Goal: Transaction & Acquisition: Book appointment/travel/reservation

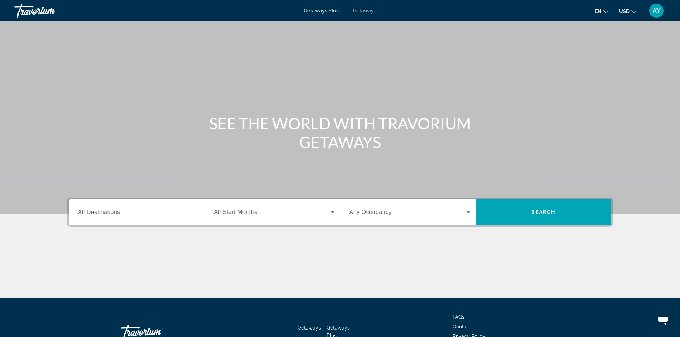
click at [373, 9] on span "Getaways" at bounding box center [364, 11] width 23 height 6
click at [150, 217] on div "Search widget" at bounding box center [138, 212] width 121 height 20
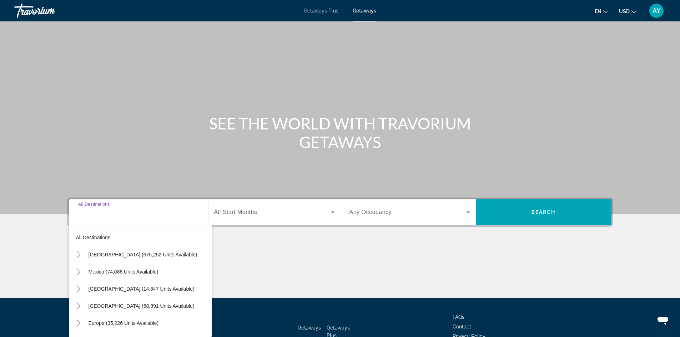
scroll to position [49, 0]
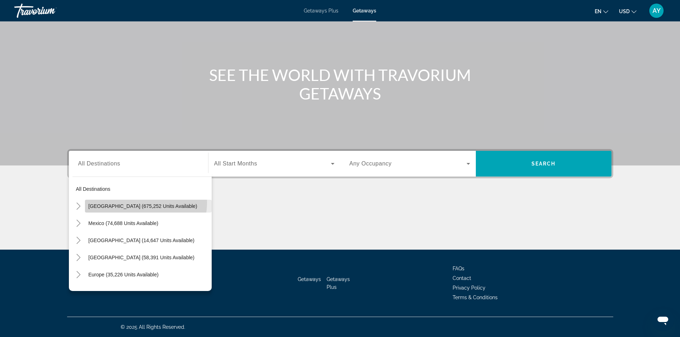
click at [137, 202] on span "Search widget" at bounding box center [148, 206] width 127 height 17
type input "**********"
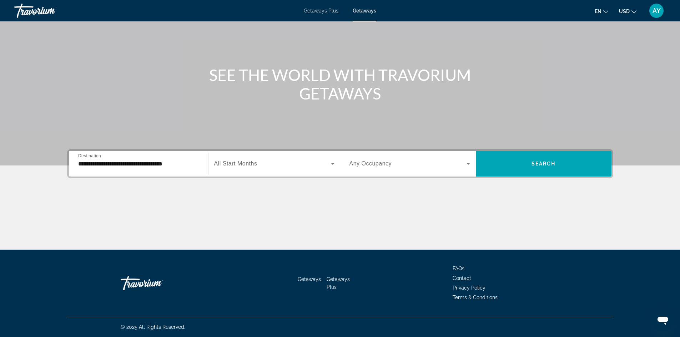
click at [268, 172] on div "Search widget" at bounding box center [274, 164] width 120 height 20
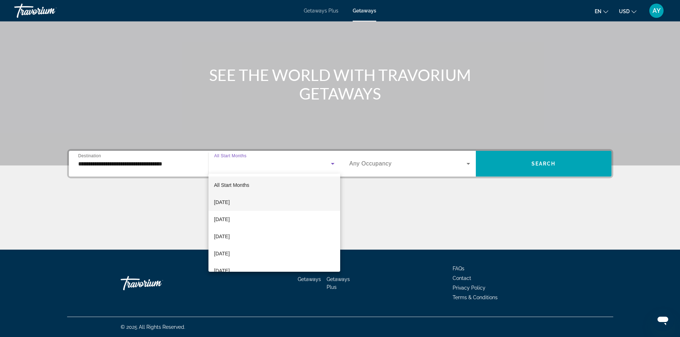
click at [263, 202] on mat-option "[DATE]" at bounding box center [275, 202] width 132 height 17
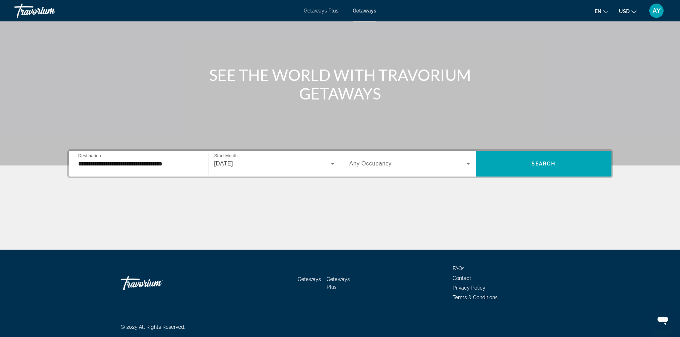
drag, startPoint x: 385, startPoint y: 161, endPoint x: 384, endPoint y: 166, distance: 4.7
click at [384, 166] on span "Any Occupancy" at bounding box center [371, 164] width 42 height 6
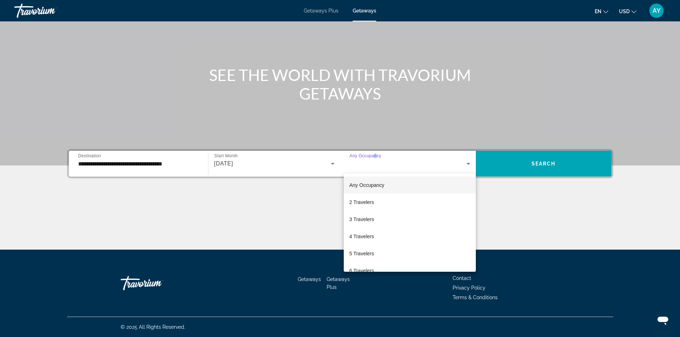
click at [400, 206] on mat-option "2 Travelers" at bounding box center [410, 202] width 132 height 17
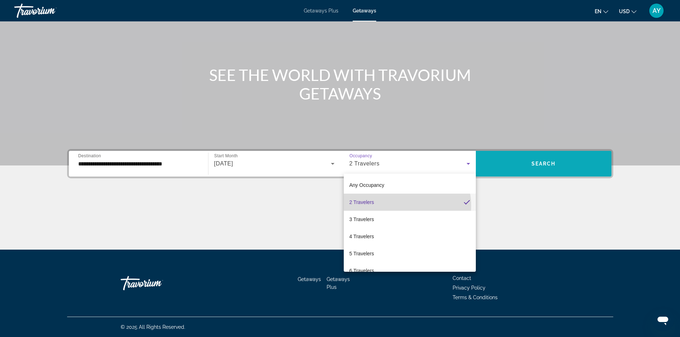
click at [526, 159] on span "Search widget" at bounding box center [544, 163] width 136 height 17
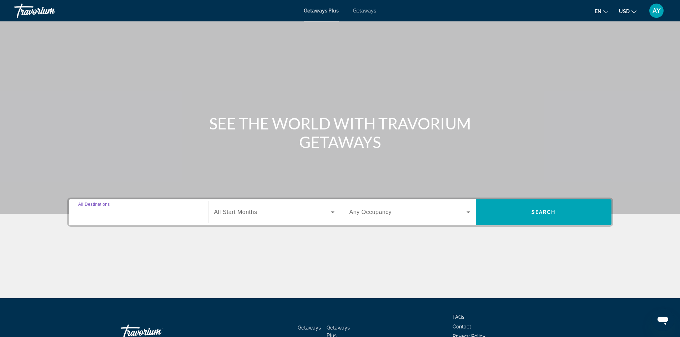
click at [162, 215] on input "Destination All Destinations" at bounding box center [138, 213] width 121 height 9
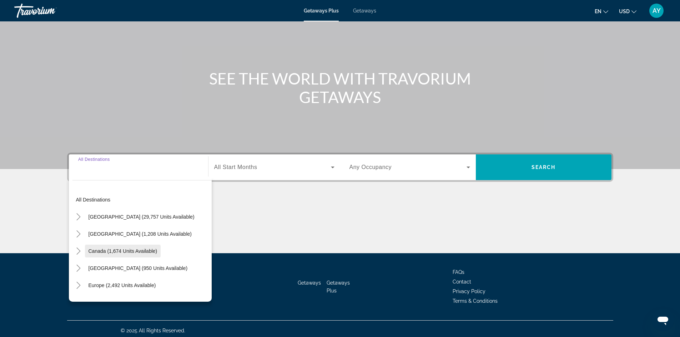
scroll to position [49, 0]
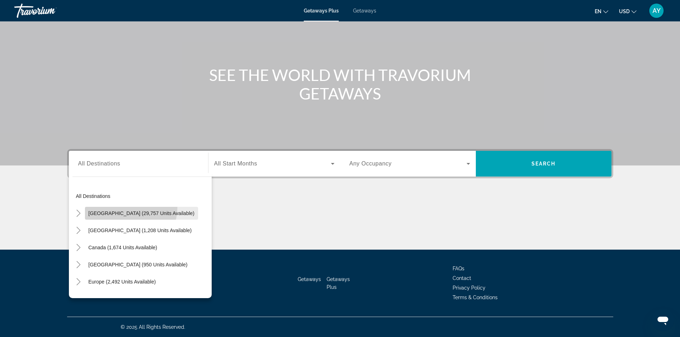
click at [121, 207] on span "Search widget" at bounding box center [141, 213] width 113 height 17
type input "**********"
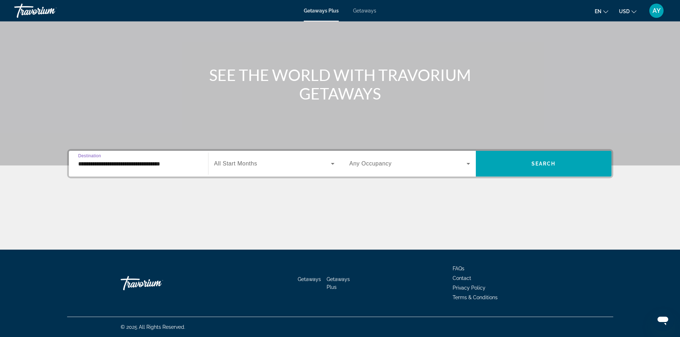
click at [226, 169] on div "Search widget" at bounding box center [274, 164] width 120 height 20
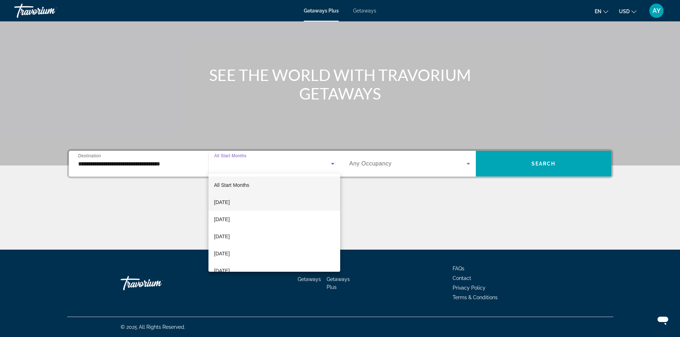
click at [249, 196] on mat-option "[DATE]" at bounding box center [275, 202] width 132 height 17
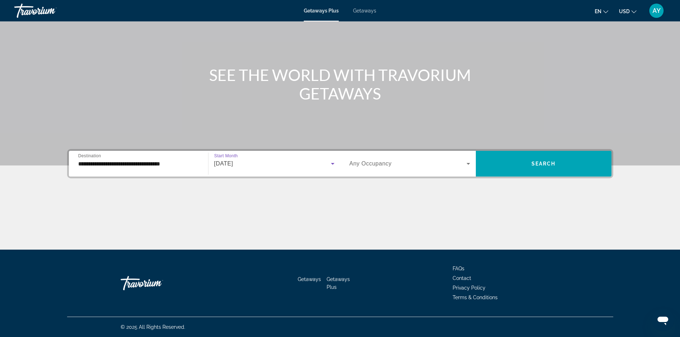
click at [358, 163] on span "Any Occupancy" at bounding box center [371, 164] width 42 height 6
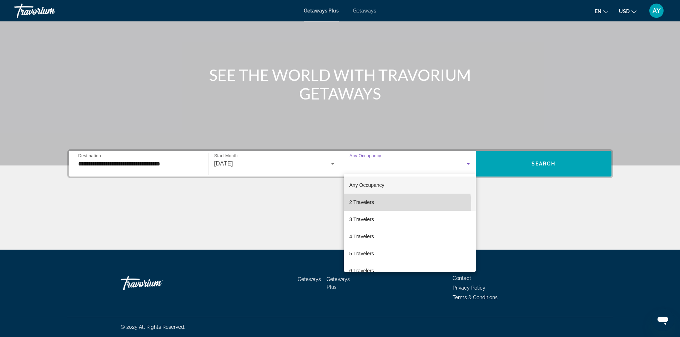
click at [372, 206] on span "2 Travelers" at bounding box center [362, 202] width 25 height 9
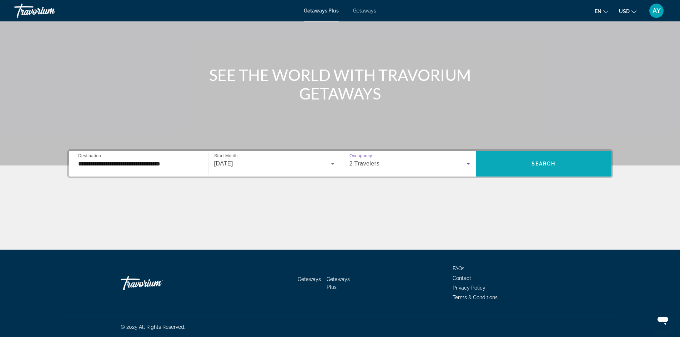
click at [588, 159] on span "Search widget" at bounding box center [544, 163] width 136 height 17
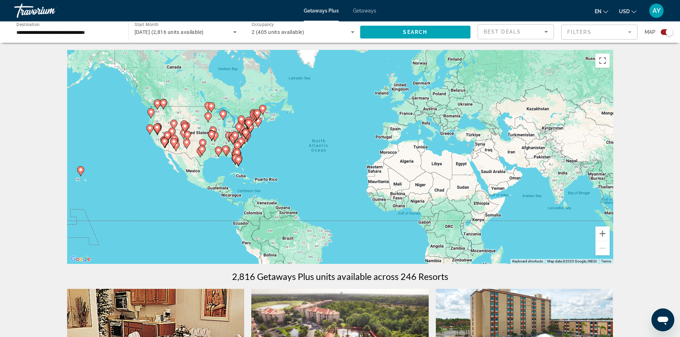
click at [360, 15] on div "Getaways Plus Getaways en English Español Français Italiano Português русский U…" at bounding box center [340, 10] width 680 height 19
click at [356, 15] on div "Getaways Plus Getaways en English Español Français Italiano Português русский U…" at bounding box center [340, 10] width 680 height 19
click at [611, 235] on div "To activate drag with keyboard, press Alt + Enter. Once in keyboard drag state,…" at bounding box center [340, 157] width 546 height 214
click at [606, 234] on button "Zoom in" at bounding box center [603, 234] width 14 height 14
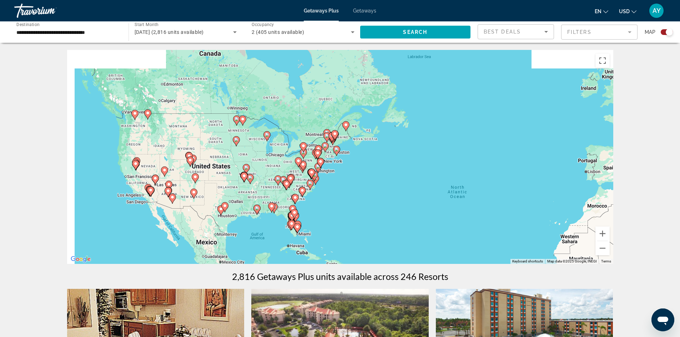
drag, startPoint x: 180, startPoint y: 131, endPoint x: 344, endPoint y: 191, distance: 174.4
click at [344, 191] on div "To activate drag with keyboard, press Alt + Enter. Once in keyboard drag state,…" at bounding box center [340, 157] width 546 height 214
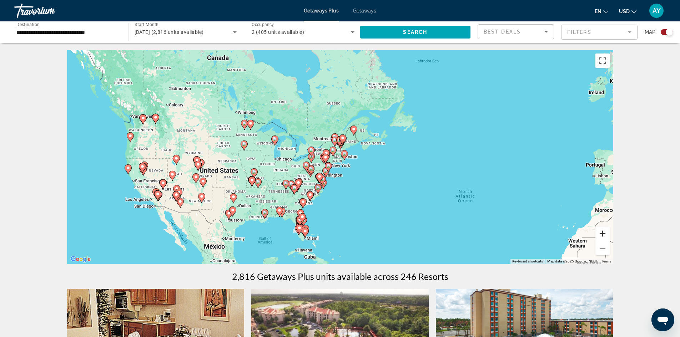
click at [603, 233] on button "Zoom in" at bounding box center [603, 234] width 14 height 14
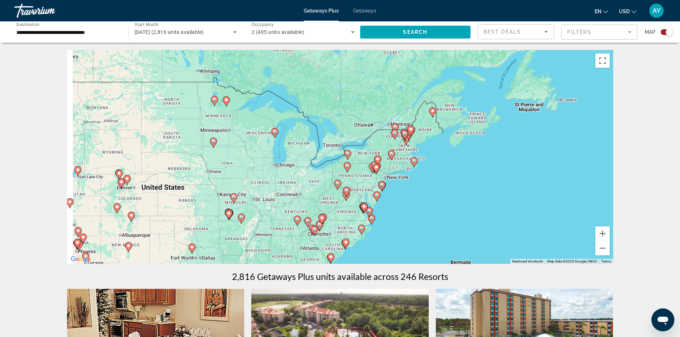
drag, startPoint x: 285, startPoint y: 154, endPoint x: 338, endPoint y: 155, distance: 53.9
click at [338, 155] on div "To activate drag with keyboard, press Alt + Enter. Once in keyboard drag state,…" at bounding box center [340, 157] width 546 height 214
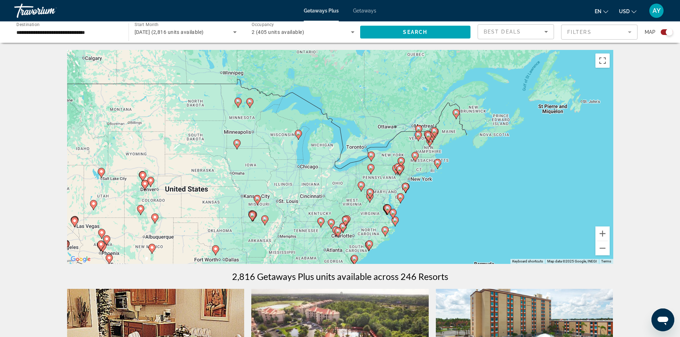
click at [251, 103] on image "Main content" at bounding box center [250, 102] width 4 height 4
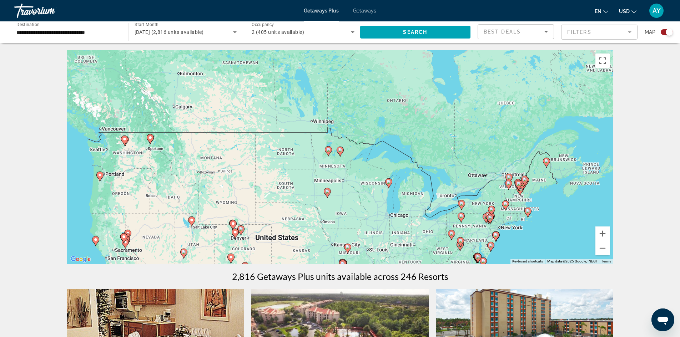
click at [340, 155] on icon "Main content" at bounding box center [340, 151] width 6 height 9
type input "**********"
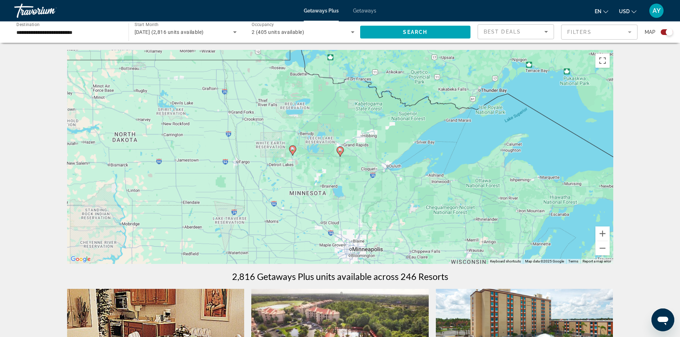
click at [340, 155] on icon "Main content" at bounding box center [340, 151] width 6 height 9
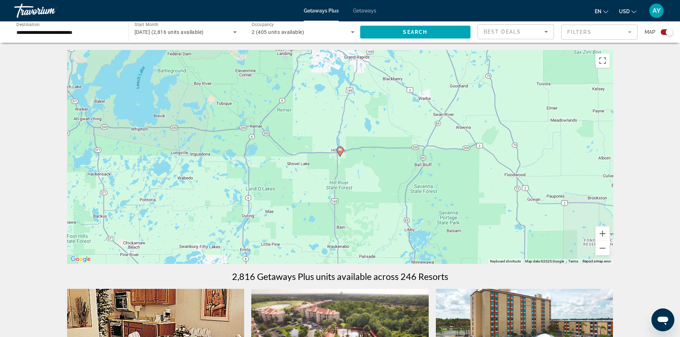
click at [340, 154] on icon "Main content" at bounding box center [340, 151] width 6 height 9
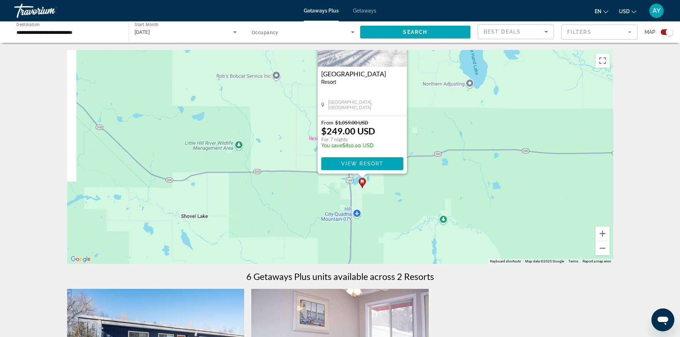
drag, startPoint x: 458, startPoint y: 167, endPoint x: 400, endPoint y: 227, distance: 83.1
click at [476, 125] on div "To activate drag with keyboard, press Alt + Enter. Once in keyboard drag state,…" at bounding box center [340, 157] width 546 height 214
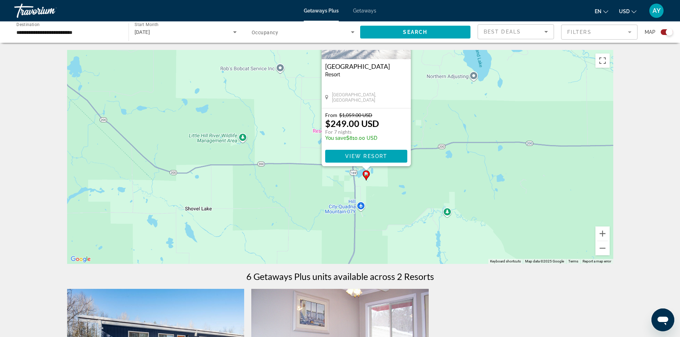
click at [361, 10] on span "Getaways" at bounding box center [364, 11] width 23 height 6
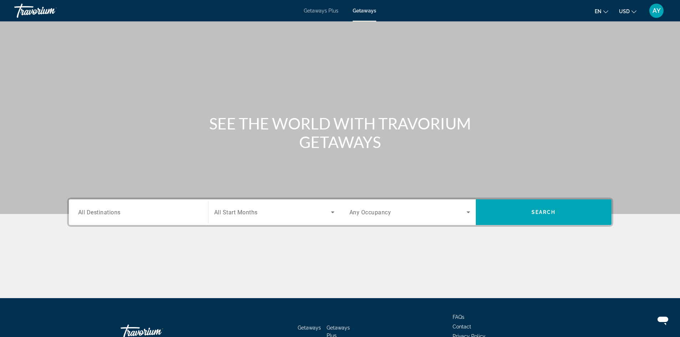
click at [249, 210] on span "All Start Months" at bounding box center [236, 212] width 44 height 7
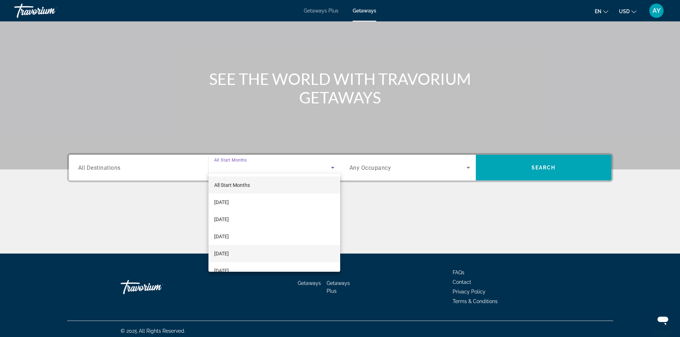
scroll to position [49, 0]
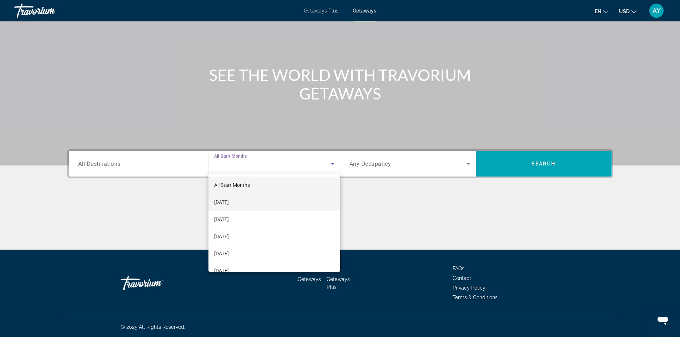
click at [242, 196] on mat-option "[DATE]" at bounding box center [275, 202] width 132 height 17
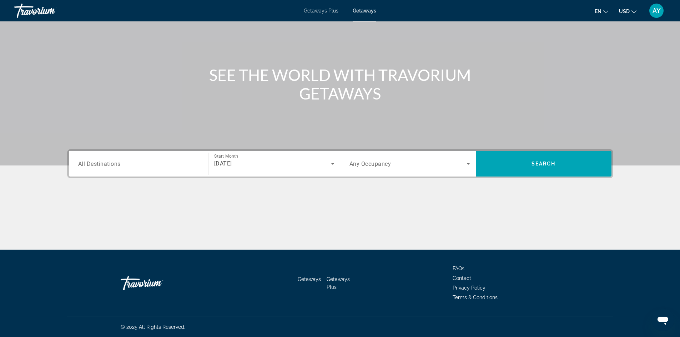
click at [176, 176] on div "Destination All Destinations" at bounding box center [138, 164] width 132 height 26
click at [170, 171] on div "Search widget" at bounding box center [138, 164] width 121 height 20
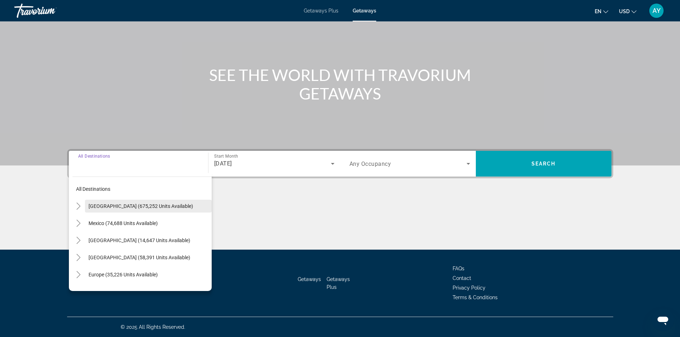
click at [134, 206] on span "[GEOGRAPHIC_DATA] (675,252 units available)" at bounding box center [141, 207] width 105 height 6
type input "**********"
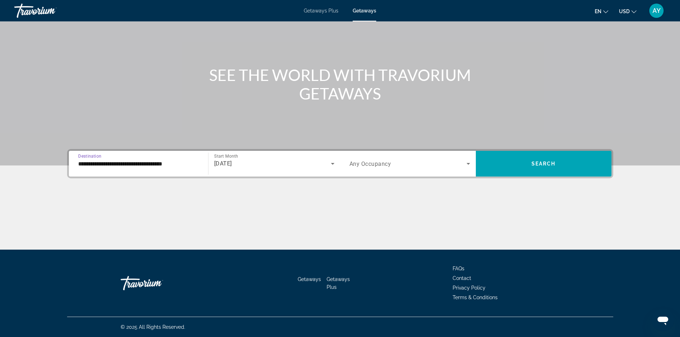
click at [394, 165] on span "Search widget" at bounding box center [408, 164] width 117 height 9
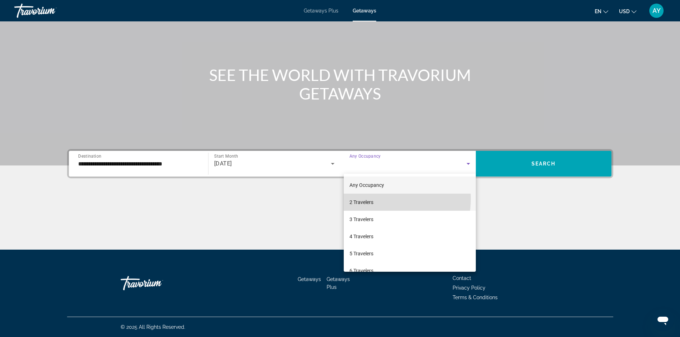
click at [378, 199] on mat-option "2 Travelers" at bounding box center [410, 202] width 132 height 17
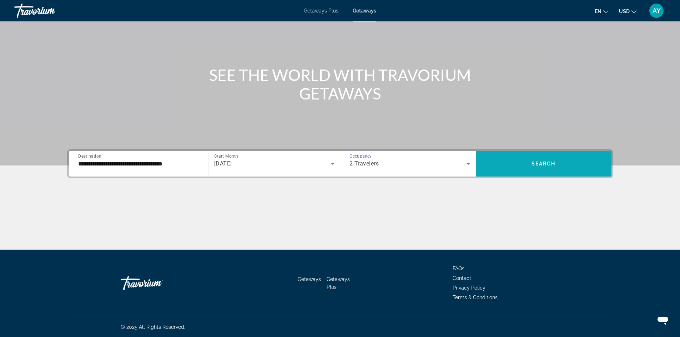
click at [519, 161] on span "Search widget" at bounding box center [544, 163] width 136 height 17
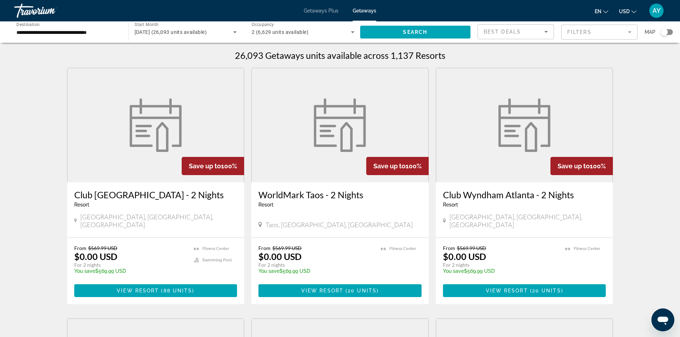
click at [591, 32] on mat-form-field "Filters" at bounding box center [599, 32] width 76 height 15
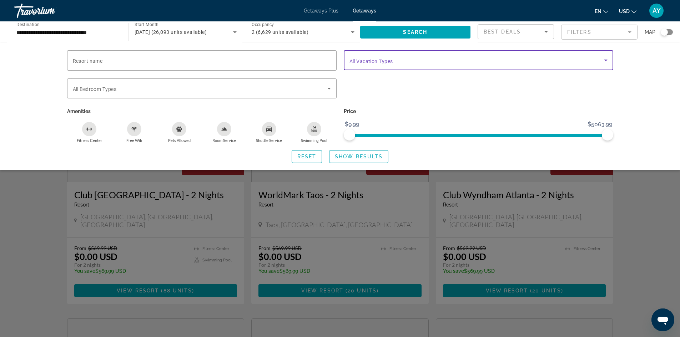
click at [425, 60] on span "Search widget" at bounding box center [477, 60] width 255 height 9
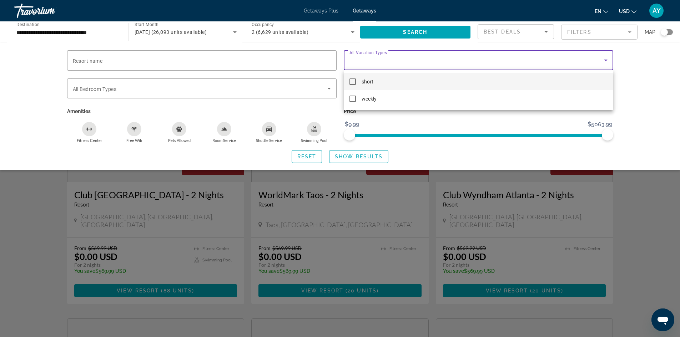
click at [383, 83] on mat-option "short" at bounding box center [479, 81] width 270 height 17
click at [361, 157] on div at bounding box center [340, 168] width 680 height 337
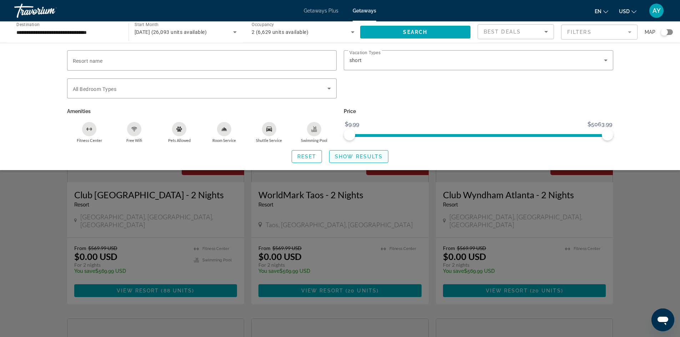
click at [364, 160] on span "Search widget" at bounding box center [359, 156] width 59 height 17
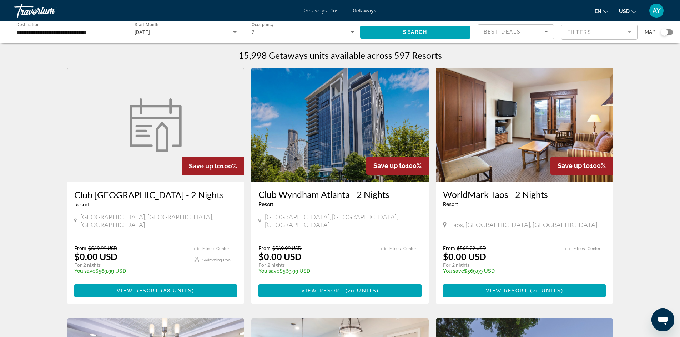
click at [671, 32] on div "Search widget" at bounding box center [667, 32] width 12 height 6
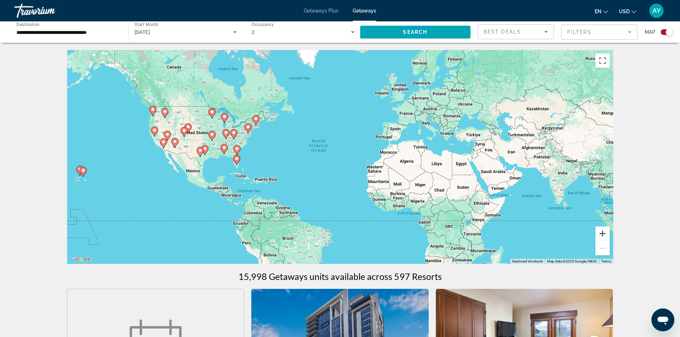
click at [599, 235] on button "Zoom in" at bounding box center [603, 234] width 14 height 14
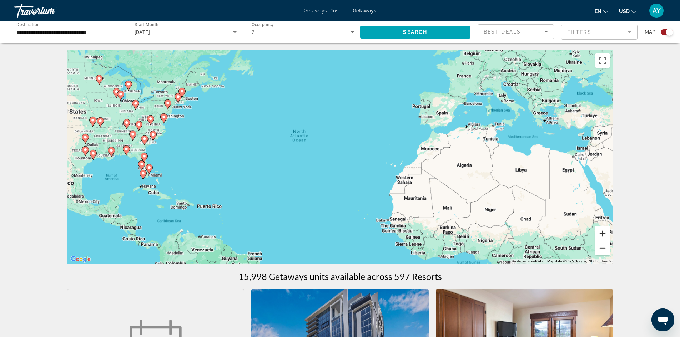
click at [599, 234] on button "Zoom in" at bounding box center [603, 234] width 14 height 14
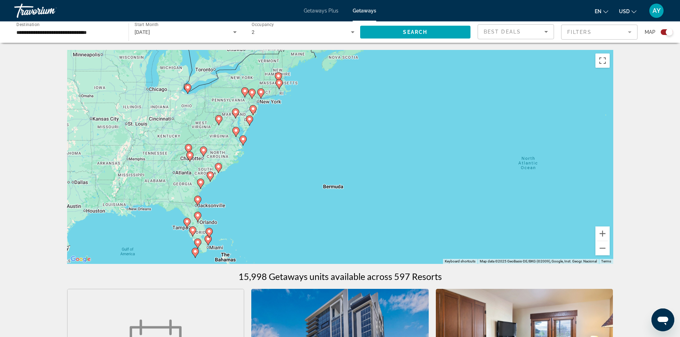
drag, startPoint x: 200, startPoint y: 151, endPoint x: 476, endPoint y: 204, distance: 281.0
click at [478, 204] on div "To activate drag with keyboard, press Alt + Enter. Once in keyboard drag state,…" at bounding box center [340, 157] width 546 height 214
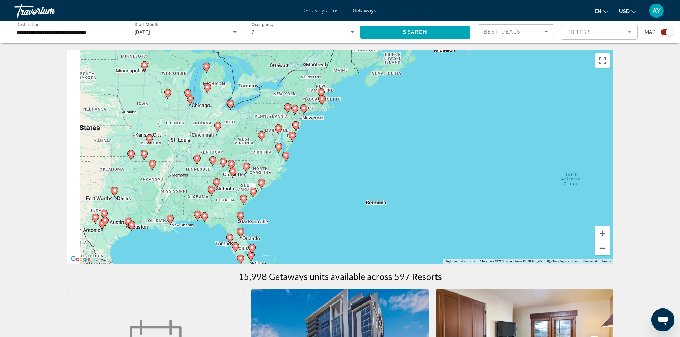
drag, startPoint x: 310, startPoint y: 152, endPoint x: 353, endPoint y: 164, distance: 45.7
click at [353, 164] on div "To activate drag with keyboard, press Alt + Enter. Once in keyboard drag state,…" at bounding box center [340, 157] width 546 height 214
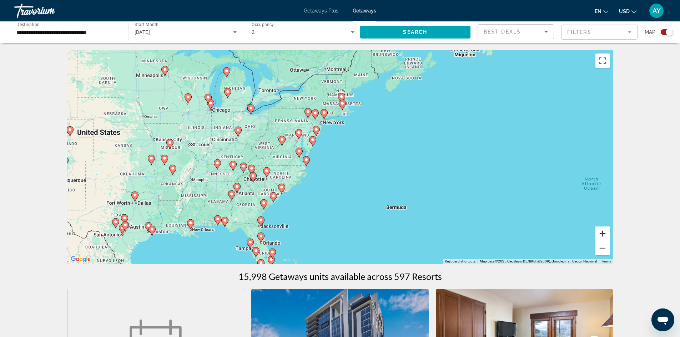
click at [605, 234] on button "Zoom in" at bounding box center [603, 234] width 14 height 14
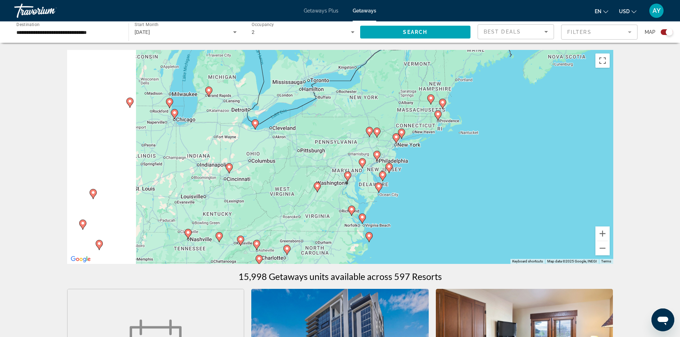
drag, startPoint x: 278, startPoint y: 126, endPoint x: 444, endPoint y: 210, distance: 186.0
click at [444, 210] on div "To activate drag with keyboard, press Alt + Enter. Once in keyboard drag state,…" at bounding box center [340, 157] width 546 height 214
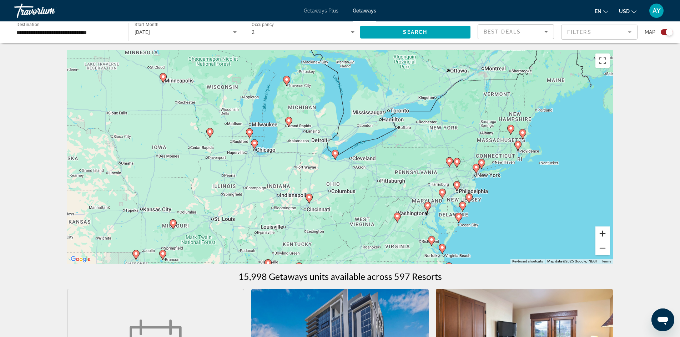
click at [604, 236] on button "Zoom in" at bounding box center [603, 234] width 14 height 14
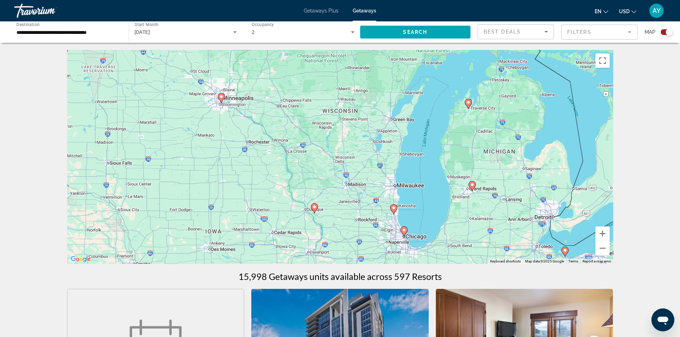
drag, startPoint x: 210, startPoint y: 146, endPoint x: 411, endPoint y: 229, distance: 217.2
click at [411, 229] on div "To activate drag with keyboard, press Alt + Enter. Once in keyboard drag state,…" at bounding box center [340, 157] width 546 height 214
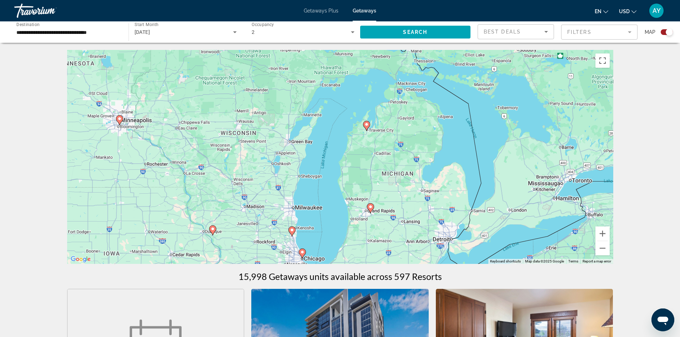
drag, startPoint x: 304, startPoint y: 112, endPoint x: 209, endPoint y: 126, distance: 96.3
click at [209, 126] on div "To activate drag with keyboard, press Alt + Enter. Once in keyboard drag state,…" at bounding box center [340, 157] width 546 height 214
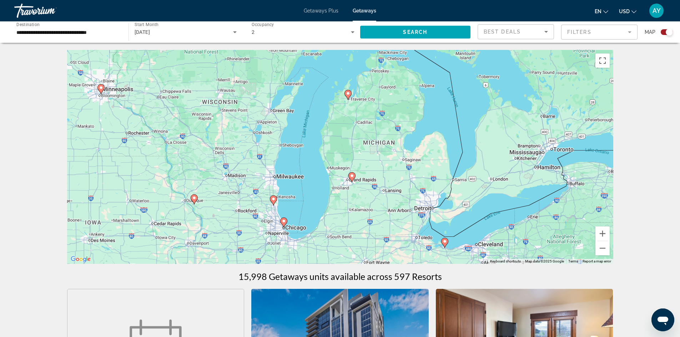
drag, startPoint x: 381, startPoint y: 192, endPoint x: 371, endPoint y: 170, distance: 24.0
click at [371, 170] on div "To activate drag with keyboard, press Alt + Enter. Once in keyboard drag state,…" at bounding box center [340, 157] width 546 height 214
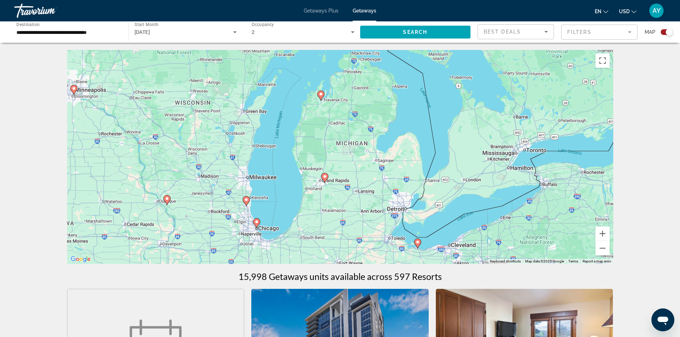
drag, startPoint x: 367, startPoint y: 145, endPoint x: 320, endPoint y: 132, distance: 49.4
click at [320, 132] on div "To activate drag with keyboard, press Alt + Enter. Once in keyboard drag state,…" at bounding box center [340, 157] width 546 height 214
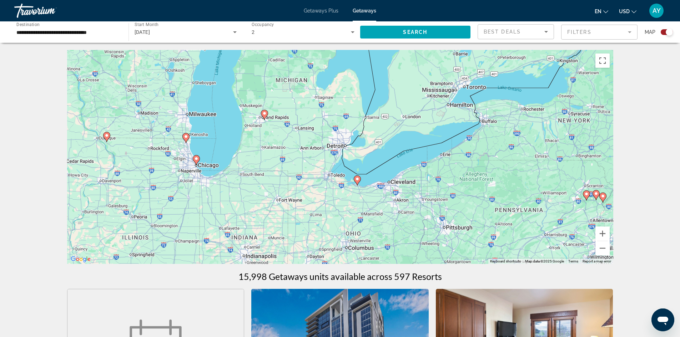
drag, startPoint x: 406, startPoint y: 185, endPoint x: 366, endPoint y: 136, distance: 63.7
click at [366, 136] on div "To activate drag with keyboard, press Alt + Enter. Once in keyboard drag state,…" at bounding box center [340, 157] width 546 height 214
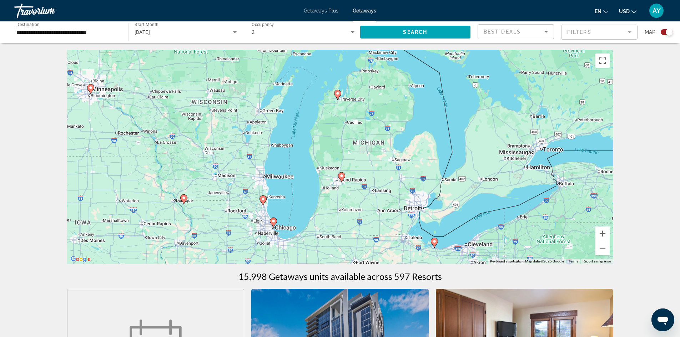
drag, startPoint x: 256, startPoint y: 187, endPoint x: 289, endPoint y: 211, distance: 41.1
click at [289, 211] on div "To activate drag with keyboard, press Alt + Enter. Once in keyboard drag state,…" at bounding box center [340, 157] width 546 height 214
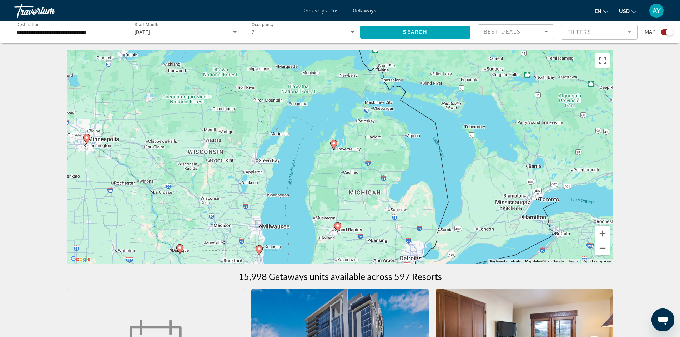
drag, startPoint x: 294, startPoint y: 150, endPoint x: 290, endPoint y: 202, distance: 53.0
click at [290, 202] on div "To activate drag with keyboard, press Alt + Enter. Once in keyboard drag state,…" at bounding box center [340, 157] width 546 height 214
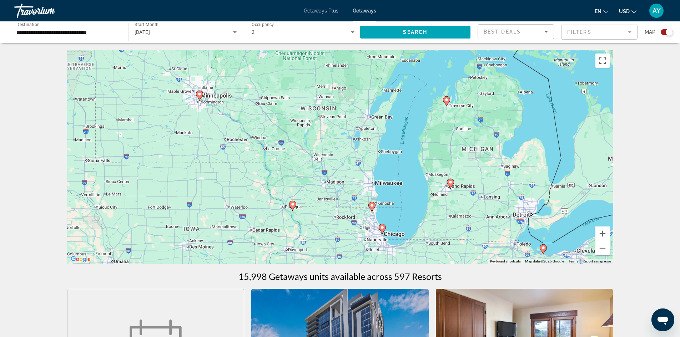
drag, startPoint x: 377, startPoint y: 146, endPoint x: 490, endPoint y: 102, distance: 120.9
click at [490, 102] on div "To activate drag with keyboard, press Alt + Enter. Once in keyboard drag state,…" at bounding box center [340, 157] width 546 height 214
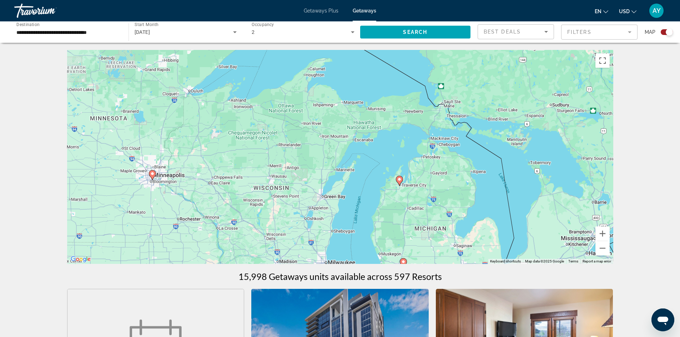
drag, startPoint x: 457, startPoint y: 139, endPoint x: 397, endPoint y: 237, distance: 115.4
click at [397, 237] on div "To activate drag with keyboard, press Alt + Enter. Once in keyboard drag state,…" at bounding box center [340, 157] width 546 height 214
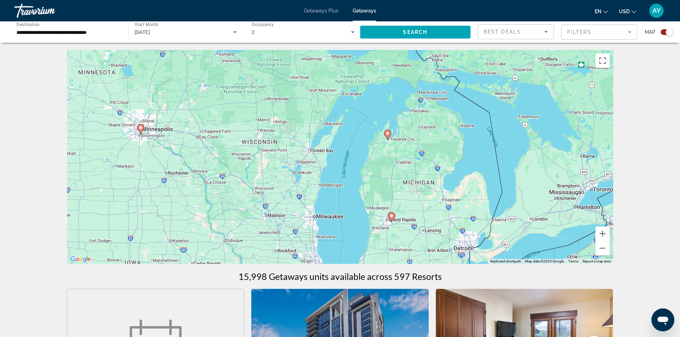
drag, startPoint x: 310, startPoint y: 230, endPoint x: 310, endPoint y: 161, distance: 69.3
click at [311, 162] on div "To activate drag with keyboard, press Alt + Enter. Once in keyboard drag state,…" at bounding box center [340, 157] width 546 height 214
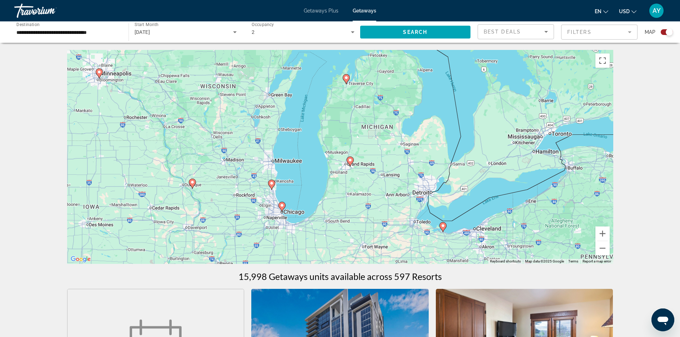
drag, startPoint x: 450, startPoint y: 218, endPoint x: 414, endPoint y: 182, distance: 50.8
click at [415, 182] on div "To activate drag with keyboard, press Alt + Enter. Once in keyboard drag state,…" at bounding box center [340, 157] width 546 height 214
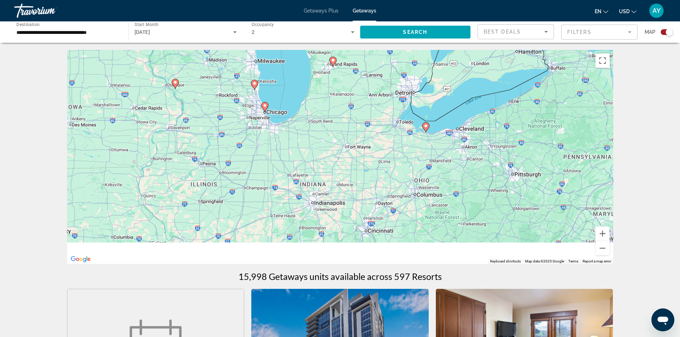
drag, startPoint x: 480, startPoint y: 207, endPoint x: 447, endPoint y: 106, distance: 106.3
click at [453, 106] on div "To activate drag with keyboard, press Alt + Enter. Once in keyboard drag state,…" at bounding box center [340, 157] width 546 height 214
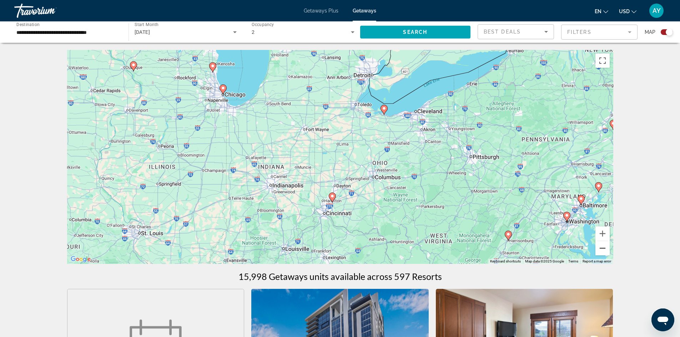
click at [607, 253] on button "Zoom out" at bounding box center [603, 248] width 14 height 14
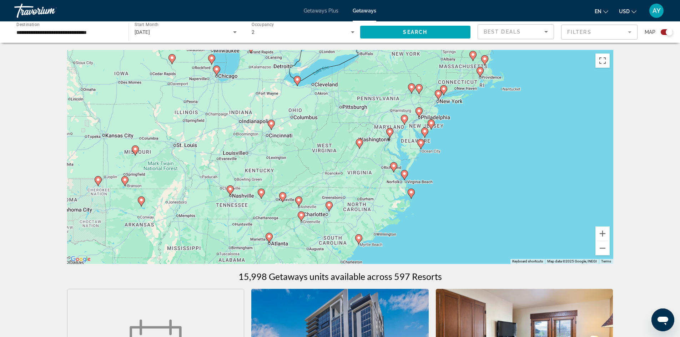
drag, startPoint x: 336, startPoint y: 186, endPoint x: 307, endPoint y: 165, distance: 35.8
click at [284, 153] on div "To activate drag with keyboard, press Alt + Enter. Once in keyboard drag state,…" at bounding box center [340, 157] width 546 height 214
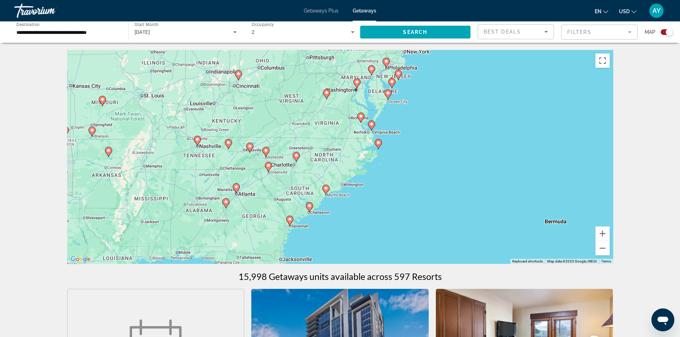
drag, startPoint x: 389, startPoint y: 185, endPoint x: 365, endPoint y: 139, distance: 51.6
click at [365, 137] on div "To activate drag with keyboard, press Alt + Enter. Once in keyboard drag state,…" at bounding box center [340, 157] width 546 height 214
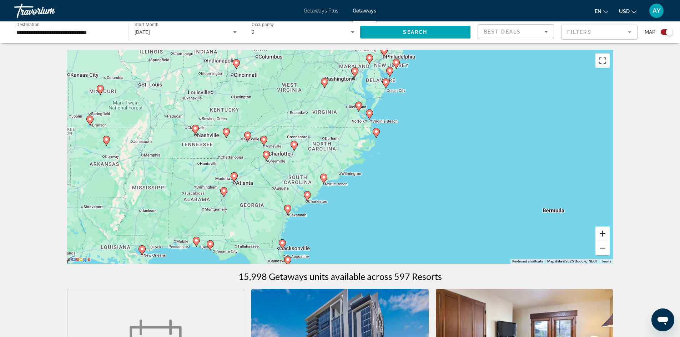
click at [607, 232] on button "Zoom in" at bounding box center [603, 234] width 14 height 14
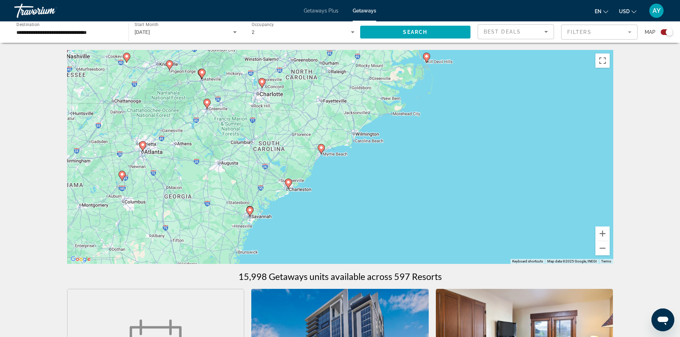
drag, startPoint x: 345, startPoint y: 230, endPoint x: 358, endPoint y: 171, distance: 60.5
click at [358, 171] on div "To activate drag with keyboard, press Alt + Enter. Once in keyboard drag state,…" at bounding box center [340, 157] width 546 height 214
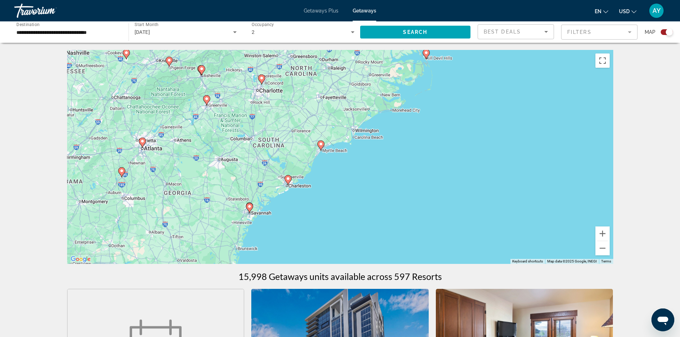
click at [289, 184] on gmp-advanced-marker "Main content" at bounding box center [288, 180] width 7 height 11
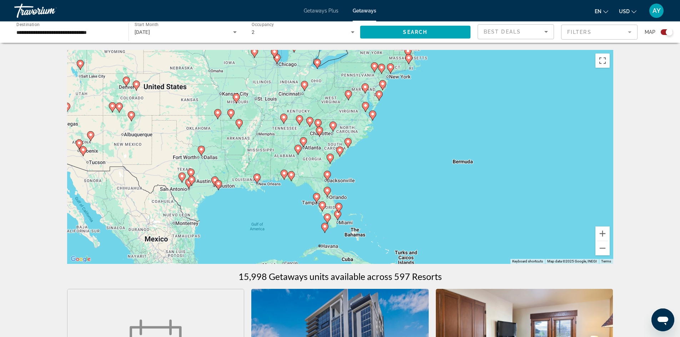
click at [340, 153] on icon "Main content" at bounding box center [339, 151] width 6 height 9
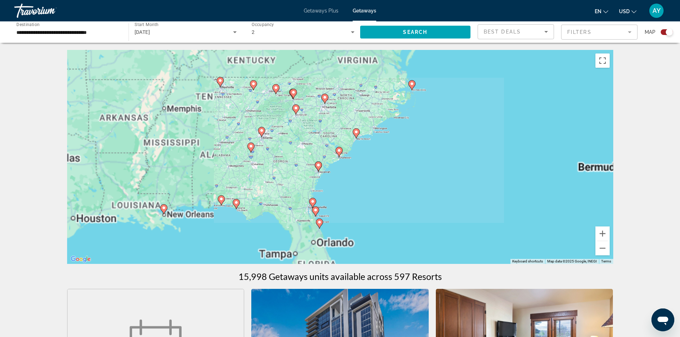
click at [340, 154] on icon "Main content" at bounding box center [339, 151] width 6 height 9
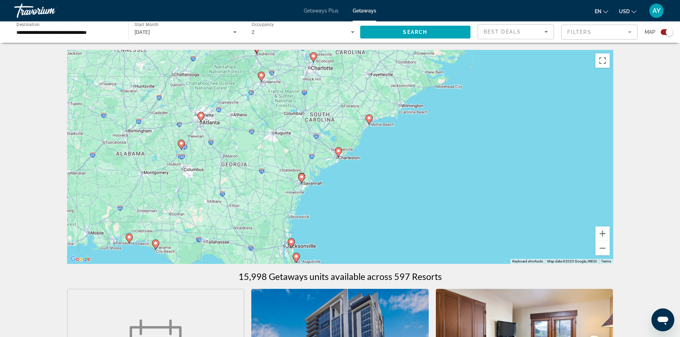
click at [339, 155] on icon "Main content" at bounding box center [338, 152] width 6 height 9
type input "**********"
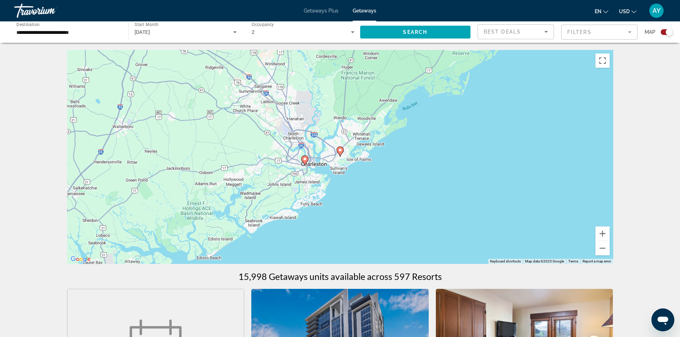
click at [307, 164] on gmp-advanced-marker "Main content" at bounding box center [304, 160] width 7 height 11
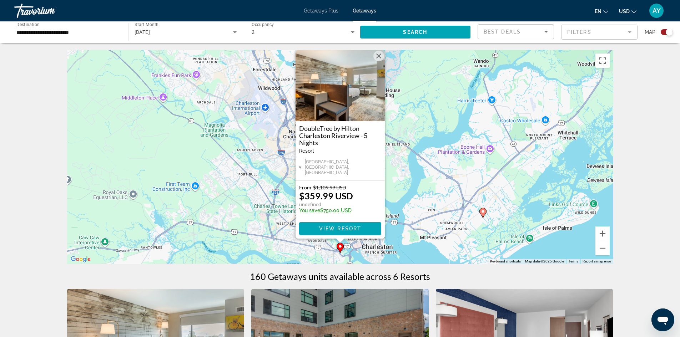
click at [486, 215] on gmp-advanced-marker "Main content" at bounding box center [483, 213] width 7 height 11
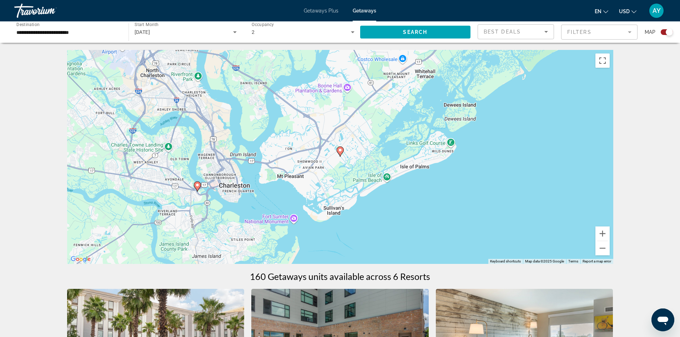
drag, startPoint x: 336, startPoint y: 152, endPoint x: 341, endPoint y: 152, distance: 5.0
click at [337, 152] on div "To activate drag with keyboard, press Alt + Enter. Once in keyboard drag state,…" at bounding box center [340, 157] width 546 height 214
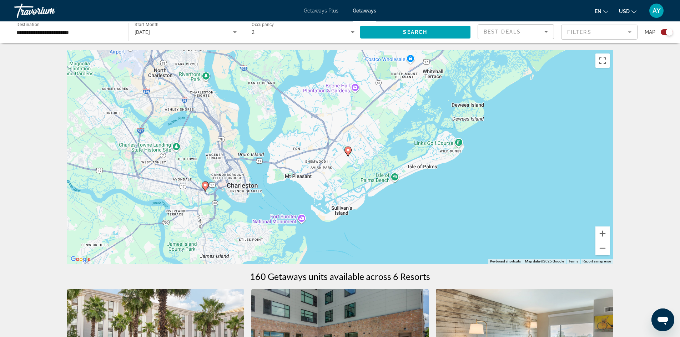
click at [341, 152] on div "To activate drag with keyboard, press Alt + Enter. Once in keyboard drag state,…" at bounding box center [340, 157] width 546 height 214
click at [349, 153] on icon "Main content" at bounding box center [348, 151] width 6 height 9
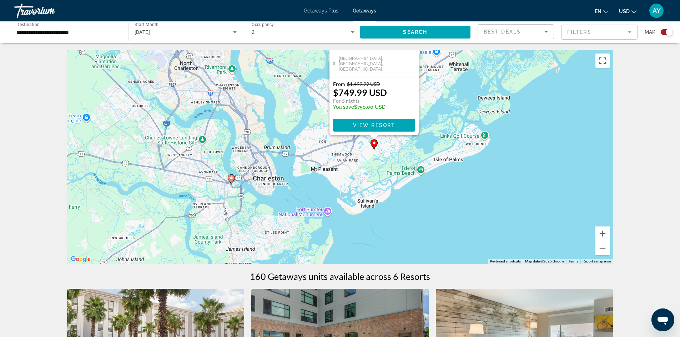
drag, startPoint x: 420, startPoint y: 241, endPoint x: 387, endPoint y: 226, distance: 36.0
click at [446, 134] on div "To activate drag with keyboard, press Alt + Enter. Once in keyboard drag state,…" at bounding box center [340, 157] width 546 height 214
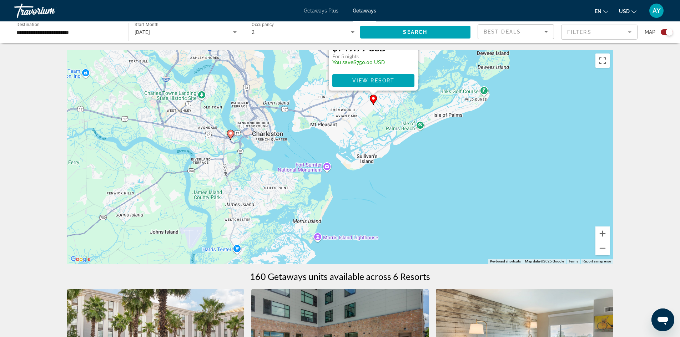
click at [225, 139] on div "To activate drag with keyboard, press Alt + Enter. Once in keyboard drag state,…" at bounding box center [340, 157] width 546 height 214
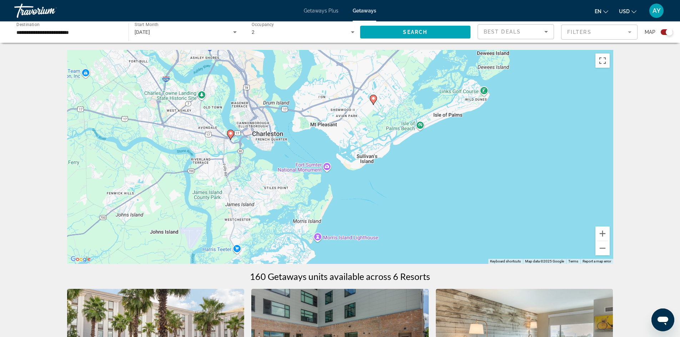
click at [231, 139] on icon "Main content" at bounding box center [230, 135] width 7 height 10
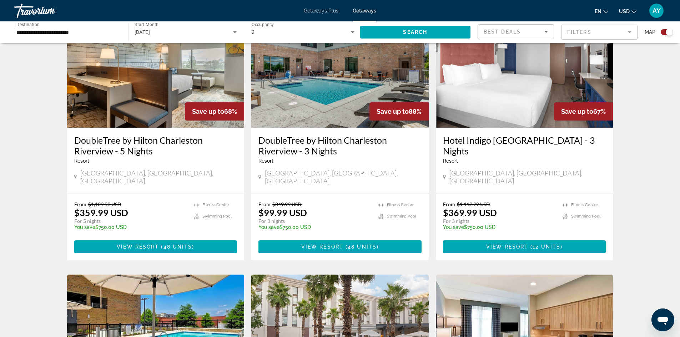
scroll to position [218, 0]
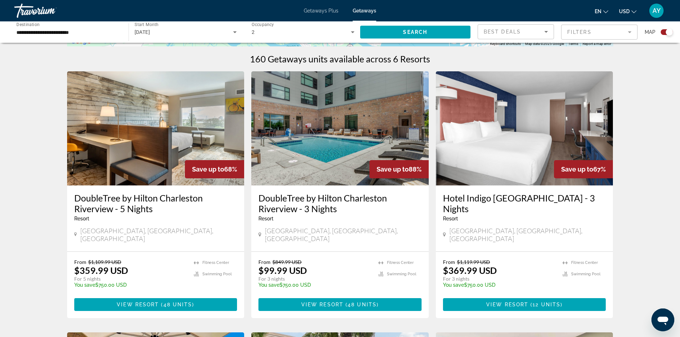
click at [314, 195] on h3 "DoubleTree by Hilton Charleston Riverview - 3 Nights" at bounding box center [340, 203] width 163 height 21
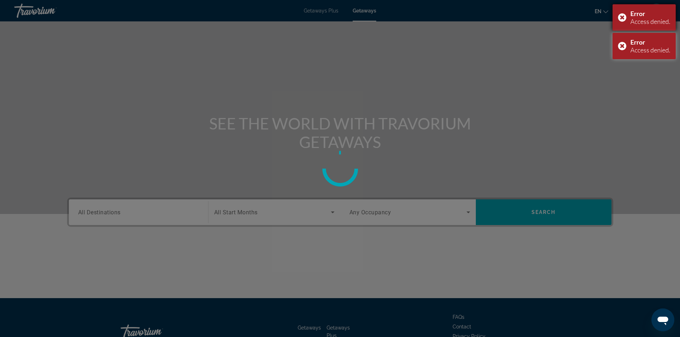
click at [621, 16] on div "Error Access denied." at bounding box center [644, 17] width 63 height 26
click at [624, 21] on div "Error Access denied." at bounding box center [644, 17] width 63 height 26
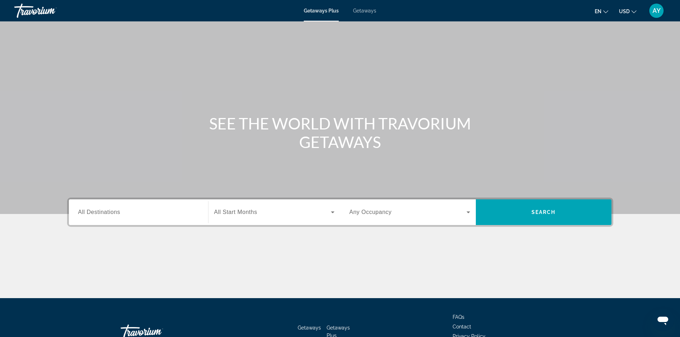
click at [129, 216] on input "Destination All Destinations" at bounding box center [138, 213] width 121 height 9
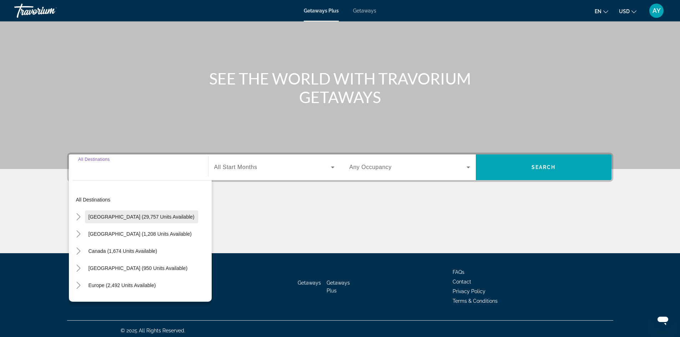
scroll to position [49, 0]
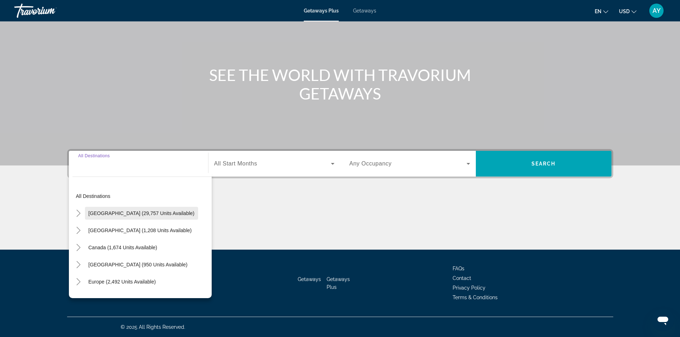
click at [132, 213] on span "United States (29,757 units available)" at bounding box center [142, 214] width 106 height 6
type input "**********"
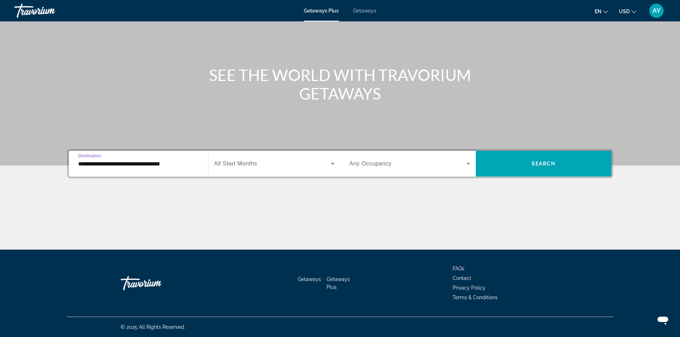
click at [369, 9] on span "Getaways" at bounding box center [364, 11] width 23 height 6
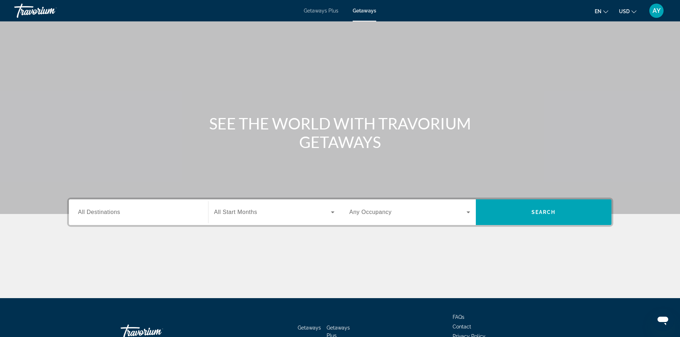
click at [174, 209] on input "Destination All Destinations" at bounding box center [138, 213] width 121 height 9
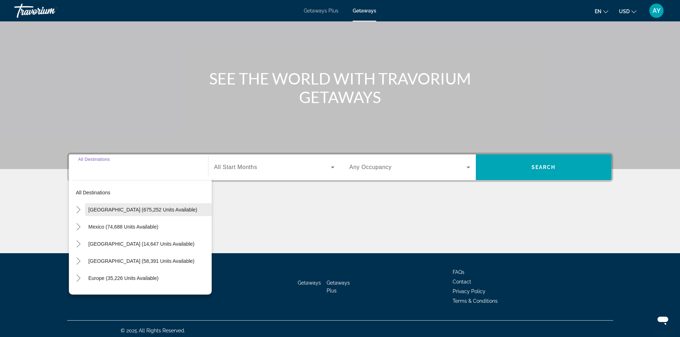
scroll to position [49, 0]
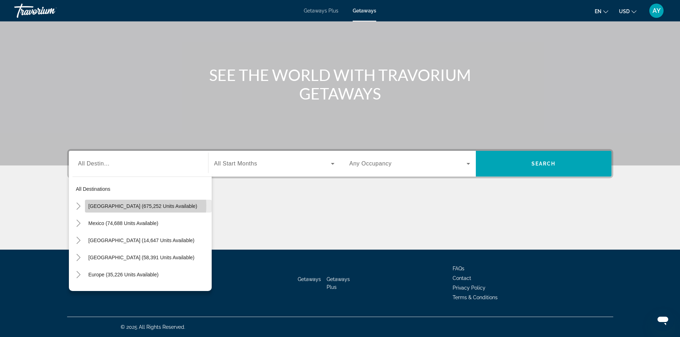
click at [133, 206] on span "[GEOGRAPHIC_DATA] (675,252 units available)" at bounding box center [143, 207] width 109 height 6
type input "**********"
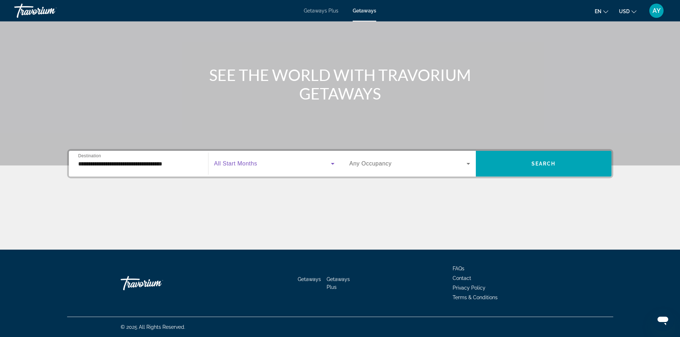
click at [259, 164] on span "Search widget" at bounding box center [272, 164] width 117 height 9
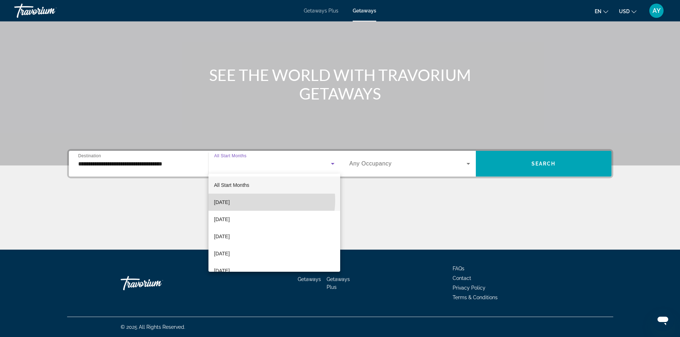
click at [257, 201] on mat-option "[DATE]" at bounding box center [275, 202] width 132 height 17
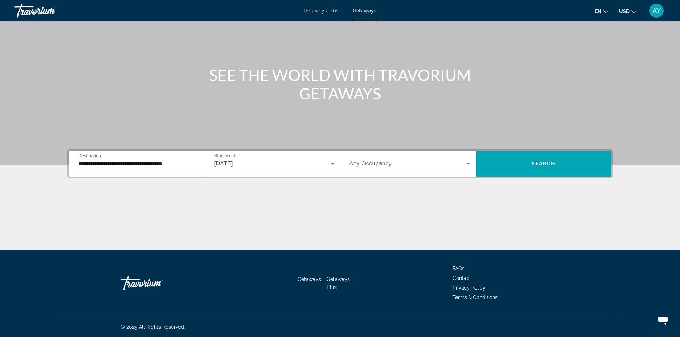
click at [375, 169] on div "Search widget" at bounding box center [410, 164] width 121 height 20
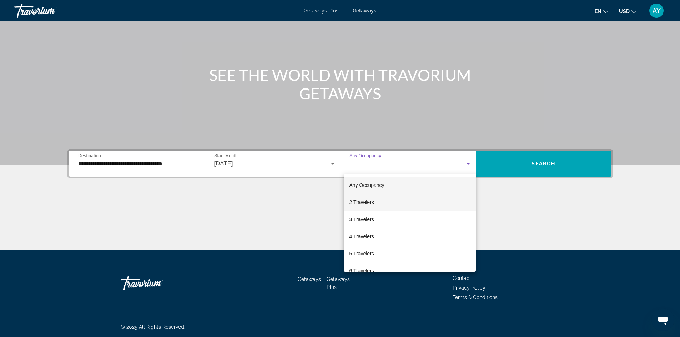
click at [383, 200] on mat-option "2 Travelers" at bounding box center [410, 202] width 132 height 17
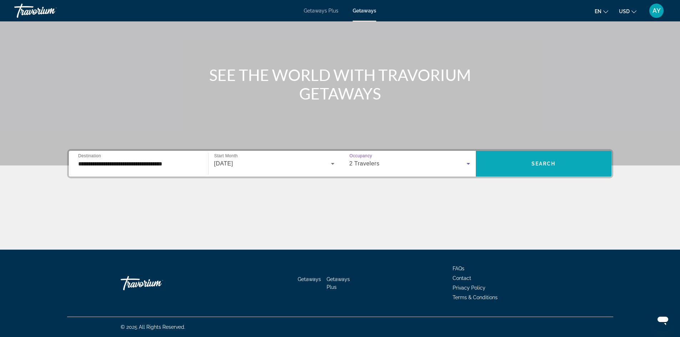
click at [555, 169] on span "Search widget" at bounding box center [544, 163] width 136 height 17
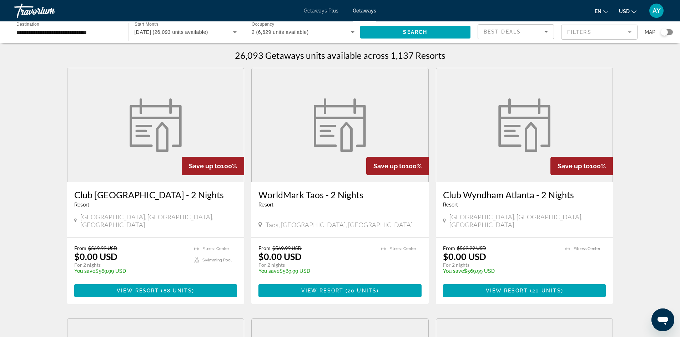
click at [668, 31] on div "Search widget" at bounding box center [667, 32] width 12 height 6
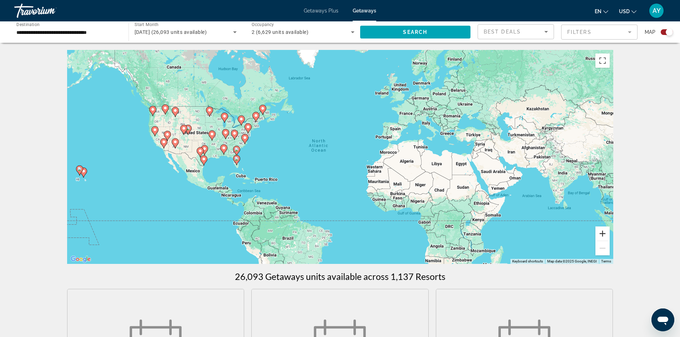
click at [606, 236] on button "Zoom in" at bounding box center [603, 234] width 14 height 14
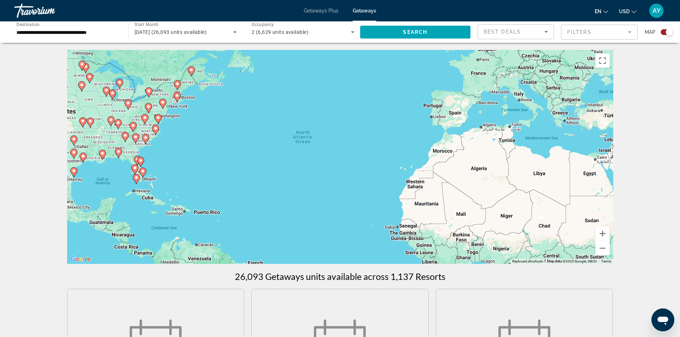
drag, startPoint x: 142, startPoint y: 148, endPoint x: 236, endPoint y: 155, distance: 94.2
click at [236, 155] on div "To activate drag with keyboard, press Alt + Enter. Once in keyboard drag state,…" at bounding box center [340, 157] width 546 height 214
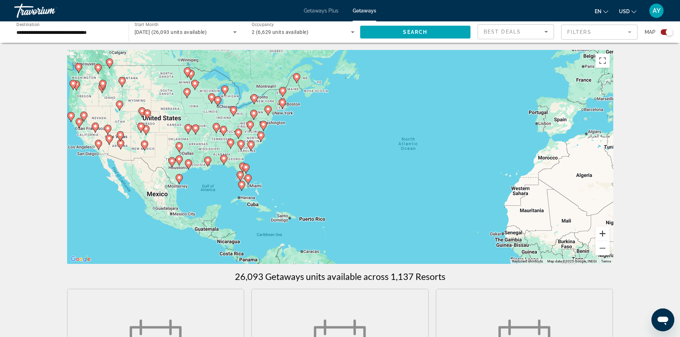
click at [602, 234] on button "Zoom in" at bounding box center [603, 234] width 14 height 14
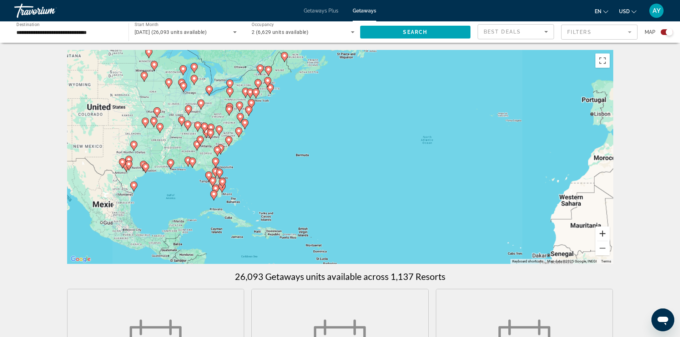
click at [602, 234] on button "Zoom in" at bounding box center [603, 234] width 14 height 14
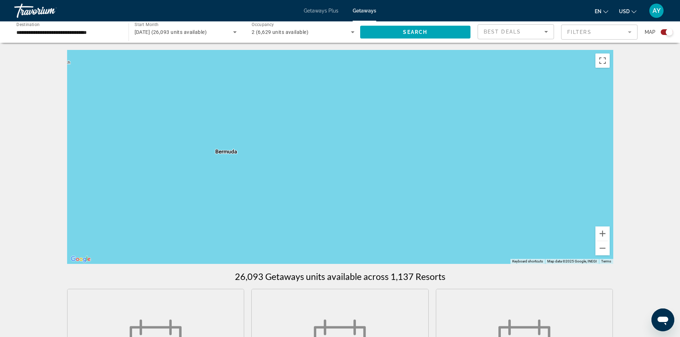
drag, startPoint x: 130, startPoint y: 159, endPoint x: 415, endPoint y: 216, distance: 290.6
click at [433, 216] on div "To activate drag with keyboard, press Alt + Enter. Once in keyboard drag state,…" at bounding box center [340, 157] width 546 height 214
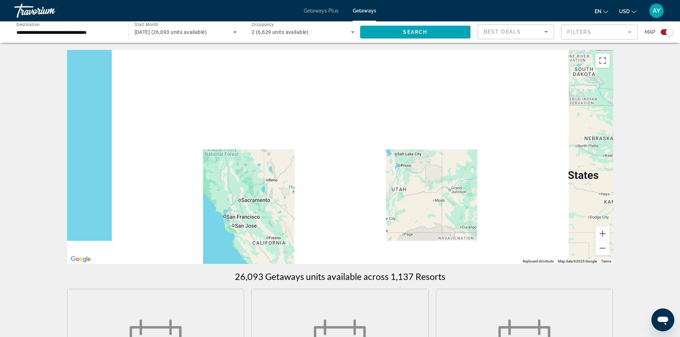
drag, startPoint x: 373, startPoint y: 203, endPoint x: 207, endPoint y: 121, distance: 185.4
click at [199, 124] on div "To activate drag with keyboard, press Alt + Enter. Once in keyboard drag state,…" at bounding box center [340, 157] width 546 height 214
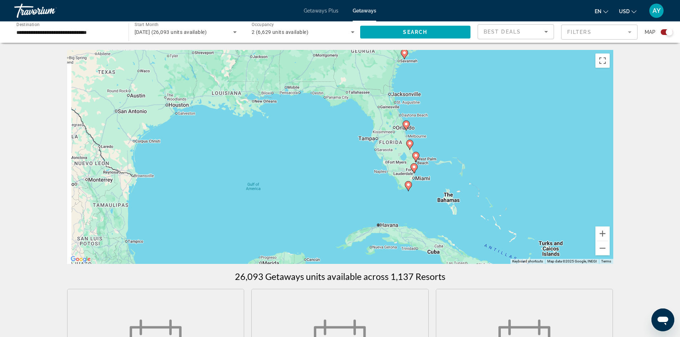
drag, startPoint x: 314, startPoint y: 191, endPoint x: 297, endPoint y: 152, distance: 42.7
click at [300, 153] on div "To activate drag with keyboard, press Alt + Enter. Once in keyboard drag state,…" at bounding box center [340, 157] width 546 height 214
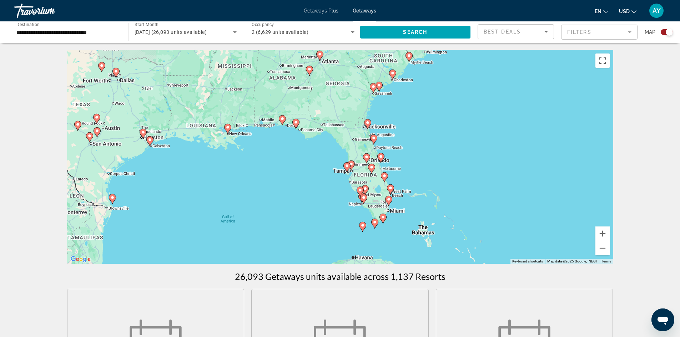
drag, startPoint x: 408, startPoint y: 193, endPoint x: 400, endPoint y: 237, distance: 44.8
click at [400, 237] on div "To activate drag with keyboard, press Alt + Enter. Once in keyboard drag state,…" at bounding box center [340, 157] width 546 height 214
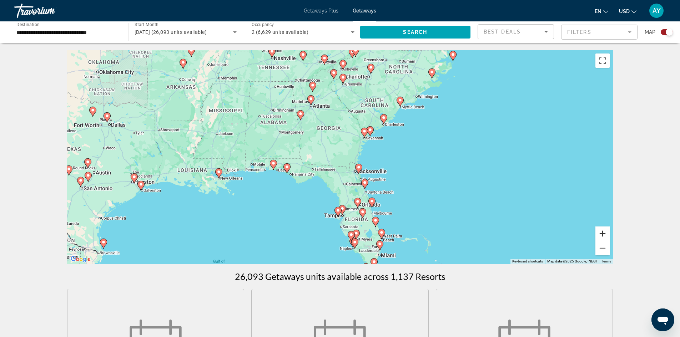
click at [607, 233] on button "Zoom in" at bounding box center [603, 234] width 14 height 14
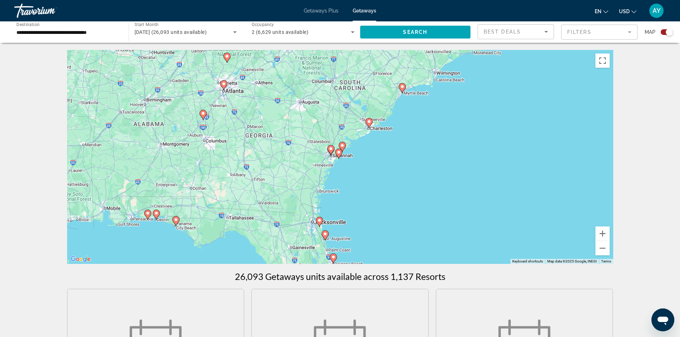
drag, startPoint x: 503, startPoint y: 171, endPoint x: 452, endPoint y: 205, distance: 61.7
click at [445, 208] on div "To activate drag with keyboard, press Alt + Enter. Once in keyboard drag state,…" at bounding box center [340, 157] width 546 height 214
click at [599, 234] on button "Zoom in" at bounding box center [603, 234] width 14 height 14
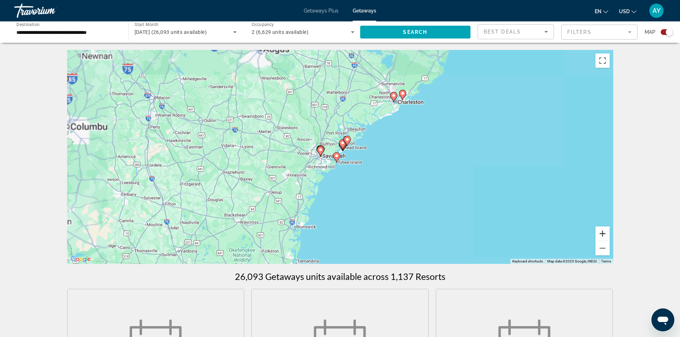
click at [599, 234] on button "Zoom in" at bounding box center [603, 234] width 14 height 14
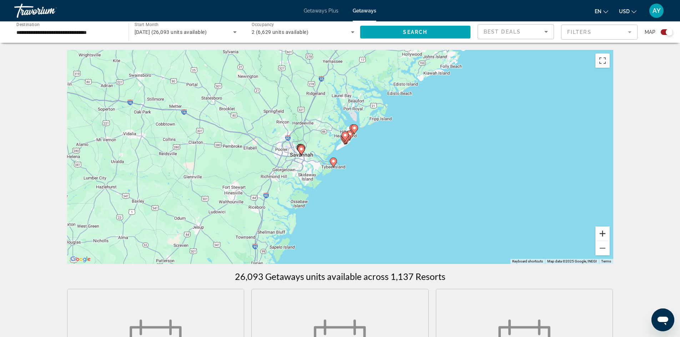
click at [599, 234] on button "Zoom in" at bounding box center [603, 234] width 14 height 14
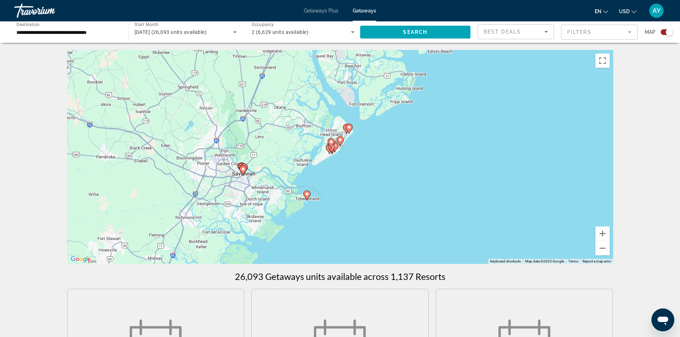
drag, startPoint x: 376, startPoint y: 146, endPoint x: 362, endPoint y: 161, distance: 20.7
click at [362, 161] on div "To activate drag with keyboard, press Alt + Enter. Once in keyboard drag state,…" at bounding box center [340, 157] width 546 height 214
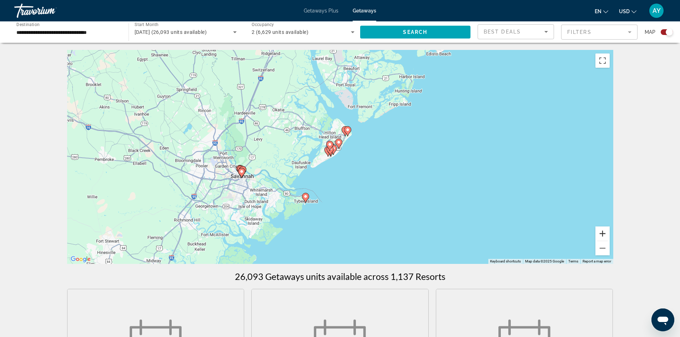
click at [601, 234] on button "Zoom in" at bounding box center [603, 234] width 14 height 14
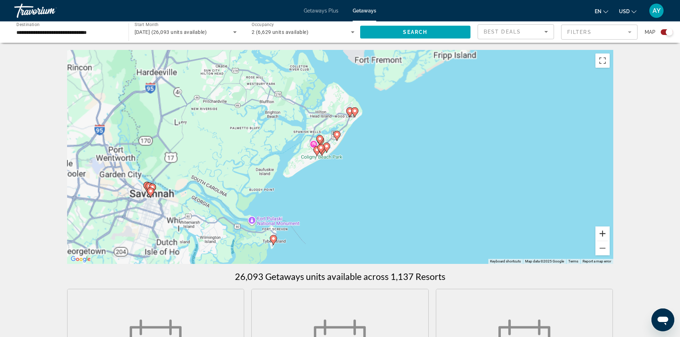
click at [601, 234] on button "Zoom in" at bounding box center [603, 234] width 14 height 14
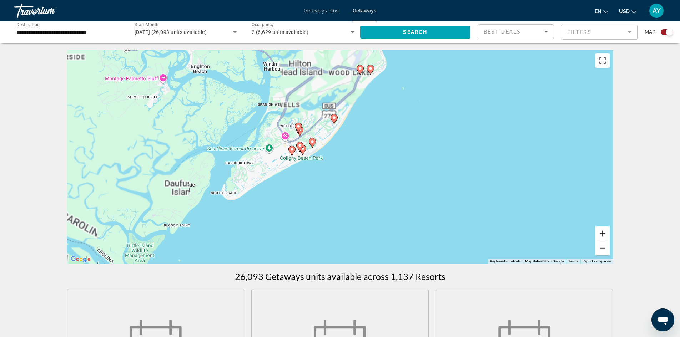
click at [601, 234] on button "Zoom in" at bounding box center [603, 234] width 14 height 14
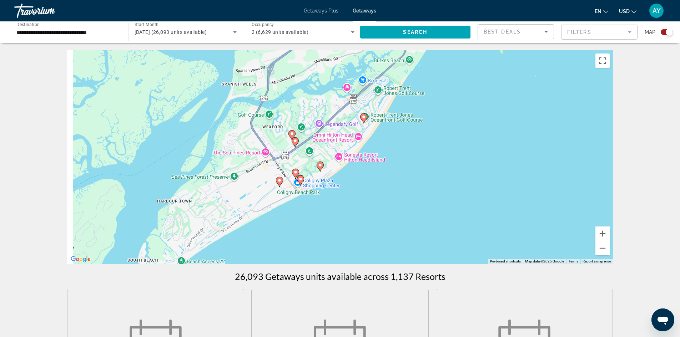
drag, startPoint x: 338, startPoint y: 152, endPoint x: 372, endPoint y: 182, distance: 44.8
click at [372, 182] on div "To activate drag with keyboard, press Alt + Enter. Once in keyboard drag state,…" at bounding box center [340, 157] width 546 height 214
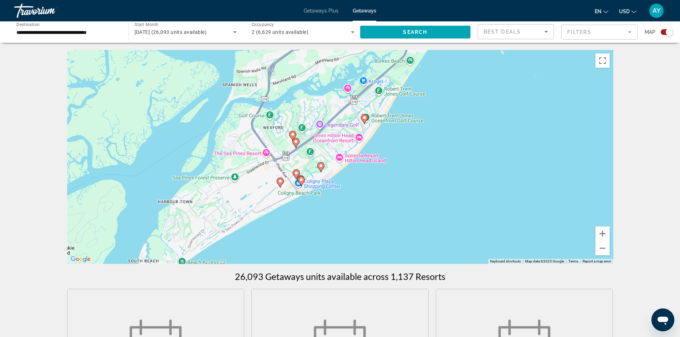
click at [321, 165] on image "Main content" at bounding box center [321, 166] width 4 height 4
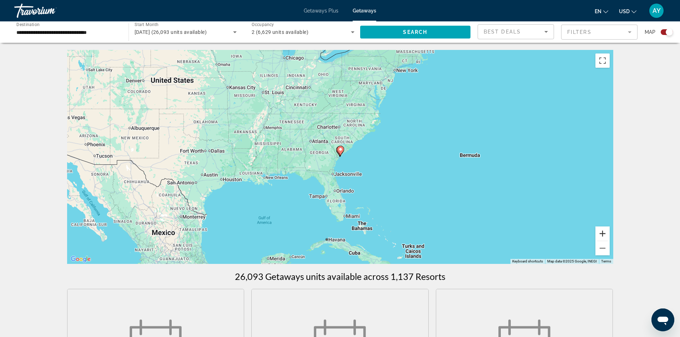
click at [603, 235] on button "Zoom in" at bounding box center [603, 234] width 14 height 14
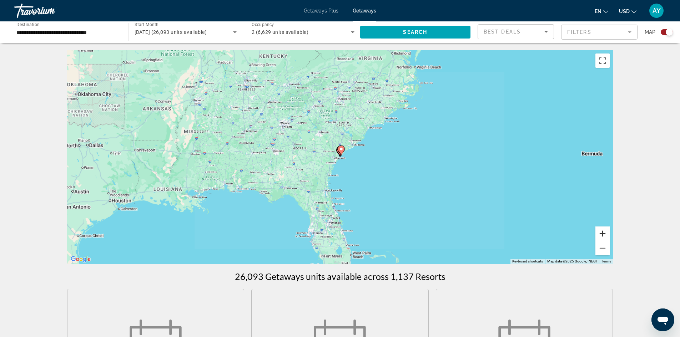
click at [603, 235] on button "Zoom in" at bounding box center [603, 234] width 14 height 14
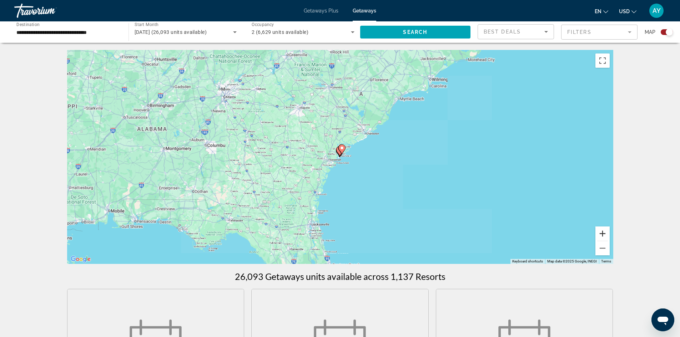
click at [603, 235] on button "Zoom in" at bounding box center [603, 234] width 14 height 14
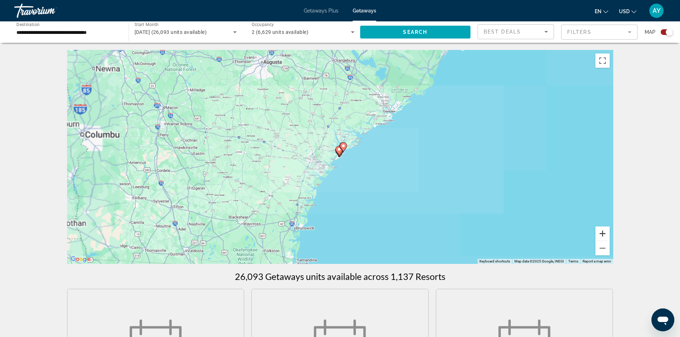
click at [603, 235] on button "Zoom in" at bounding box center [603, 234] width 14 height 14
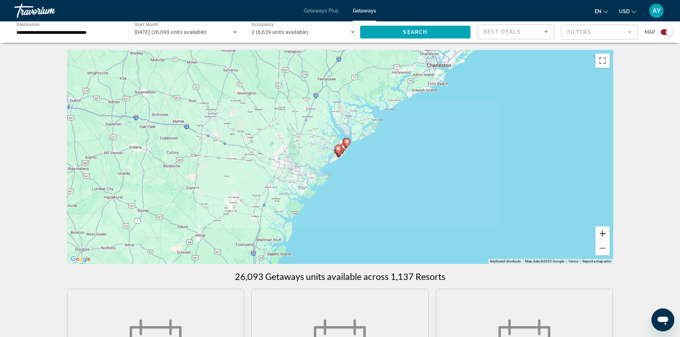
click at [603, 235] on button "Zoom in" at bounding box center [603, 234] width 14 height 14
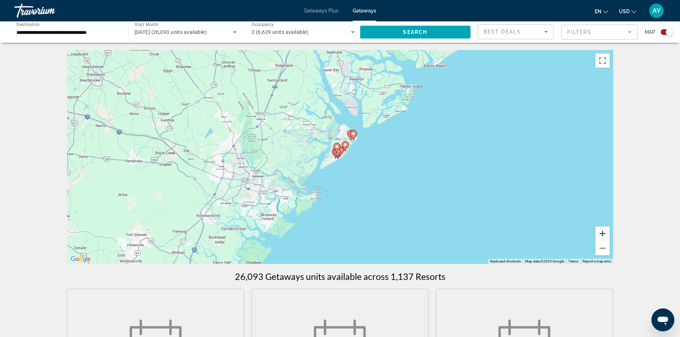
click at [603, 235] on button "Zoom in" at bounding box center [603, 234] width 14 height 14
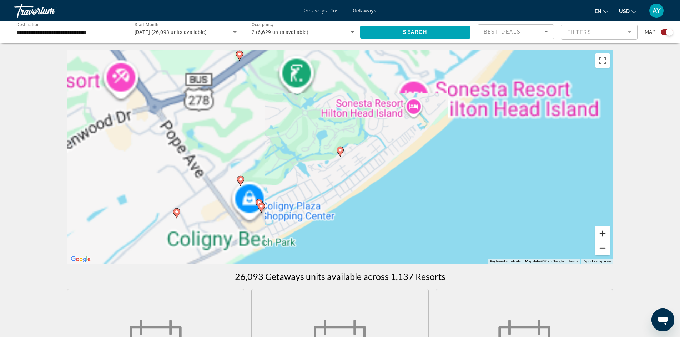
click at [602, 235] on button "Zoom in" at bounding box center [603, 234] width 14 height 14
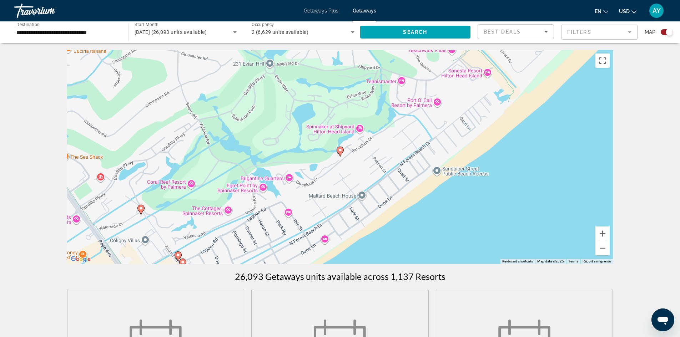
click at [338, 151] on icon "Main content" at bounding box center [340, 151] width 6 height 9
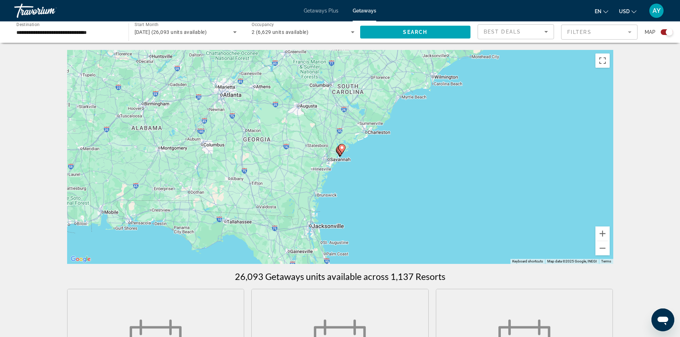
click at [335, 151] on div "To navigate, press the arrow keys. To activate drag with keyboard, press Alt + …" at bounding box center [340, 157] width 546 height 214
click at [341, 154] on gmp-advanced-marker "Main content" at bounding box center [341, 149] width 7 height 11
type input "**********"
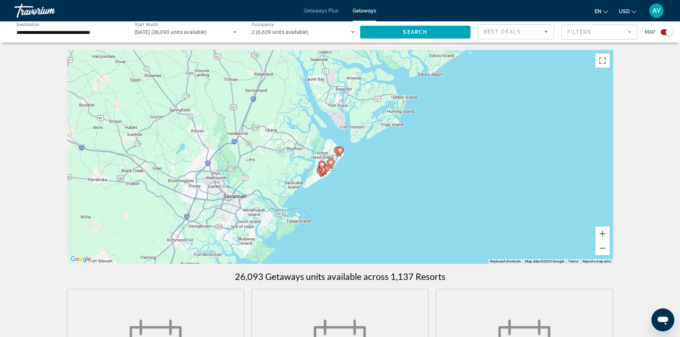
click at [330, 165] on g "Main content" at bounding box center [330, 164] width 7 height 10
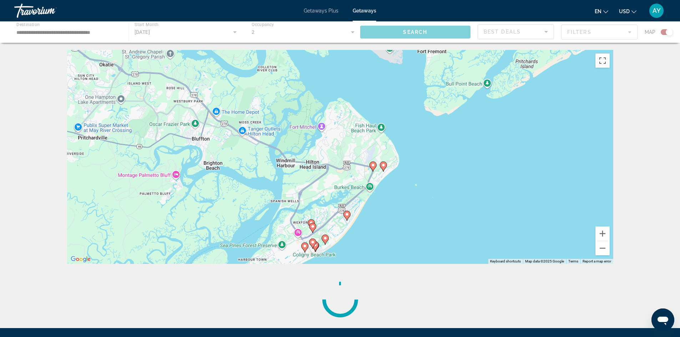
drag, startPoint x: 394, startPoint y: 199, endPoint x: 401, endPoint y: 173, distance: 26.2
click at [401, 173] on div "To activate drag with keyboard, press Alt + Enter. Once in keyboard drag state,…" at bounding box center [340, 157] width 546 height 214
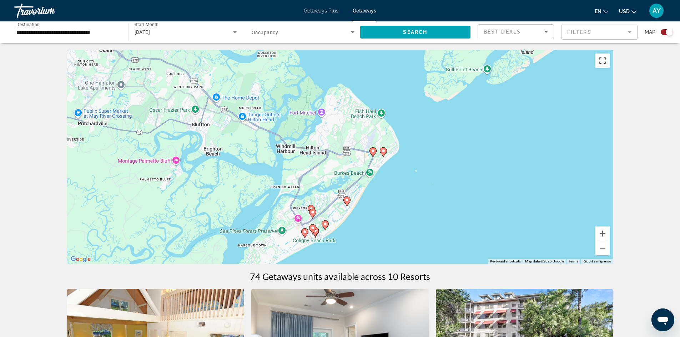
click at [598, 29] on mat-form-field "Filters" at bounding box center [599, 32] width 76 height 15
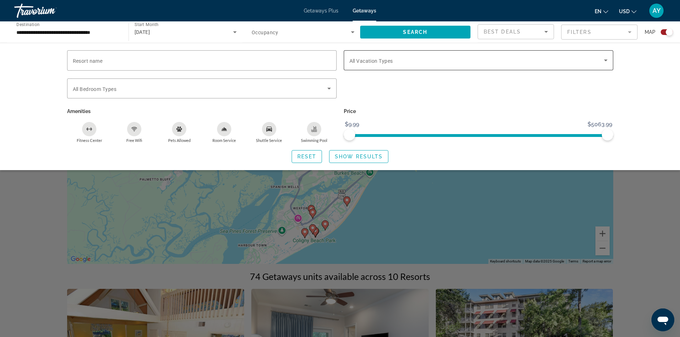
click at [377, 65] on div "Search widget" at bounding box center [479, 60] width 258 height 20
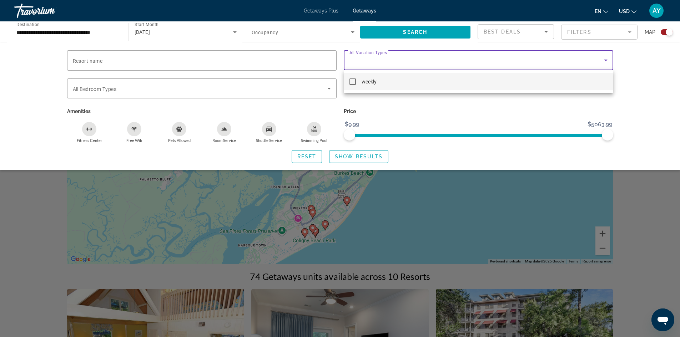
click at [592, 206] on div at bounding box center [340, 168] width 680 height 337
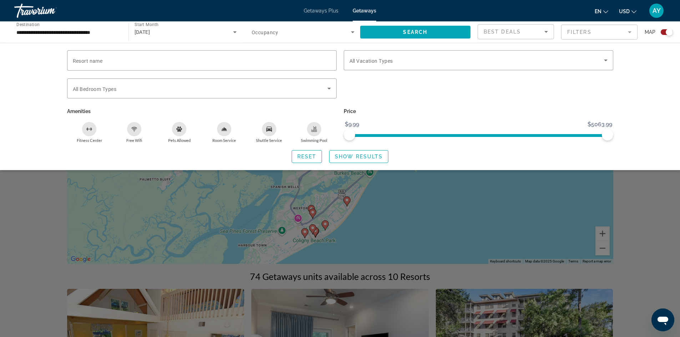
click at [626, 214] on div "Search widget" at bounding box center [340, 222] width 680 height 230
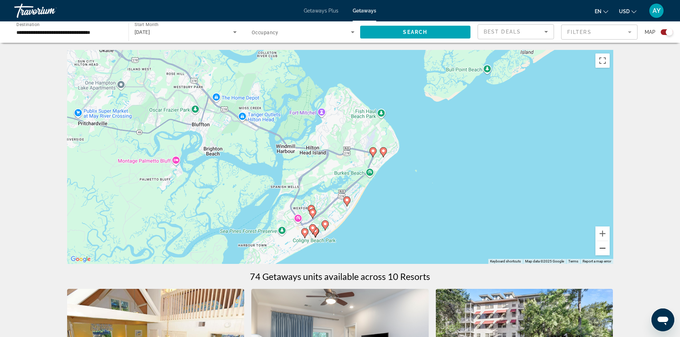
click at [600, 249] on button "Zoom out" at bounding box center [603, 248] width 14 height 14
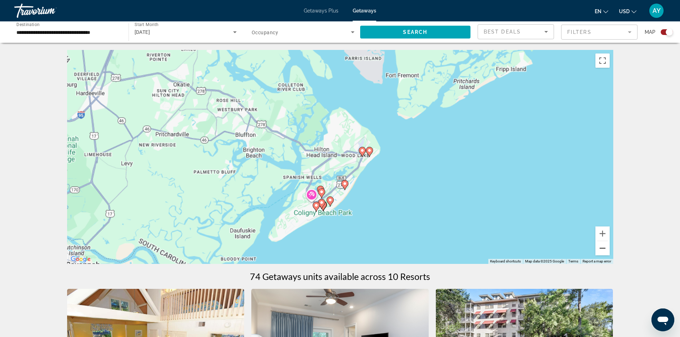
click at [600, 248] on button "Zoom out" at bounding box center [603, 248] width 14 height 14
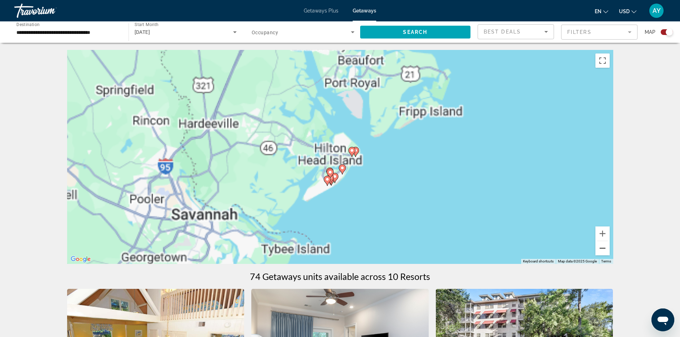
click at [600, 248] on button "Zoom out" at bounding box center [603, 248] width 14 height 14
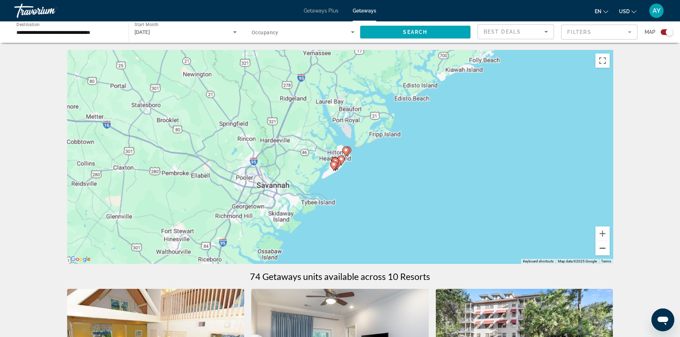
click at [600, 248] on button "Zoom out" at bounding box center [603, 248] width 14 height 14
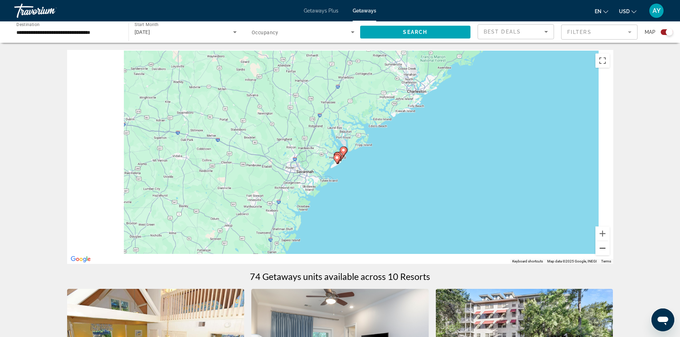
click at [600, 248] on button "Zoom out" at bounding box center [603, 248] width 14 height 14
click at [600, 246] on button "Zoom out" at bounding box center [603, 248] width 14 height 14
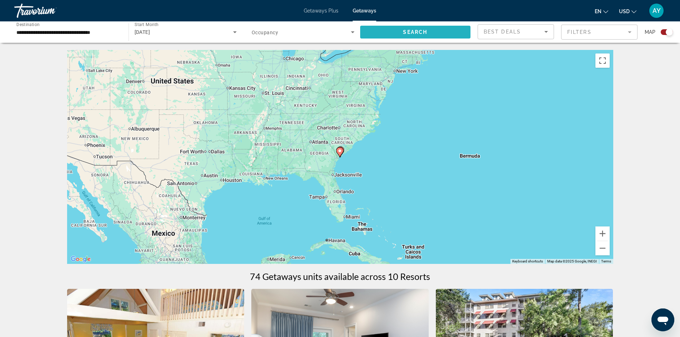
click at [407, 32] on span "Search" at bounding box center [415, 32] width 24 height 6
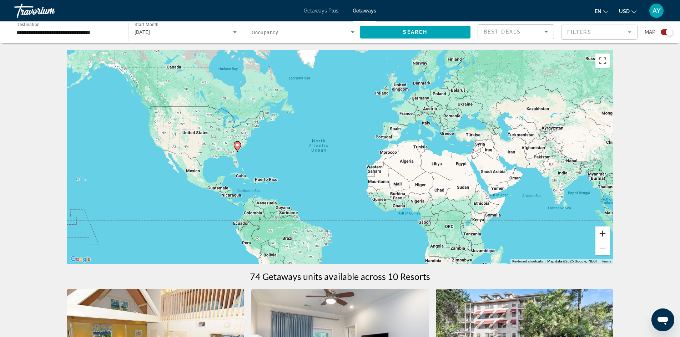
click at [606, 235] on button "Zoom in" at bounding box center [603, 234] width 14 height 14
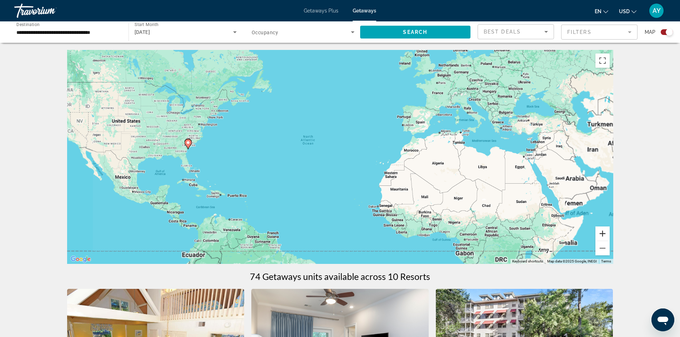
click at [606, 235] on button "Zoom in" at bounding box center [603, 234] width 14 height 14
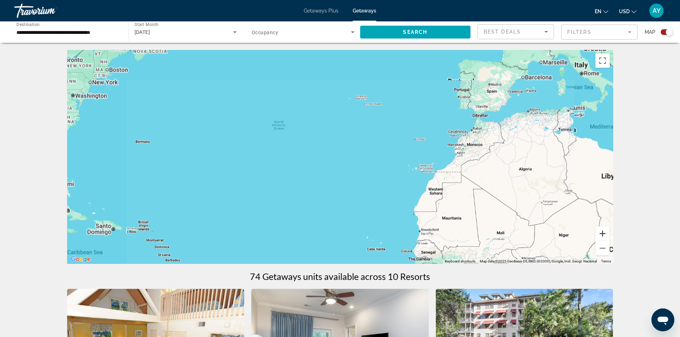
drag, startPoint x: 606, startPoint y: 235, endPoint x: 338, endPoint y: 167, distance: 276.9
click at [605, 235] on button "Zoom in" at bounding box center [603, 234] width 14 height 14
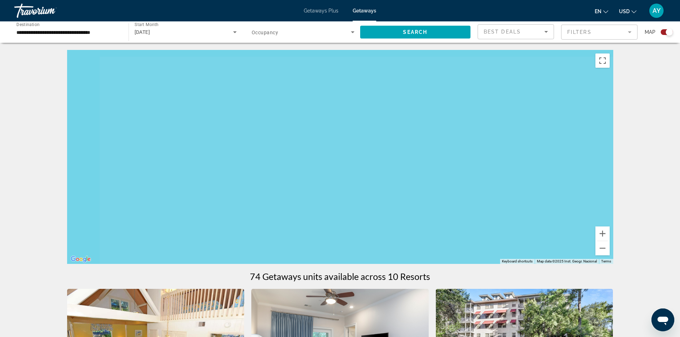
drag, startPoint x: 240, startPoint y: 141, endPoint x: 503, endPoint y: 215, distance: 273.3
click at [495, 213] on div "Main content" at bounding box center [340, 157] width 546 height 214
drag, startPoint x: 366, startPoint y: 173, endPoint x: 500, endPoint y: 184, distance: 134.0
click at [499, 184] on div "Main content" at bounding box center [340, 157] width 546 height 214
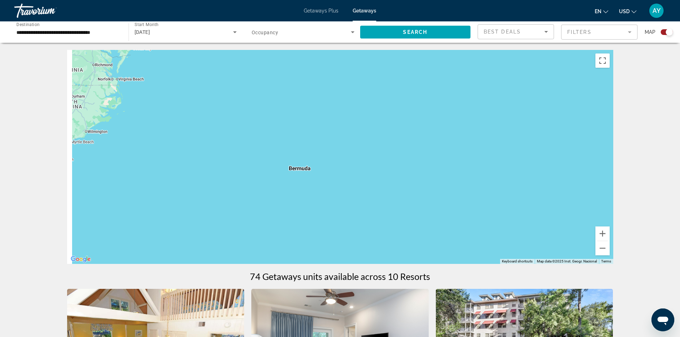
drag, startPoint x: 380, startPoint y: 176, endPoint x: 450, endPoint y: 179, distance: 69.3
click at [450, 179] on div "Main content" at bounding box center [340, 157] width 546 height 214
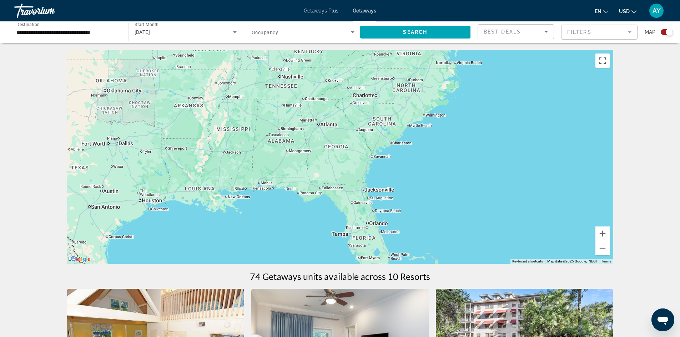
drag, startPoint x: 321, startPoint y: 164, endPoint x: 473, endPoint y: 160, distance: 152.5
click at [487, 152] on div "Main content" at bounding box center [340, 157] width 546 height 214
click at [597, 237] on button "Zoom in" at bounding box center [603, 234] width 14 height 14
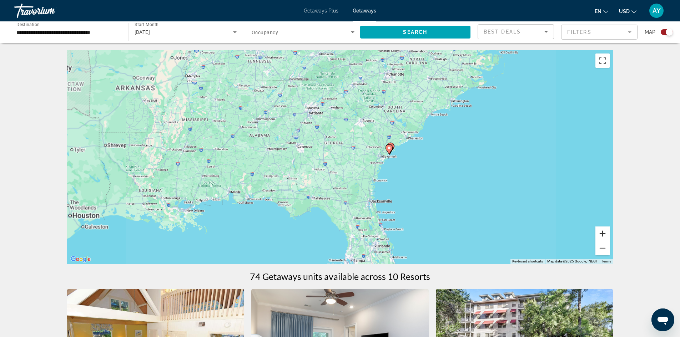
click at [597, 237] on button "Zoom in" at bounding box center [603, 234] width 14 height 14
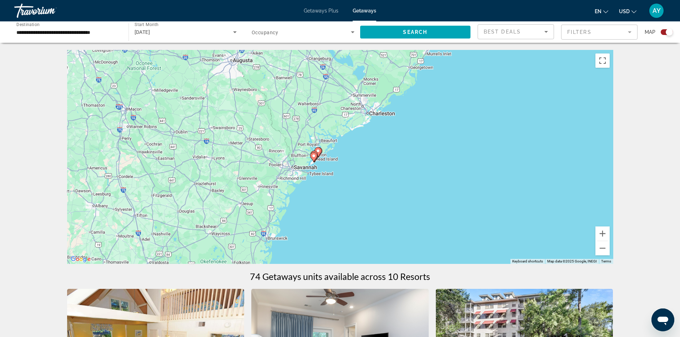
drag, startPoint x: 388, startPoint y: 189, endPoint x: 322, endPoint y: 189, distance: 66.4
click at [322, 189] on div "To activate drag with keyboard, press Alt + Enter. Once in keyboard drag state,…" at bounding box center [340, 157] width 546 height 214
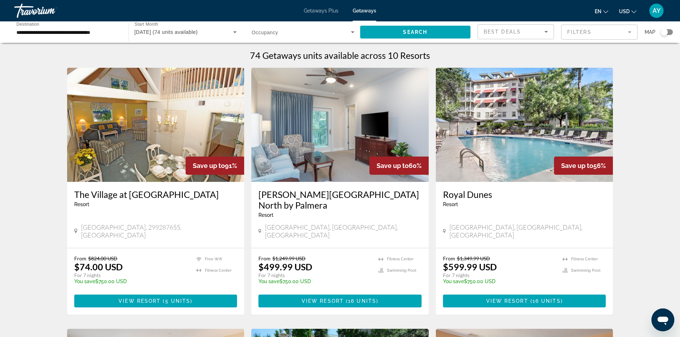
click at [36, 4] on div "Travorium" at bounding box center [49, 10] width 71 height 19
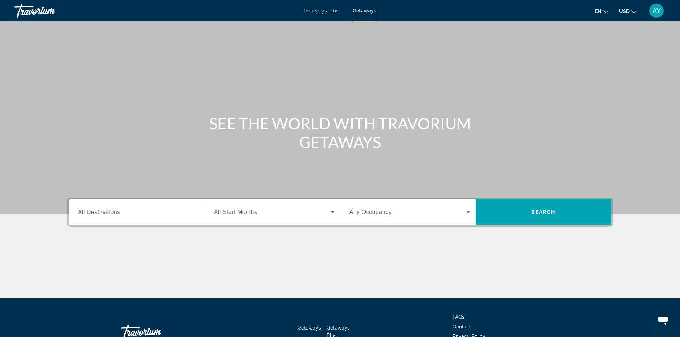
click at [111, 214] on span "All Destinations" at bounding box center [99, 212] width 42 height 6
click at [111, 214] on input "Destination All Destinations" at bounding box center [138, 213] width 121 height 9
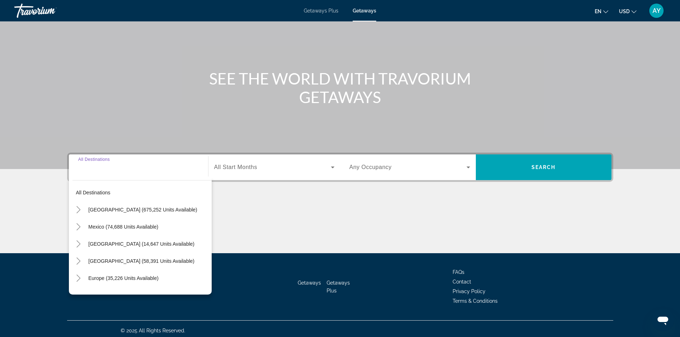
scroll to position [49, 0]
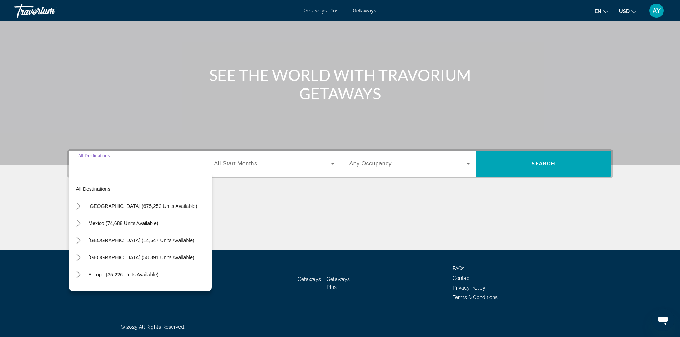
click at [122, 210] on span "Search widget" at bounding box center [148, 206] width 127 height 17
type input "**********"
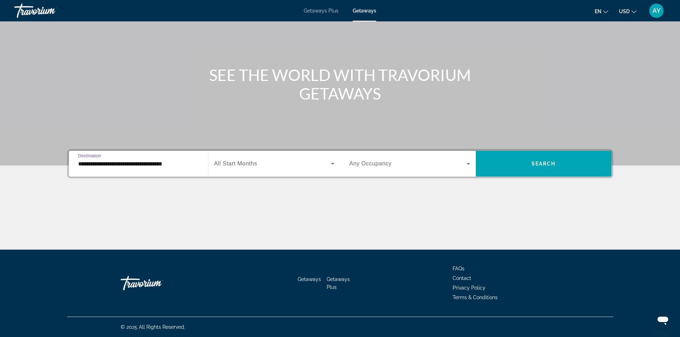
click at [262, 156] on div "Search widget" at bounding box center [274, 164] width 120 height 20
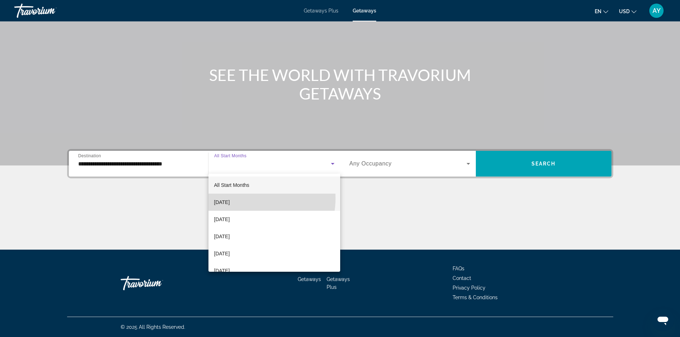
click at [230, 199] on span "[DATE]" at bounding box center [222, 202] width 16 height 9
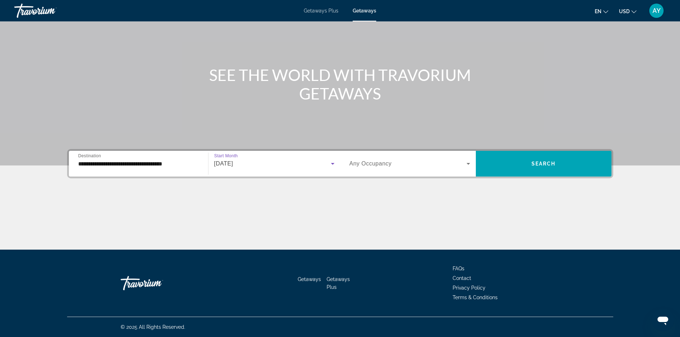
click at [431, 162] on span "Search widget" at bounding box center [408, 164] width 117 height 9
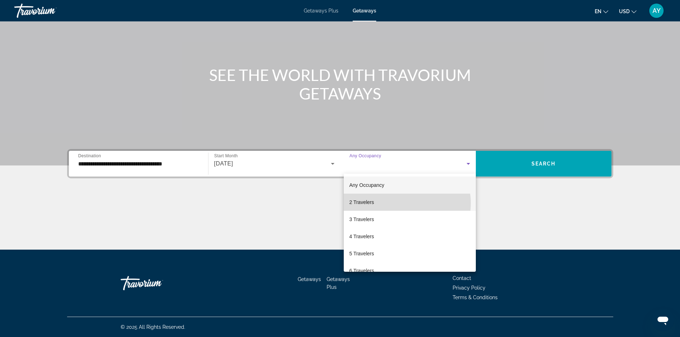
click at [403, 203] on mat-option "2 Travelers" at bounding box center [410, 202] width 132 height 17
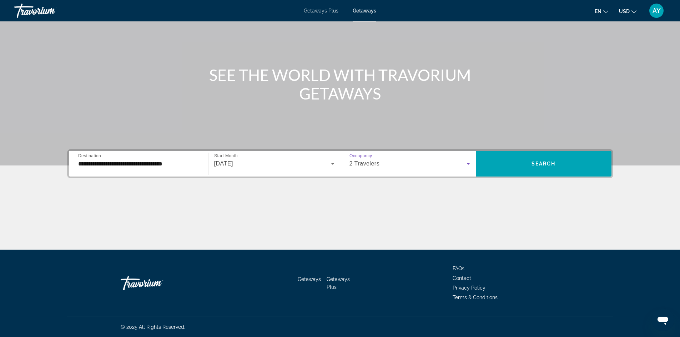
click at [546, 150] on div "**********" at bounding box center [340, 163] width 546 height 29
click at [548, 153] on span "Search widget" at bounding box center [544, 164] width 136 height 26
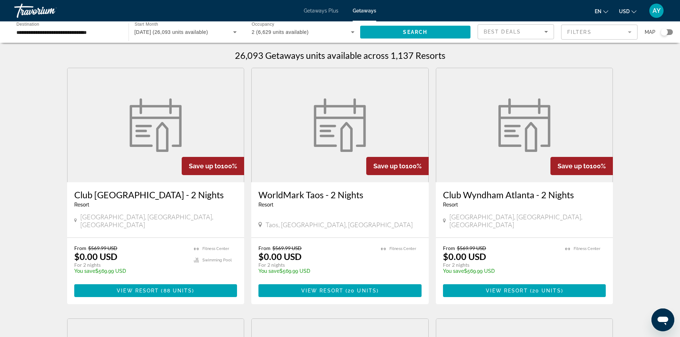
click at [664, 32] on div "Search widget" at bounding box center [664, 32] width 7 height 7
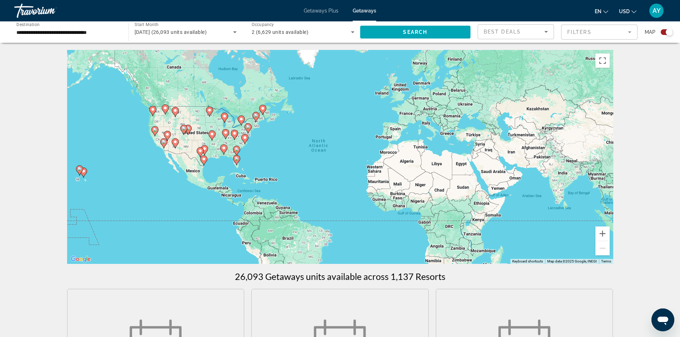
click at [241, 144] on gmp-advanced-marker "Main content" at bounding box center [244, 139] width 7 height 11
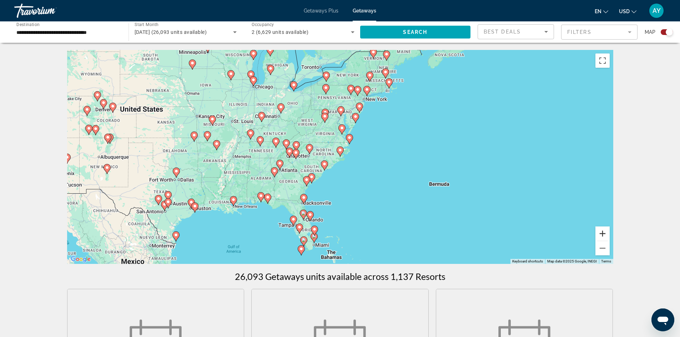
click at [606, 235] on button "Zoom in" at bounding box center [603, 234] width 14 height 14
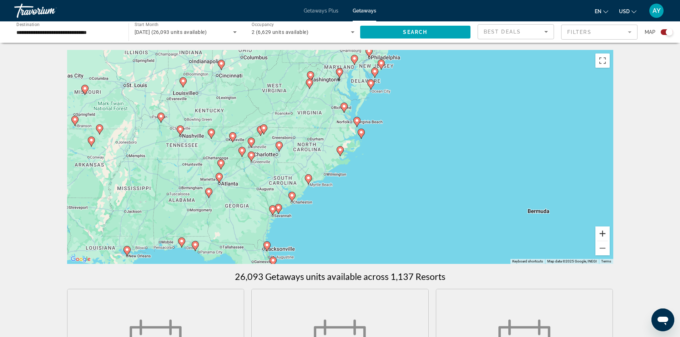
click at [606, 235] on button "Zoom in" at bounding box center [603, 234] width 14 height 14
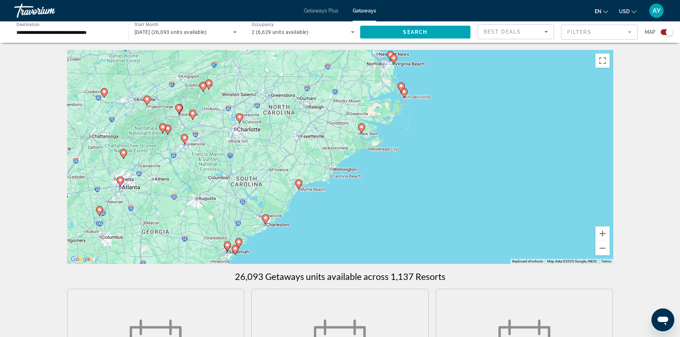
drag, startPoint x: 351, startPoint y: 220, endPoint x: 376, endPoint y: 199, distance: 32.4
click at [375, 199] on div "To activate drag with keyboard, press Alt + Enter. Once in keyboard drag state,…" at bounding box center [340, 157] width 546 height 214
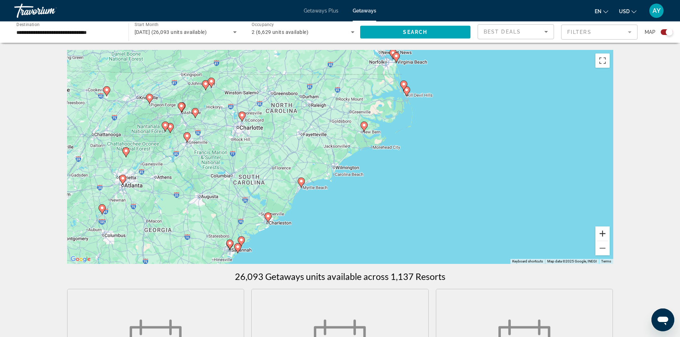
click at [607, 237] on button "Zoom in" at bounding box center [603, 234] width 14 height 14
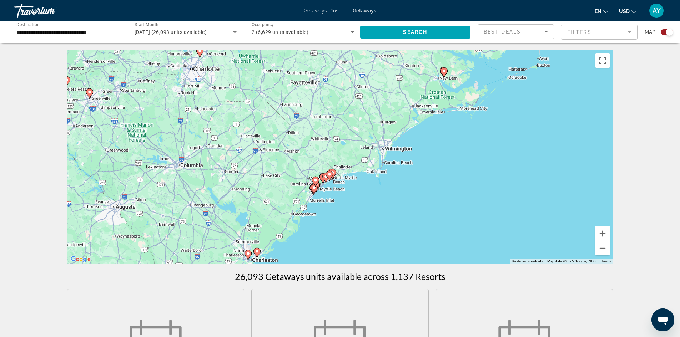
drag, startPoint x: 309, startPoint y: 172, endPoint x: 366, endPoint y: 103, distance: 89.3
click at [366, 103] on div "To activate drag with keyboard, press Alt + Enter. Once in keyboard drag state,…" at bounding box center [340, 157] width 546 height 214
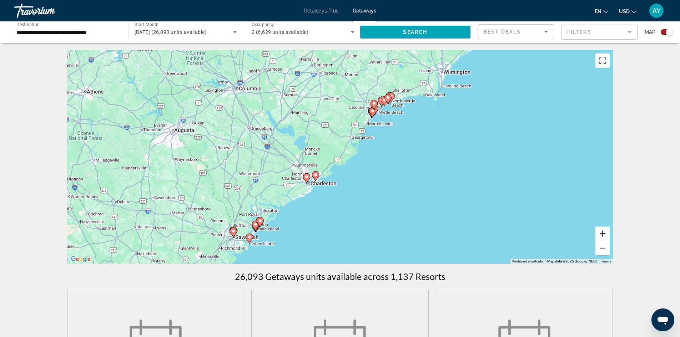
click at [607, 231] on button "Zoom in" at bounding box center [603, 234] width 14 height 14
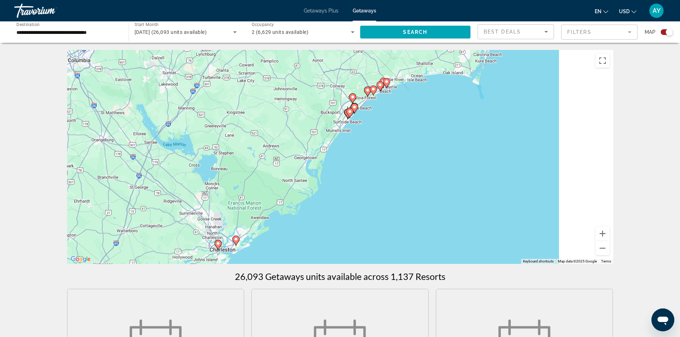
drag, startPoint x: 404, startPoint y: 159, endPoint x: 385, endPoint y: 171, distance: 22.5
click at [385, 171] on div "To activate drag with keyboard, press Alt + Enter. Once in keyboard drag state,…" at bounding box center [340, 157] width 546 height 214
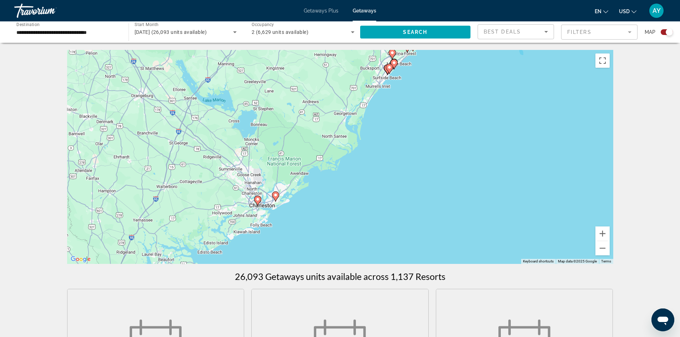
drag, startPoint x: 399, startPoint y: 161, endPoint x: 494, endPoint y: 76, distance: 127.7
click at [498, 72] on div "To activate drag with keyboard, press Alt + Enter. Once in keyboard drag state,…" at bounding box center [340, 157] width 546 height 214
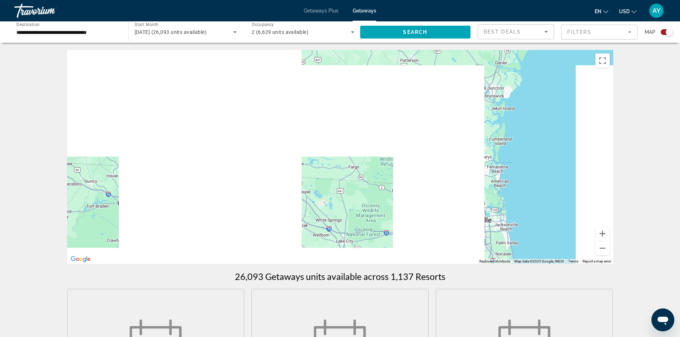
drag, startPoint x: 406, startPoint y: 151, endPoint x: 433, endPoint y: 173, distance: 34.8
click at [433, 173] on div "To activate drag with keyboard, press Alt + Enter. Once in keyboard drag state,…" at bounding box center [340, 157] width 546 height 214
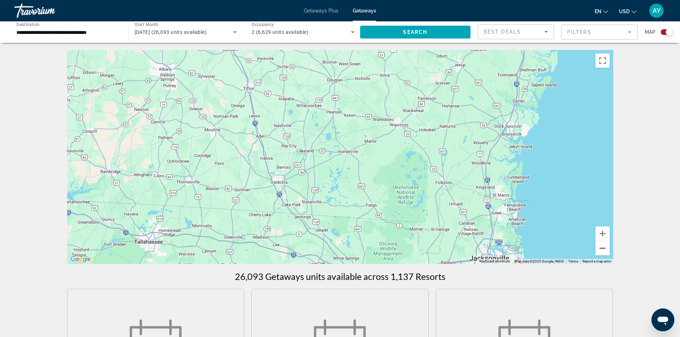
click at [602, 249] on button "Zoom out" at bounding box center [603, 248] width 14 height 14
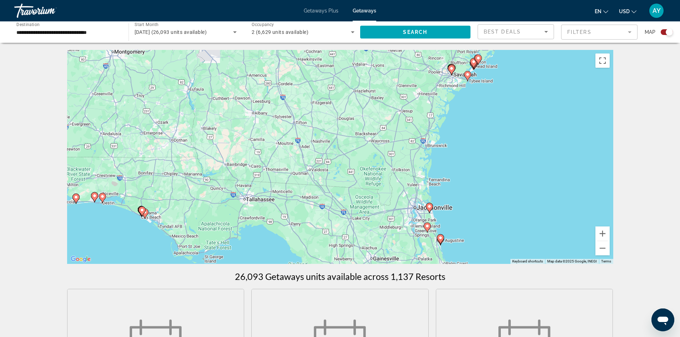
drag, startPoint x: 479, startPoint y: 225, endPoint x: 450, endPoint y: 179, distance: 54.0
click at [450, 179] on div "To activate drag with keyboard, press Alt + Enter. Once in keyboard drag state,…" at bounding box center [340, 157] width 546 height 214
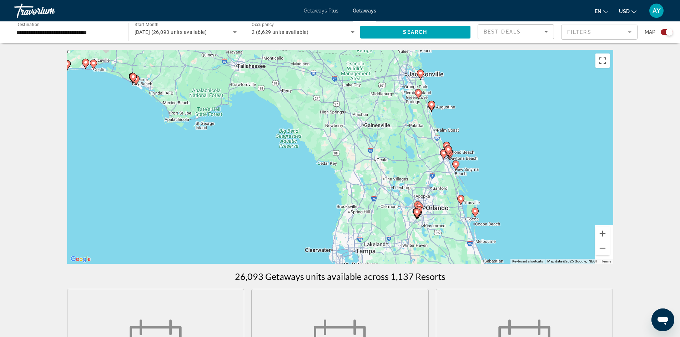
drag, startPoint x: 343, startPoint y: 205, endPoint x: 335, endPoint y: 122, distance: 83.6
click at [329, 122] on div "To activate drag with keyboard, press Alt + Enter. Once in keyboard drag state,…" at bounding box center [340, 157] width 546 height 214
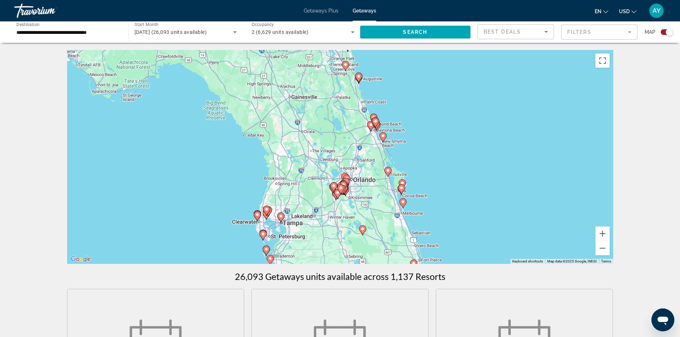
drag, startPoint x: 479, startPoint y: 188, endPoint x: 427, endPoint y: 123, distance: 83.5
click at [427, 123] on div "To activate drag with keyboard, press Alt + Enter. Once in keyboard drag state,…" at bounding box center [340, 157] width 546 height 214
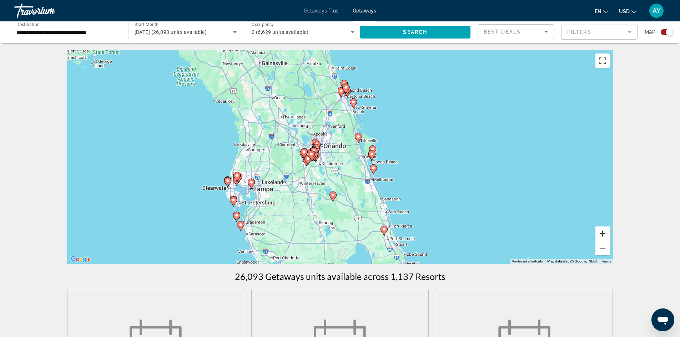
click at [603, 232] on button "Zoom in" at bounding box center [603, 234] width 14 height 14
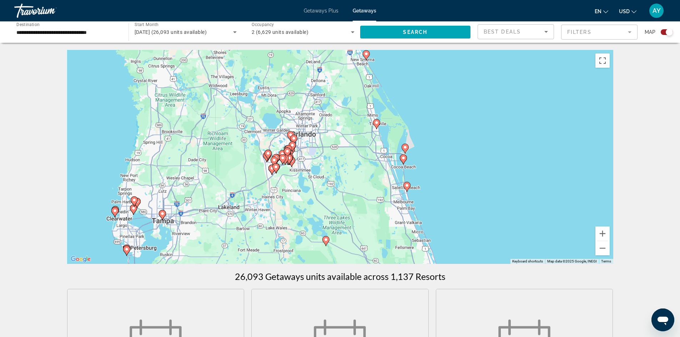
click at [362, 166] on div "To activate drag with keyboard, press Alt + Enter. Once in keyboard drag state,…" at bounding box center [340, 157] width 546 height 214
click at [378, 124] on image "Main content" at bounding box center [377, 123] width 4 height 4
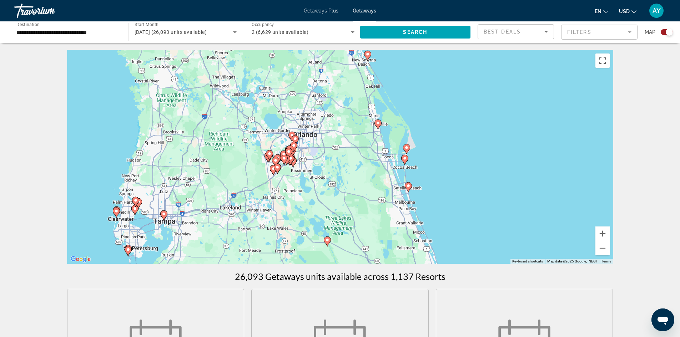
click at [379, 124] on image "Main content" at bounding box center [378, 123] width 4 height 4
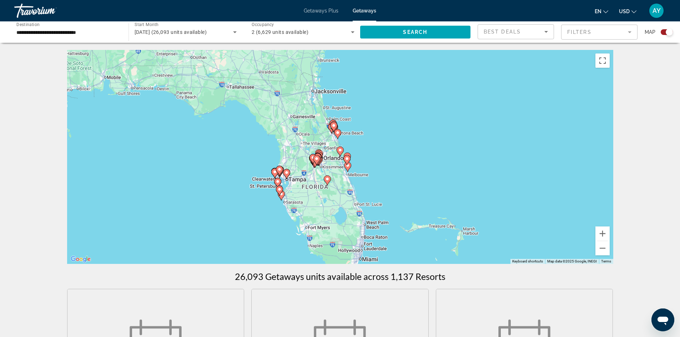
drag, startPoint x: 362, startPoint y: 201, endPoint x: 371, endPoint y: 144, distance: 58.2
click at [371, 144] on div "To navigate, press the arrow keys. To activate drag with keyboard, press Alt + …" at bounding box center [340, 157] width 546 height 214
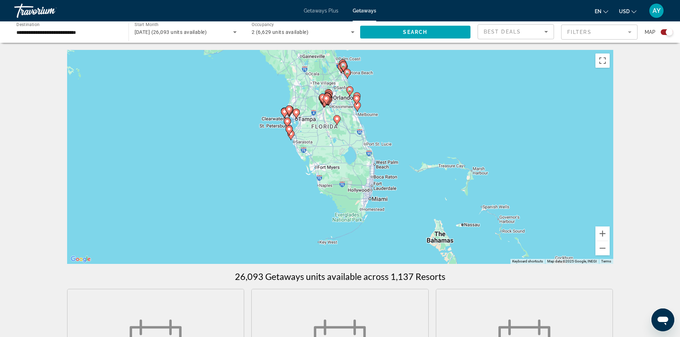
drag, startPoint x: 362, startPoint y: 177, endPoint x: 361, endPoint y: 182, distance: 4.7
click at [361, 182] on div "To activate drag with keyboard, press Alt + Enter. Once in keyboard drag state,…" at bounding box center [340, 157] width 546 height 214
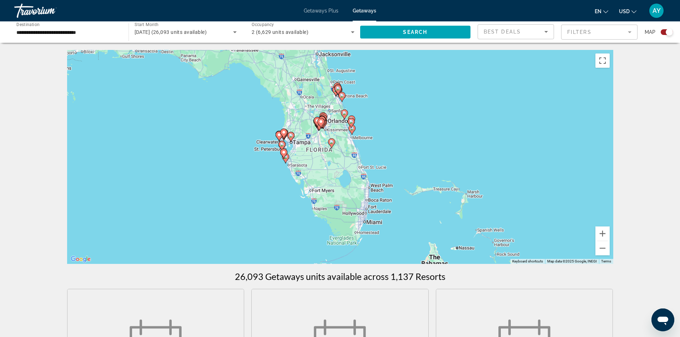
click at [355, 134] on gmp-advanced-marker "Main content" at bounding box center [351, 130] width 7 height 11
type input "**********"
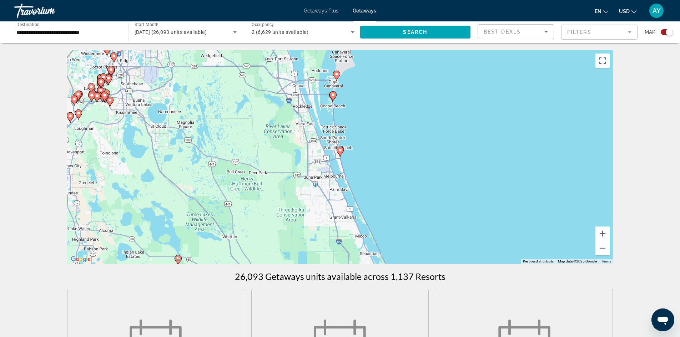
click at [333, 149] on div "To navigate, press the arrow keys. To activate drag with keyboard, press Alt + …" at bounding box center [340, 157] width 546 height 214
click at [339, 152] on image "Main content" at bounding box center [340, 150] width 4 height 4
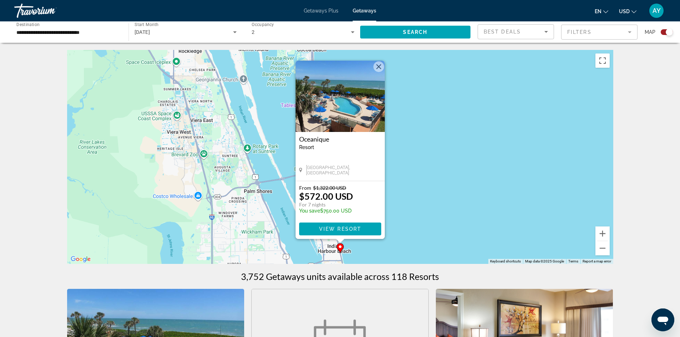
click at [593, 30] on mat-form-field "Filters" at bounding box center [599, 32] width 76 height 15
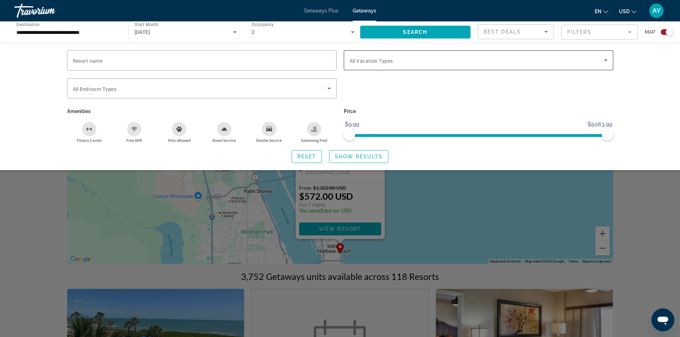
click at [508, 60] on span "Search widget" at bounding box center [477, 60] width 255 height 9
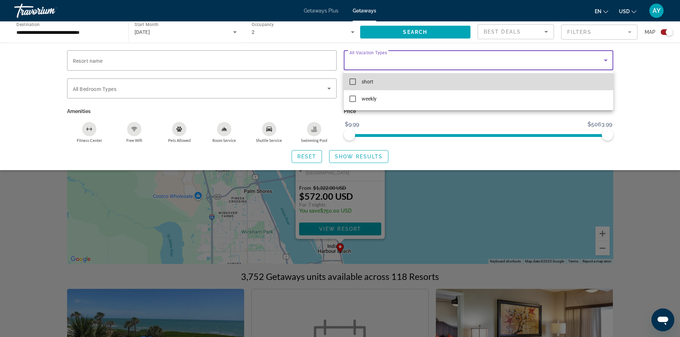
click at [387, 89] on mat-option "short" at bounding box center [479, 81] width 270 height 17
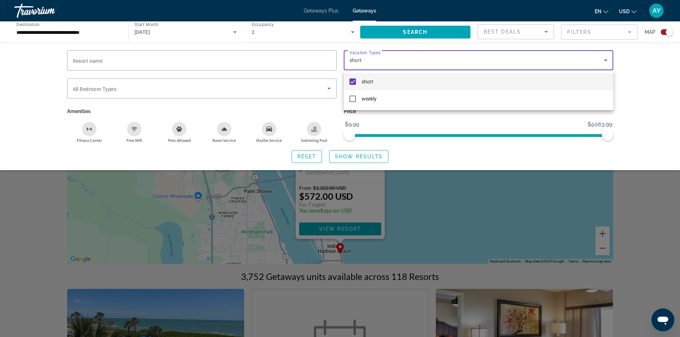
click at [435, 155] on div at bounding box center [340, 168] width 680 height 337
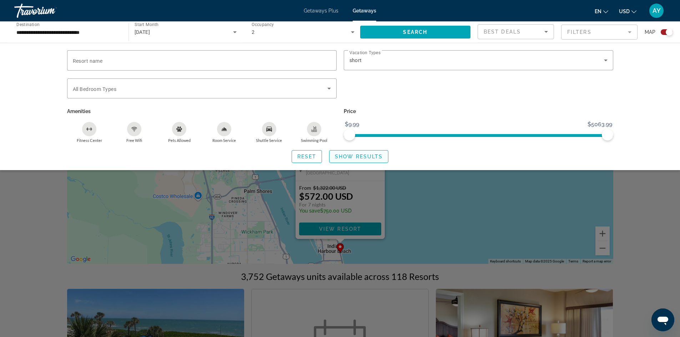
click at [365, 156] on span "Show Results" at bounding box center [359, 157] width 48 height 6
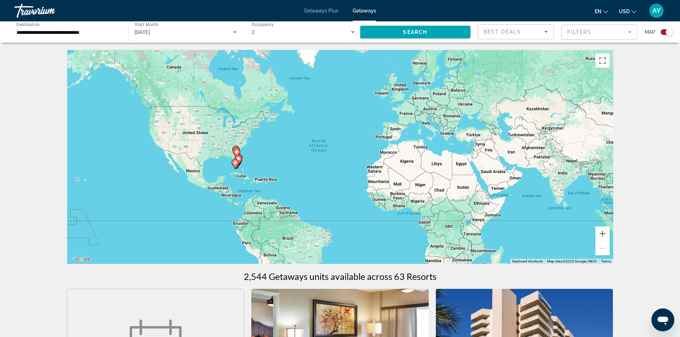
click at [237, 160] on icon "Main content" at bounding box center [235, 164] width 6 height 9
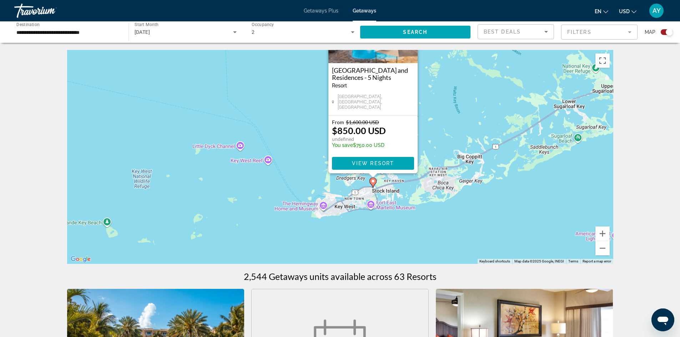
drag, startPoint x: 531, startPoint y: 126, endPoint x: 534, endPoint y: 112, distance: 13.9
click at [534, 113] on div "To activate drag with keyboard, press Alt + Enter. Once in keyboard drag state,…" at bounding box center [340, 157] width 546 height 214
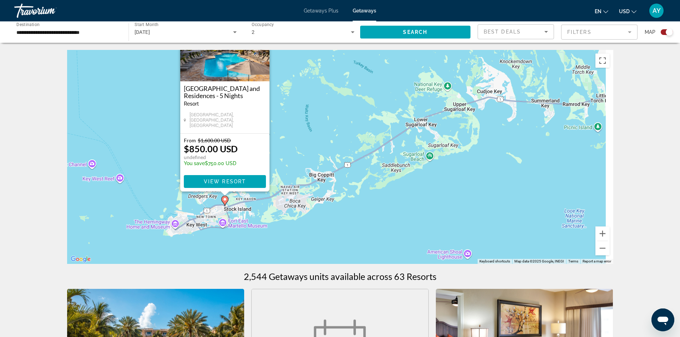
drag, startPoint x: 520, startPoint y: 138, endPoint x: 354, endPoint y: 188, distance: 173.4
click at [354, 188] on div "To activate drag with keyboard, press Alt + Enter. Once in keyboard drag state,…" at bounding box center [340, 157] width 546 height 214
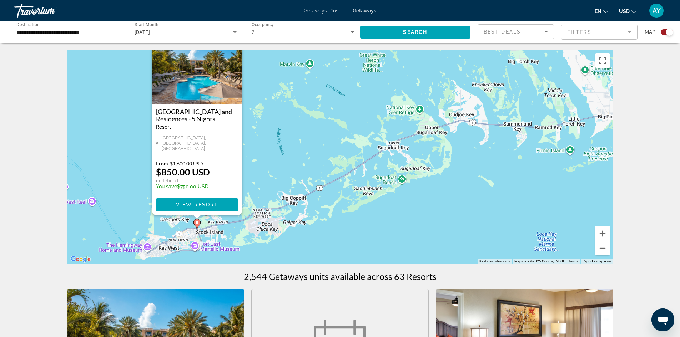
drag, startPoint x: 508, startPoint y: 146, endPoint x: 439, endPoint y: 164, distance: 72.0
click at [431, 165] on div "To activate drag with keyboard, press Alt + Enter. Once in keyboard drag state,…" at bounding box center [340, 157] width 546 height 214
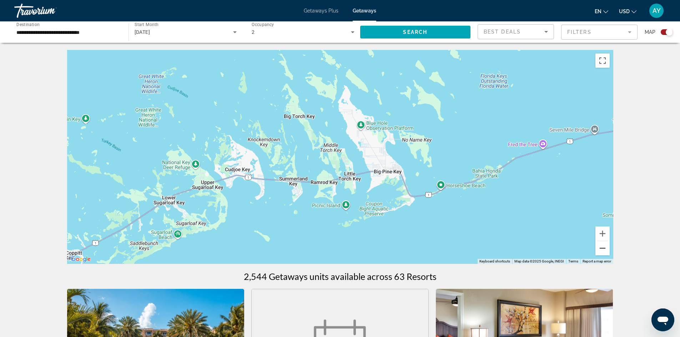
click at [607, 248] on div "To activate drag with keyboard, press Alt + Enter. Once in keyboard drag state,…" at bounding box center [340, 157] width 546 height 214
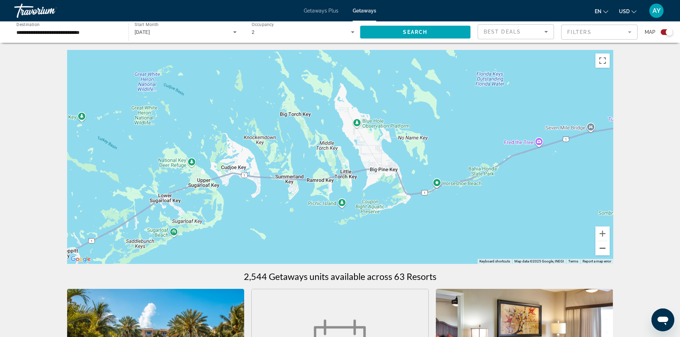
click at [605, 247] on button "Zoom out" at bounding box center [603, 248] width 14 height 14
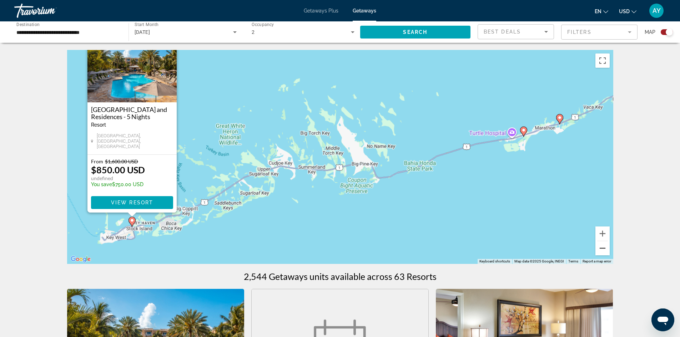
click at [605, 247] on button "Zoom out" at bounding box center [603, 248] width 14 height 14
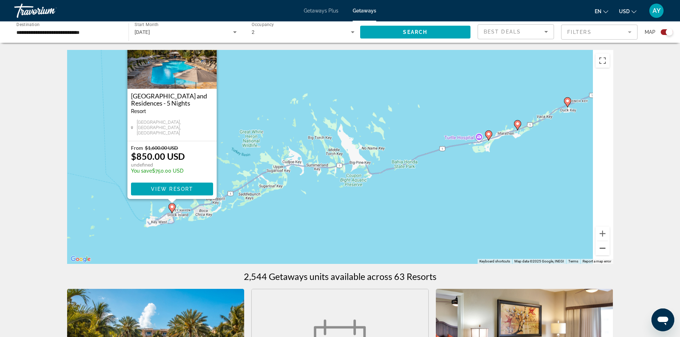
click at [605, 247] on button "Zoom out" at bounding box center [603, 248] width 14 height 14
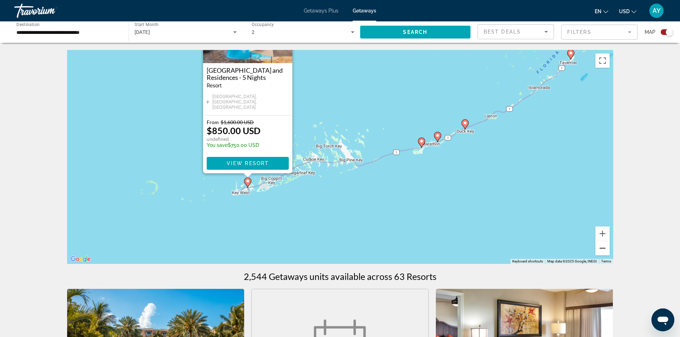
click at [605, 247] on button "Zoom out" at bounding box center [603, 248] width 14 height 14
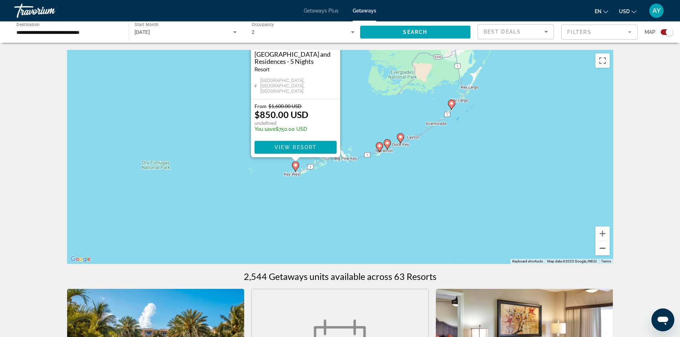
click at [605, 247] on button "Zoom out" at bounding box center [603, 248] width 14 height 14
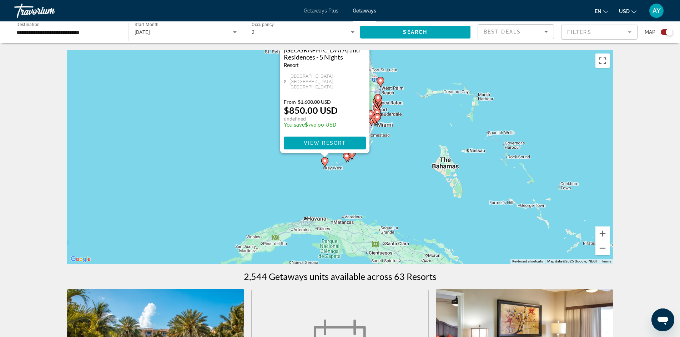
drag, startPoint x: 413, startPoint y: 171, endPoint x: 405, endPoint y: 176, distance: 9.2
click at [407, 178] on div "To activate drag with keyboard, press Alt + Enter. Once in keyboard drag state,…" at bounding box center [340, 157] width 546 height 214
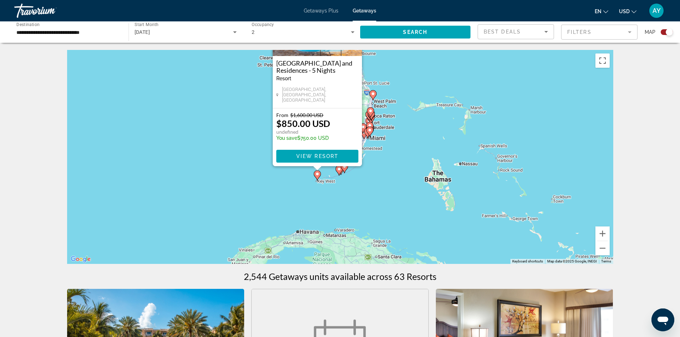
drag, startPoint x: 404, startPoint y: 187, endPoint x: 400, endPoint y: 211, distance: 24.0
click at [401, 214] on div "To activate drag with keyboard, press Alt + Enter. Once in keyboard drag state,…" at bounding box center [340, 157] width 546 height 214
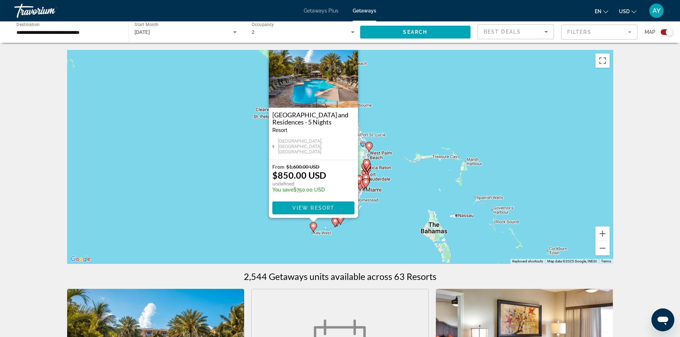
click at [390, 218] on div "To activate drag with keyboard, press Alt + Enter. Once in keyboard drag state,…" at bounding box center [340, 157] width 546 height 214
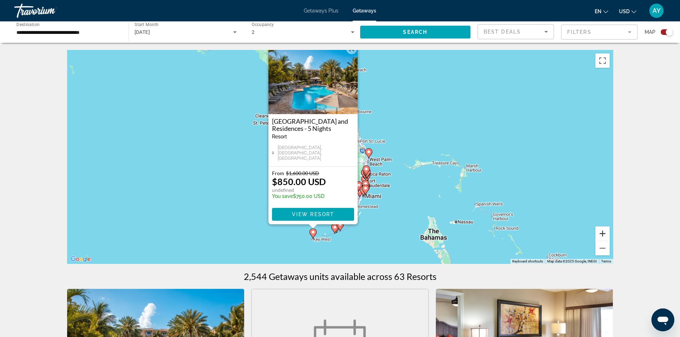
click at [596, 233] on button "Zoom in" at bounding box center [603, 234] width 14 height 14
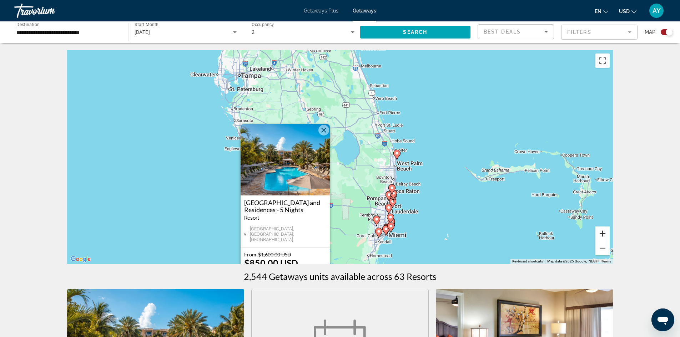
click at [596, 233] on button "Zoom in" at bounding box center [603, 234] width 14 height 14
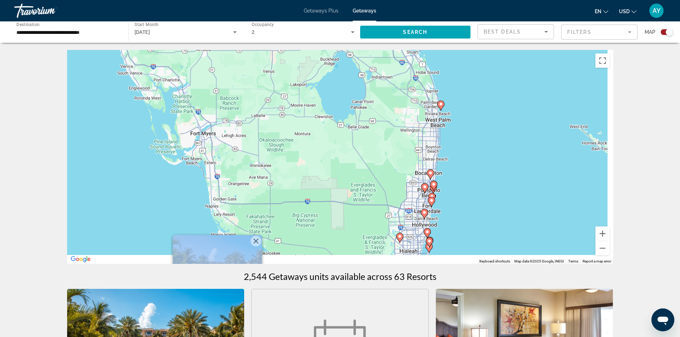
drag, startPoint x: 433, startPoint y: 189, endPoint x: 411, endPoint y: 157, distance: 38.4
click at [415, 158] on div "To navigate, press the arrow keys. To activate drag with keyboard, press Alt + …" at bounding box center [340, 157] width 546 height 214
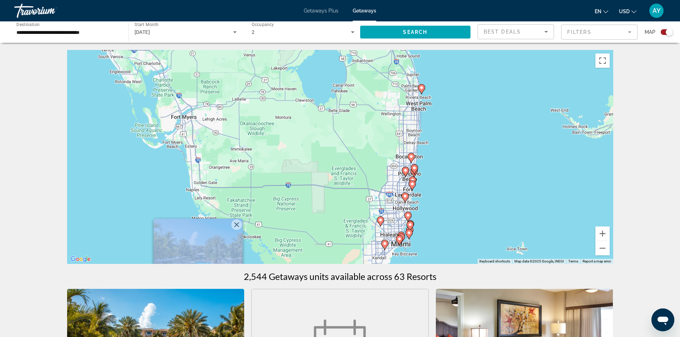
drag, startPoint x: 444, startPoint y: 188, endPoint x: 418, endPoint y: 111, distance: 81.4
click at [422, 115] on div "To activate drag with keyboard, press Alt + Enter. Once in keyboard drag state,…" at bounding box center [340, 157] width 546 height 214
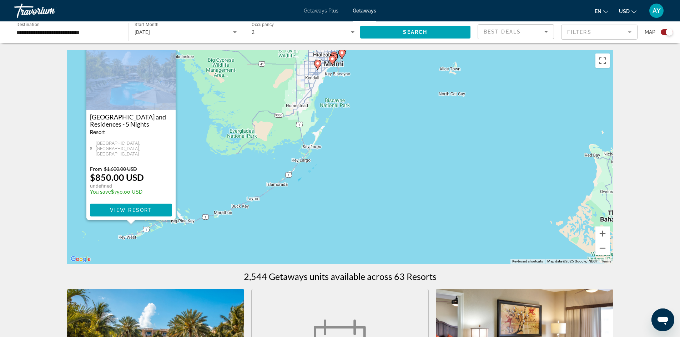
drag, startPoint x: 433, startPoint y: 139, endPoint x: 460, endPoint y: 125, distance: 30.2
click at [460, 125] on div "To activate drag with keyboard, press Alt + Enter. Once in keyboard drag state,…" at bounding box center [340, 157] width 546 height 214
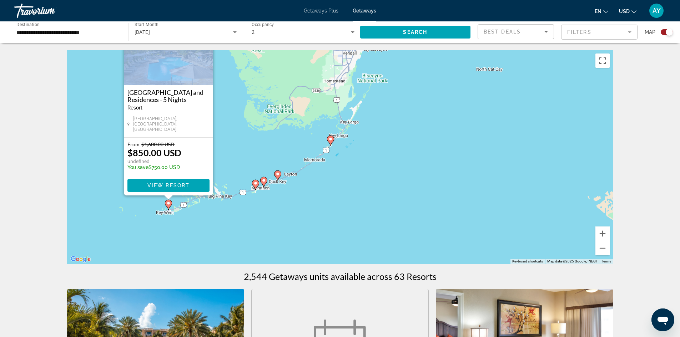
click at [255, 184] on image "Main content" at bounding box center [256, 183] width 4 height 4
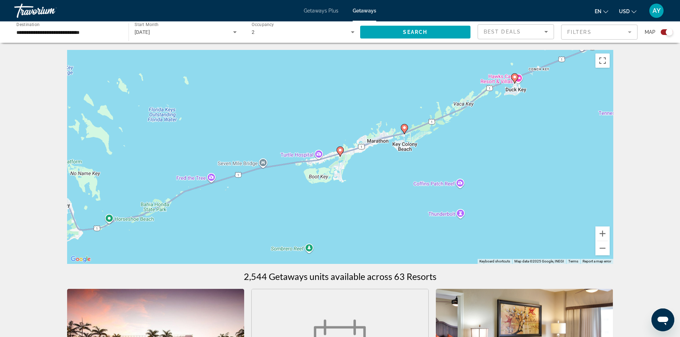
click at [342, 154] on icon "Main content" at bounding box center [340, 152] width 7 height 10
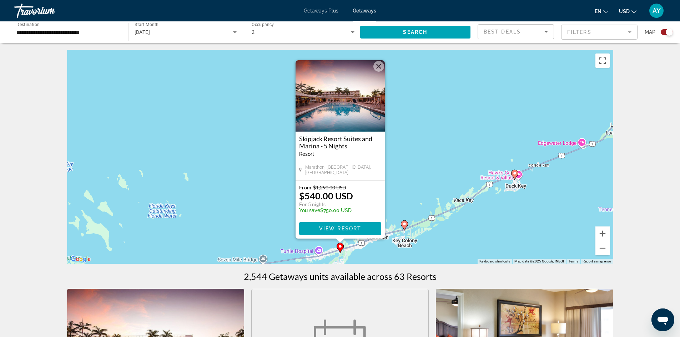
drag, startPoint x: 441, startPoint y: 156, endPoint x: 441, endPoint y: 134, distance: 22.5
click at [442, 134] on div "To activate drag with keyboard, press Alt + Enter. Once in keyboard drag state,…" at bounding box center [340, 157] width 546 height 214
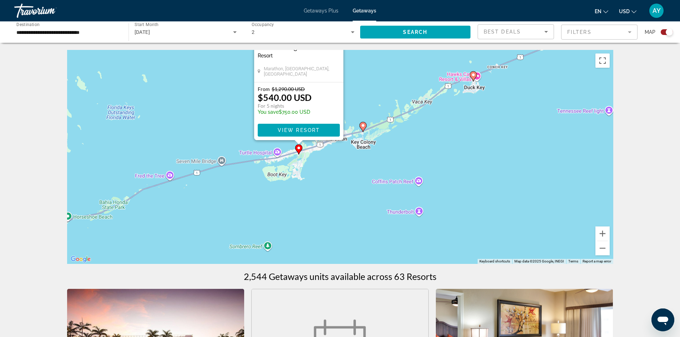
drag, startPoint x: 490, startPoint y: 125, endPoint x: 427, endPoint y: 201, distance: 99.4
click at [427, 201] on div "To activate drag with keyboard, press Alt + Enter. Once in keyboard drag state,…" at bounding box center [340, 157] width 546 height 214
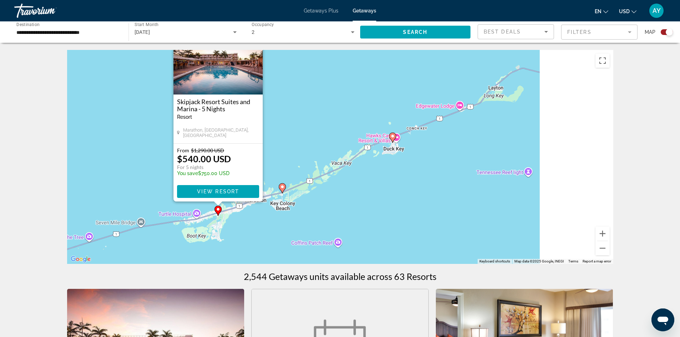
drag, startPoint x: 397, startPoint y: 194, endPoint x: 335, endPoint y: 211, distance: 64.0
click at [348, 215] on div "To activate drag with keyboard, press Alt + Enter. Once in keyboard drag state,…" at bounding box center [340, 157] width 546 height 214
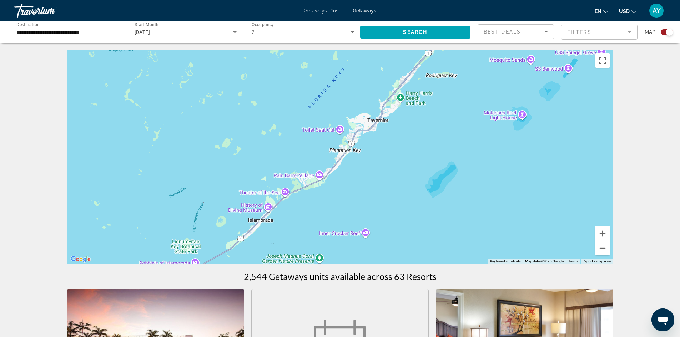
drag, startPoint x: 400, startPoint y: 167, endPoint x: 361, endPoint y: 214, distance: 60.8
click at [368, 207] on div "To activate drag with keyboard, press Alt + Enter. Once in keyboard drag state,…" at bounding box center [340, 157] width 546 height 214
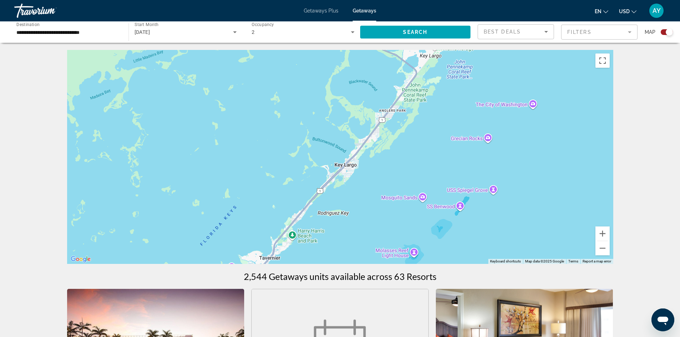
drag, startPoint x: 371, startPoint y: 192, endPoint x: 326, endPoint y: 247, distance: 70.8
click at [329, 245] on div "To activate drag with keyboard, press Alt + Enter. Once in keyboard drag state,…" at bounding box center [340, 157] width 546 height 214
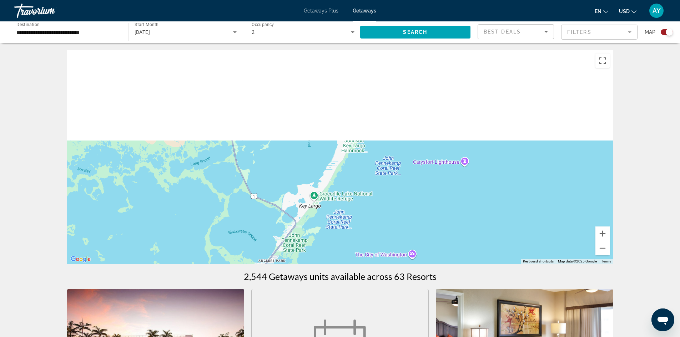
click at [351, 249] on div "To activate drag with keyboard, press Alt + Enter. Once in keyboard drag state,…" at bounding box center [340, 157] width 546 height 214
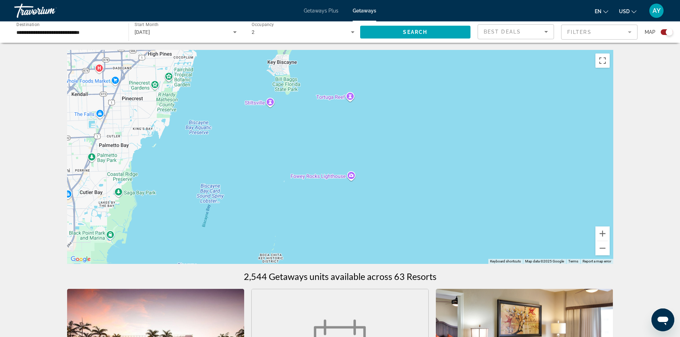
drag, startPoint x: 417, startPoint y: 197, endPoint x: 474, endPoint y: 184, distance: 58.5
click at [474, 184] on div "To activate drag with keyboard, press Alt + Enter. Once in keyboard drag state,…" at bounding box center [340, 157] width 546 height 214
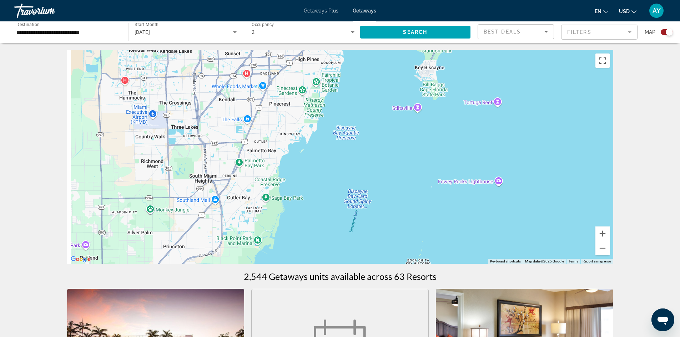
drag, startPoint x: 254, startPoint y: 206, endPoint x: 280, endPoint y: 236, distance: 40.3
click at [279, 236] on div "To activate drag with keyboard, press Alt + Enter. Once in keyboard drag state,…" at bounding box center [340, 157] width 546 height 214
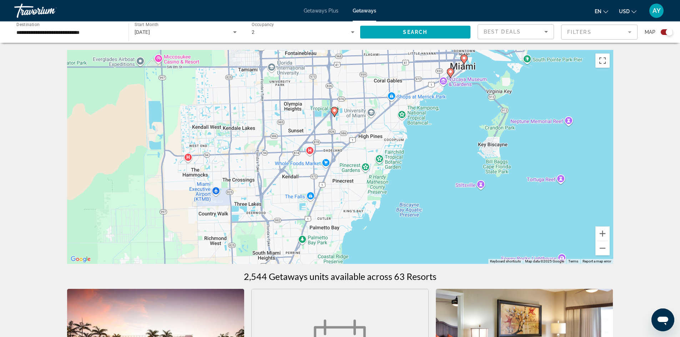
drag, startPoint x: 416, startPoint y: 151, endPoint x: 357, endPoint y: 259, distance: 122.7
click at [357, 259] on div "To activate drag with keyboard, press Alt + Enter. Once in keyboard drag state,…" at bounding box center [340, 157] width 546 height 214
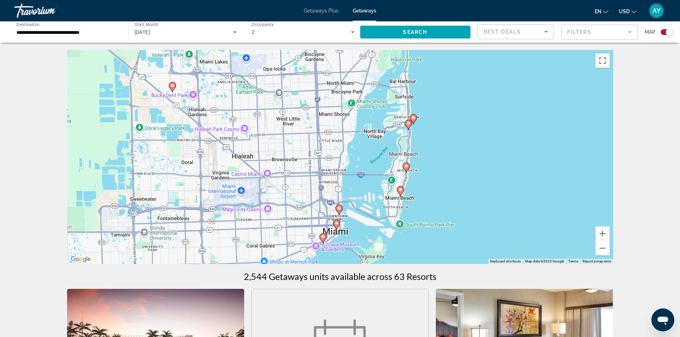
drag, startPoint x: 418, startPoint y: 159, endPoint x: 344, endPoint y: 236, distance: 107.3
click at [344, 236] on div "To activate drag with keyboard, press Alt + Enter. Once in keyboard drag state,…" at bounding box center [340, 157] width 546 height 214
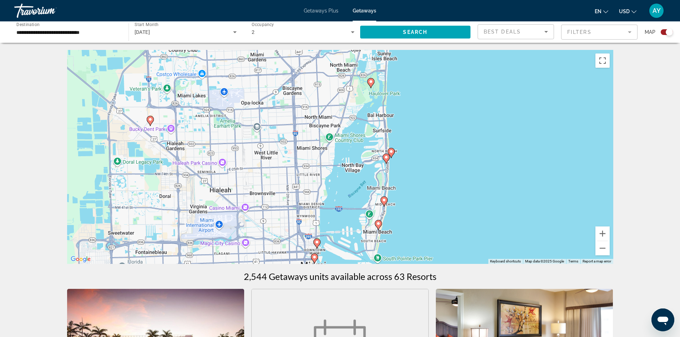
drag, startPoint x: 384, startPoint y: 189, endPoint x: 336, endPoint y: 280, distance: 103.2
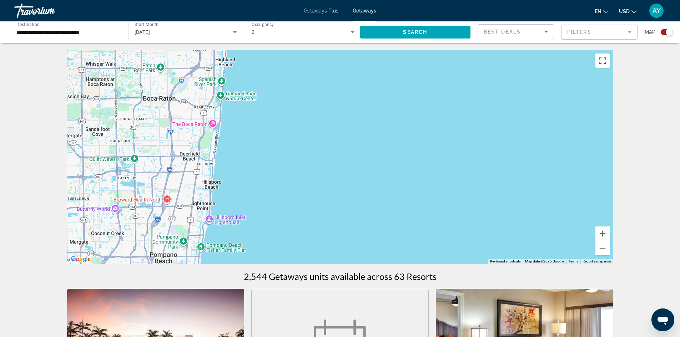
drag, startPoint x: 329, startPoint y: 246, endPoint x: 426, endPoint y: 320, distance: 121.5
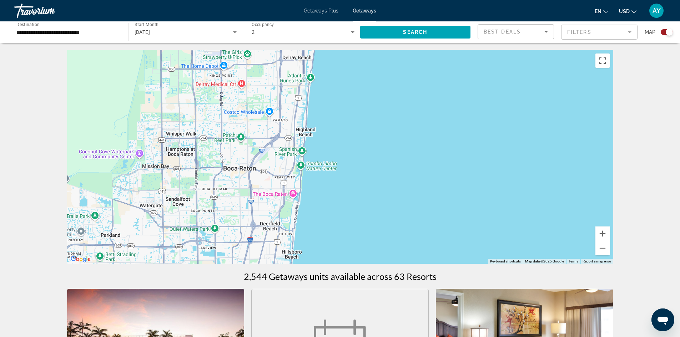
drag, startPoint x: 346, startPoint y: 197, endPoint x: 342, endPoint y: 319, distance: 121.8
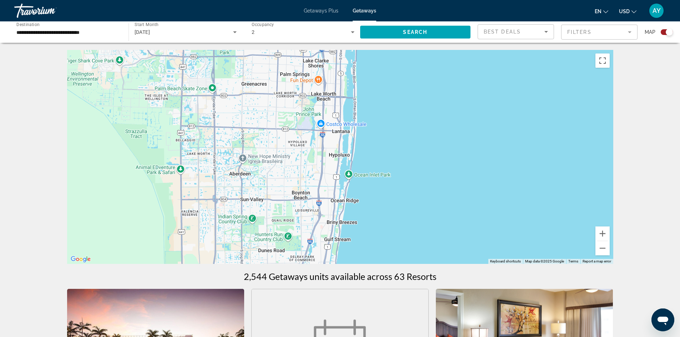
drag, startPoint x: 460, startPoint y: 174, endPoint x: 491, endPoint y: 266, distance: 97.2
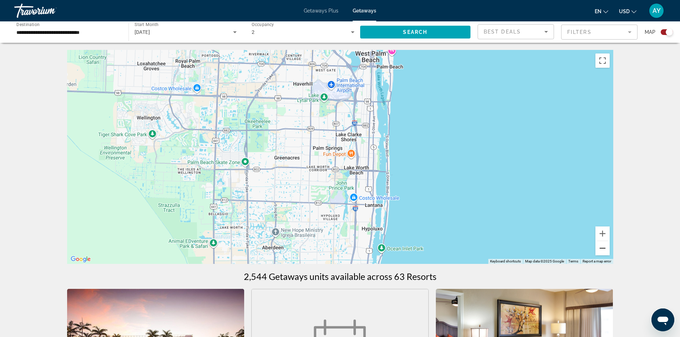
click at [602, 247] on button "Zoom out" at bounding box center [603, 248] width 14 height 14
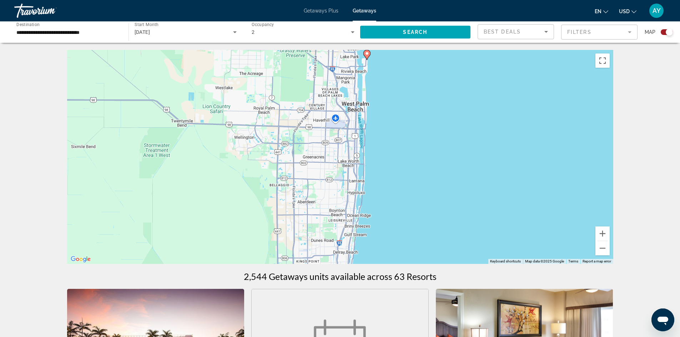
drag, startPoint x: 407, startPoint y: 185, endPoint x: 404, endPoint y: 234, distance: 49.0
click at [404, 234] on div "To activate drag with keyboard, press Alt + Enter. Once in keyboard drag state,…" at bounding box center [340, 157] width 546 height 214
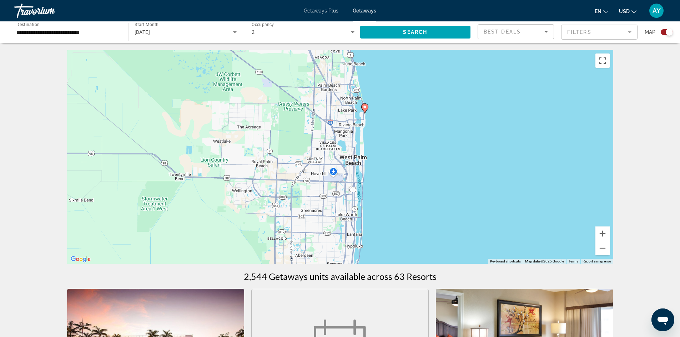
click at [363, 107] on image "Main content" at bounding box center [365, 107] width 4 height 4
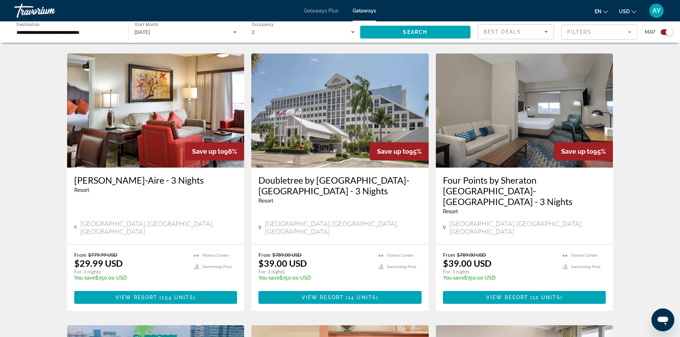
scroll to position [714, 0]
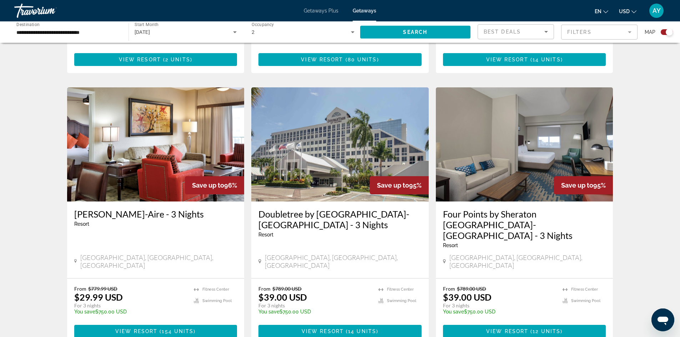
click at [327, 209] on h3 "Doubletree by [GEOGRAPHIC_DATA]-[GEOGRAPHIC_DATA] - 3 Nights" at bounding box center [340, 219] width 163 height 21
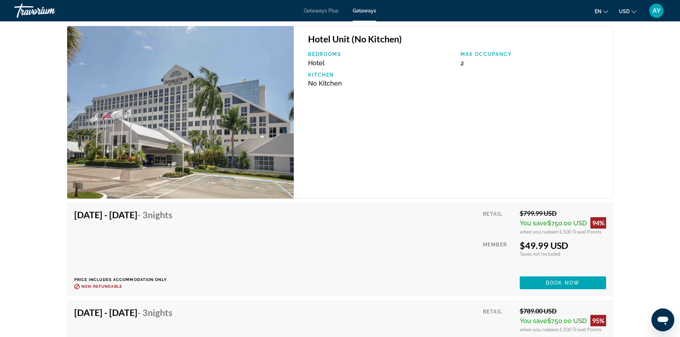
scroll to position [1214, 0]
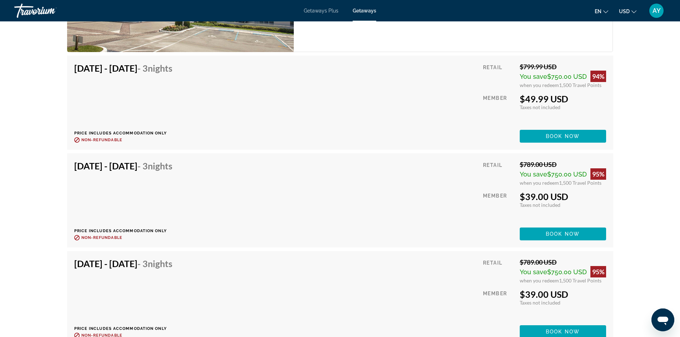
click at [430, 103] on div "[DATE] - [DATE] - 3 Nights Price includes accommodation only Refundable until :…" at bounding box center [340, 103] width 532 height 80
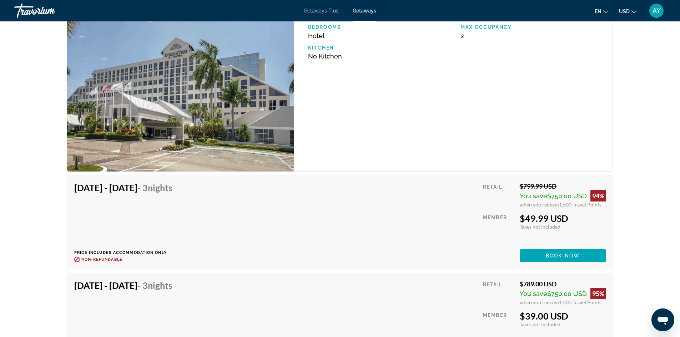
scroll to position [1107, 0]
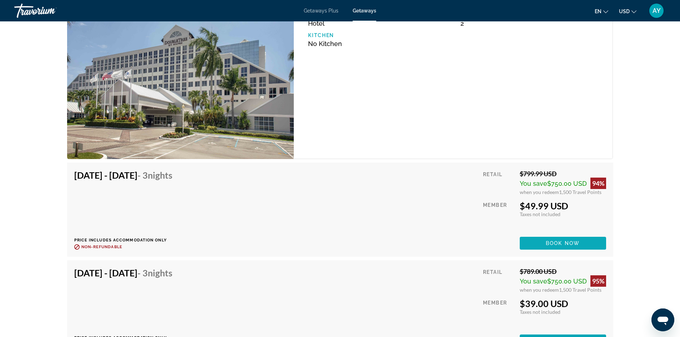
click at [583, 244] on span "Main content" at bounding box center [563, 243] width 86 height 17
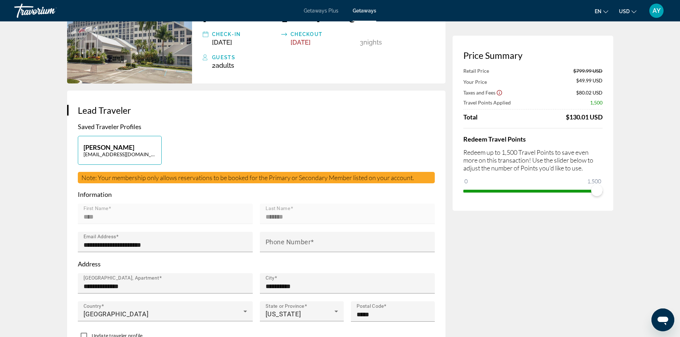
scroll to position [36, 0]
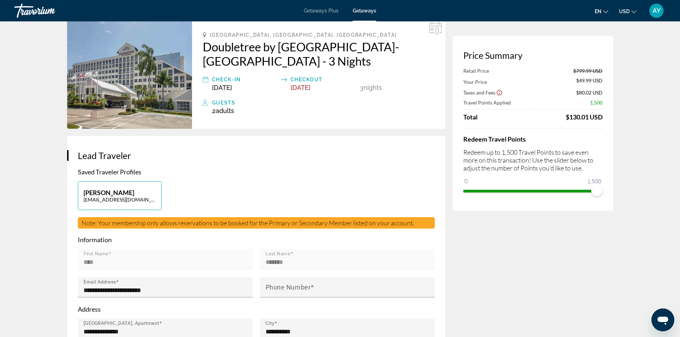
click at [387, 239] on p "Information" at bounding box center [256, 240] width 357 height 8
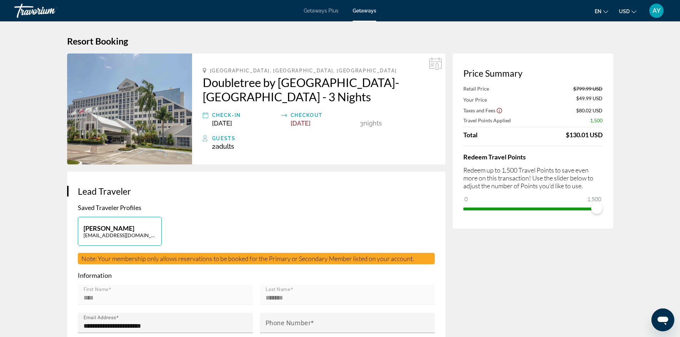
click at [216, 71] on span "[GEOGRAPHIC_DATA], [GEOGRAPHIC_DATA], [GEOGRAPHIC_DATA]" at bounding box center [303, 71] width 187 height 6
drag, startPoint x: 216, startPoint y: 71, endPoint x: 279, endPoint y: 68, distance: 62.6
click at [279, 68] on span "[GEOGRAPHIC_DATA], [GEOGRAPHIC_DATA], [GEOGRAPHIC_DATA]" at bounding box center [303, 71] width 187 height 6
copy span "[GEOGRAPHIC_DATA], [GEOGRAPHIC_DATA], [GEOGRAPHIC_DATA]"
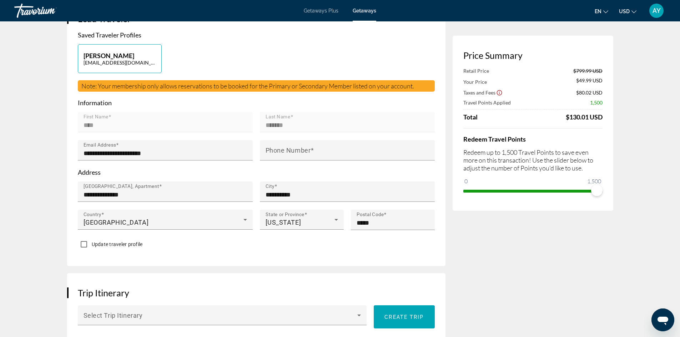
scroll to position [179, 0]
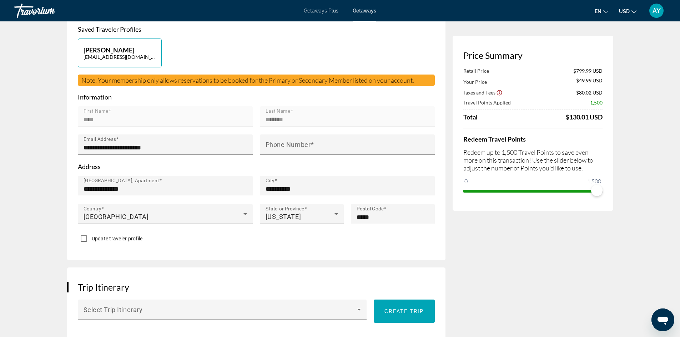
click at [499, 92] on icon "Show Taxes and Fees disclaimer" at bounding box center [499, 93] width 6 height 6
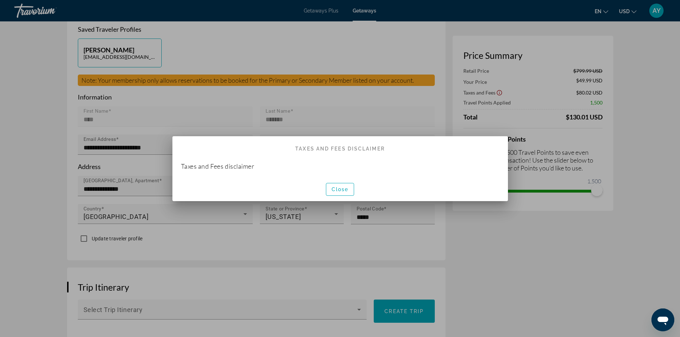
scroll to position [0, 0]
click at [350, 189] on span "button" at bounding box center [340, 189] width 28 height 17
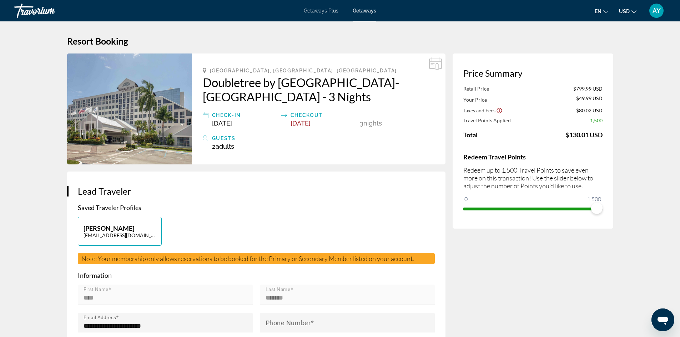
click at [324, 163] on div "[GEOGRAPHIC_DATA], [GEOGRAPHIC_DATA], [GEOGRAPHIC_DATA] [GEOGRAPHIC_DATA] by [G…" at bounding box center [319, 109] width 254 height 111
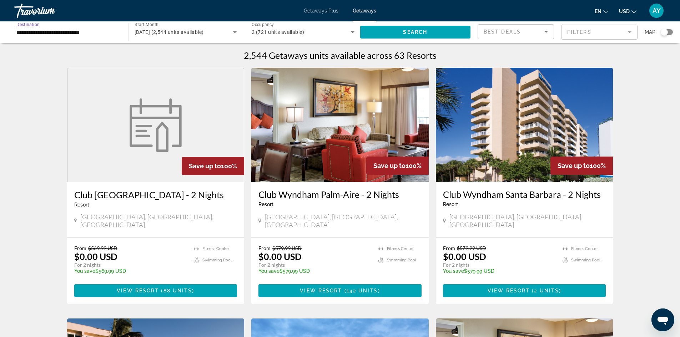
click at [53, 32] on input "**********" at bounding box center [67, 32] width 103 height 9
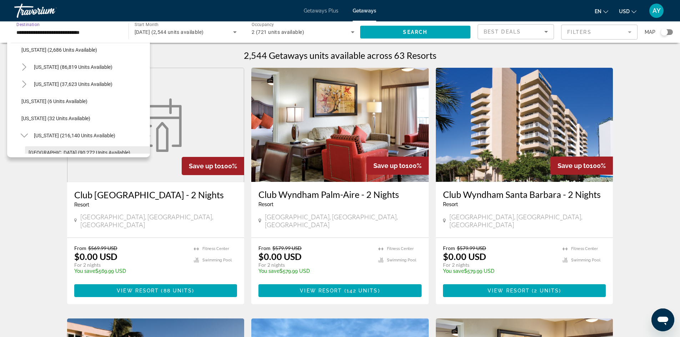
scroll to position [92, 0]
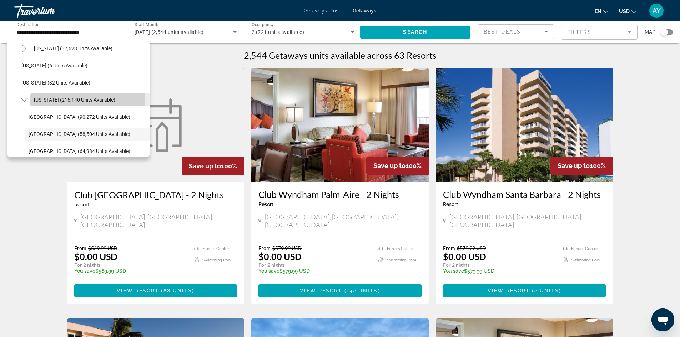
click at [76, 103] on span "Search widget" at bounding box center [90, 99] width 120 height 17
type input "**********"
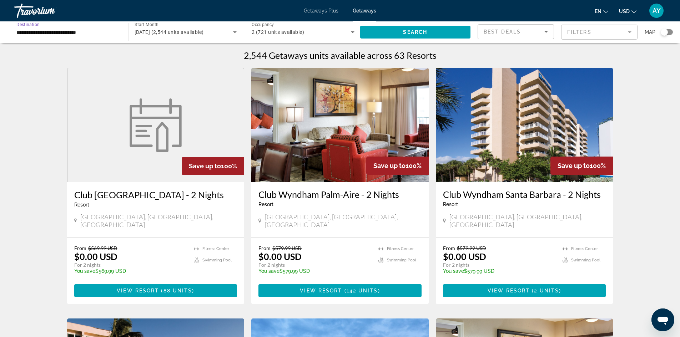
click at [666, 30] on div "Search widget" at bounding box center [664, 32] width 7 height 7
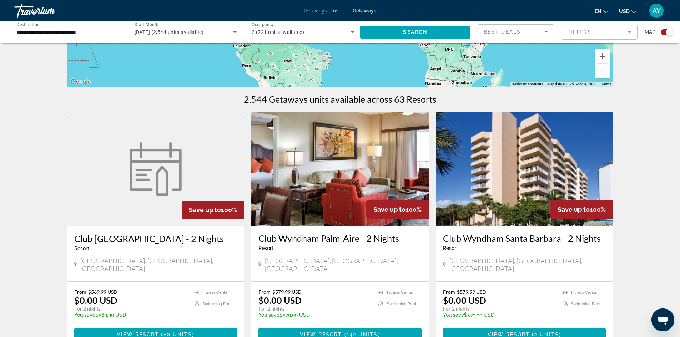
scroll to position [107, 0]
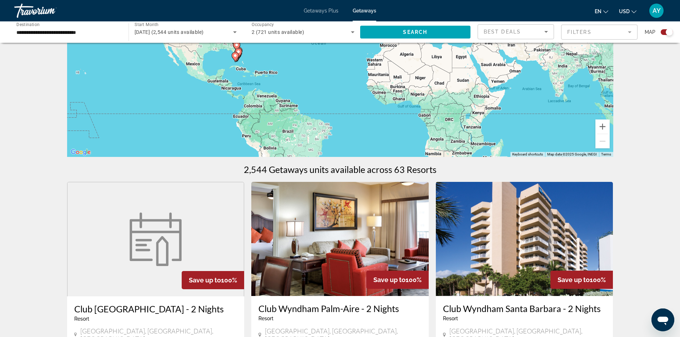
click at [592, 34] on mat-form-field "Filters" at bounding box center [599, 32] width 76 height 15
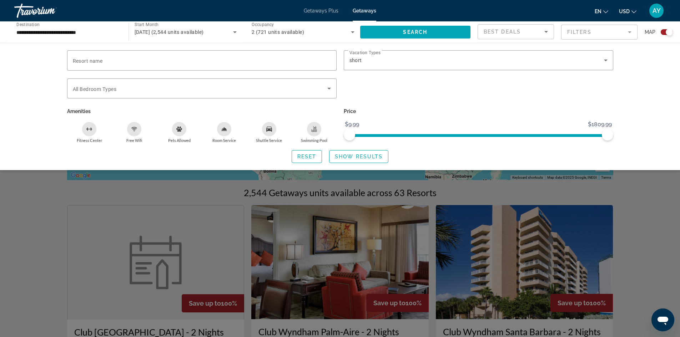
scroll to position [71, 0]
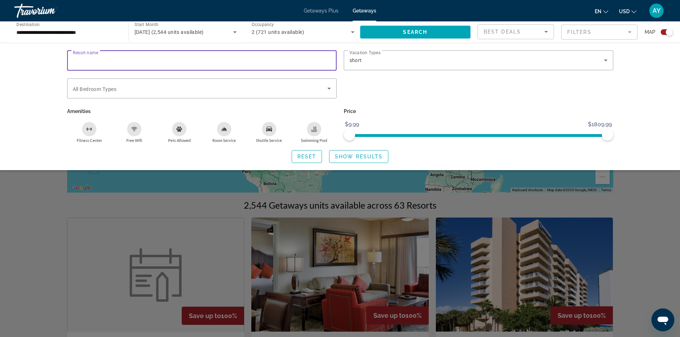
click at [159, 57] on input "Resort name" at bounding box center [202, 60] width 258 height 9
click at [400, 66] on div "short" at bounding box center [479, 60] width 258 height 20
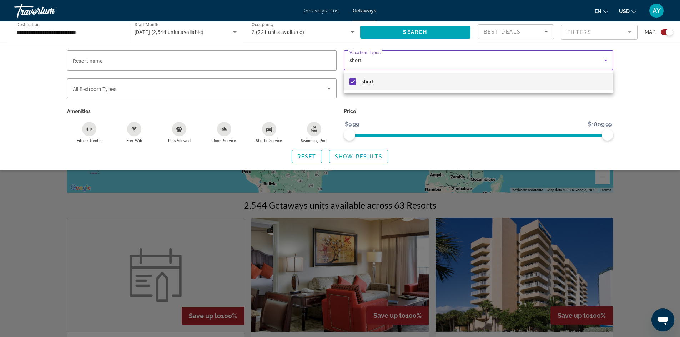
click at [455, 112] on div at bounding box center [340, 168] width 680 height 337
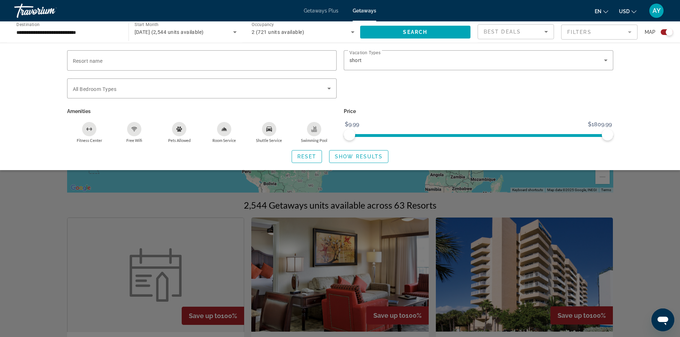
click at [512, 16] on div "en English Español Français Italiano Português русский USD USD ($) MXN (Mex$) C…" at bounding box center [524, 10] width 282 height 15
click at [527, 37] on div "Best Deals" at bounding box center [516, 35] width 64 height 20
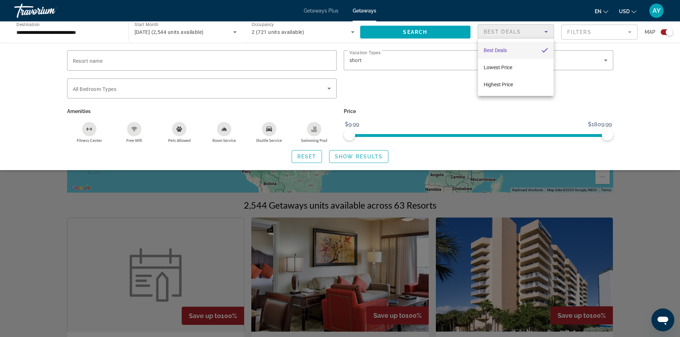
click at [632, 191] on div at bounding box center [340, 168] width 680 height 337
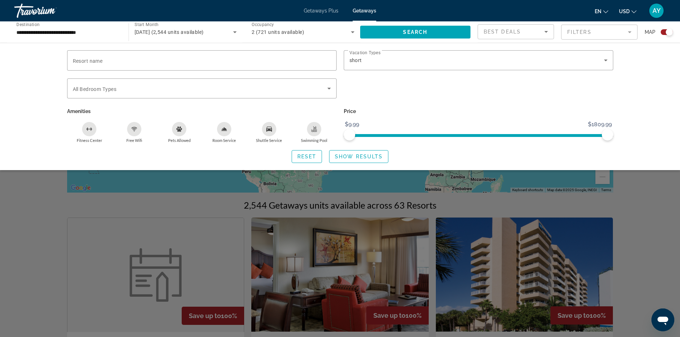
click at [637, 186] on div "Search widget" at bounding box center [340, 222] width 680 height 230
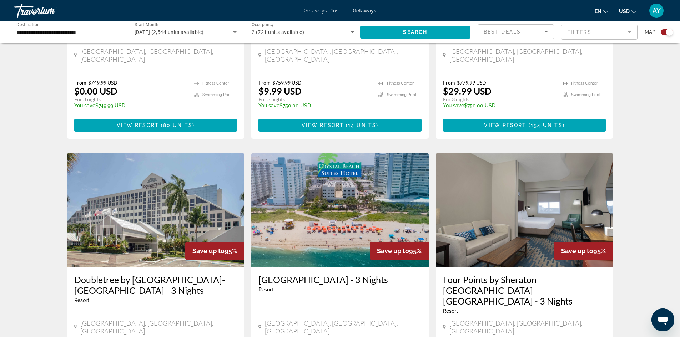
scroll to position [714, 0]
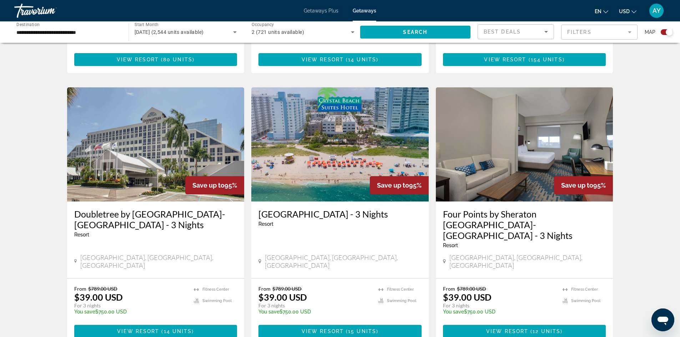
drag, startPoint x: 309, startPoint y: 205, endPoint x: 287, endPoint y: 220, distance: 26.7
click at [287, 221] on div "Resort - This is an adults only resort" at bounding box center [340, 224] width 163 height 6
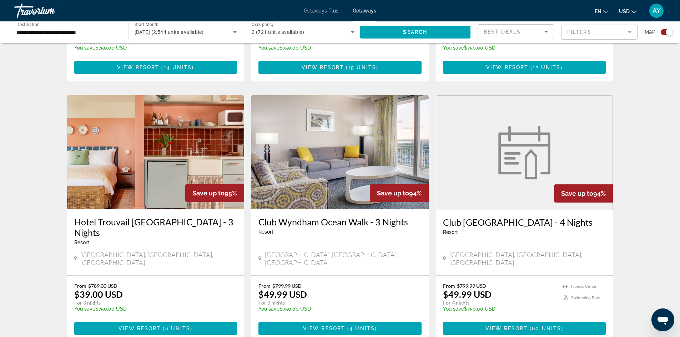
scroll to position [1061, 0]
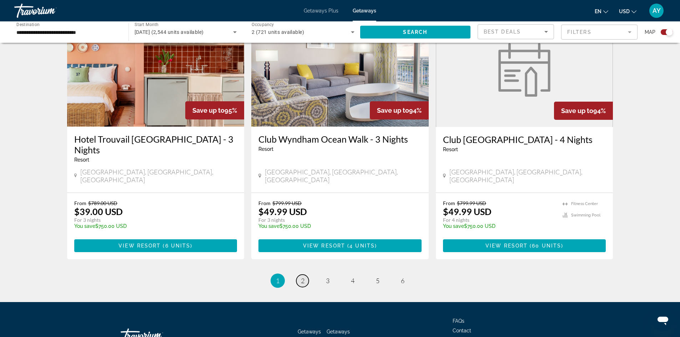
click at [304, 277] on span "2" at bounding box center [303, 281] width 4 height 8
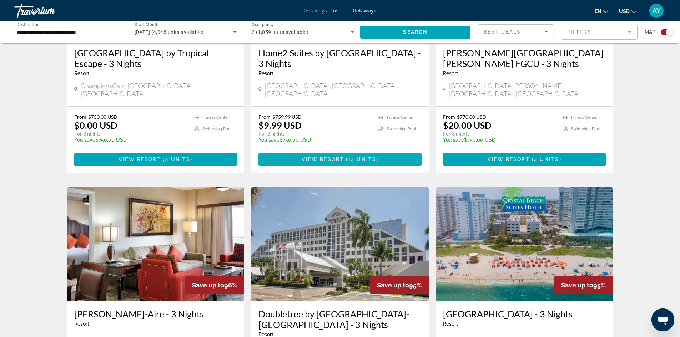
scroll to position [714, 0]
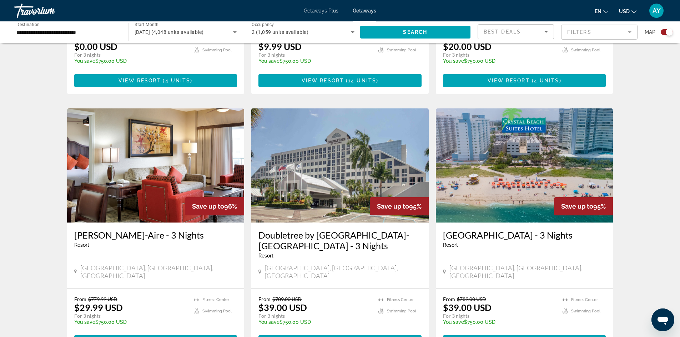
click at [515, 230] on h3 "[GEOGRAPHIC_DATA] - 3 Nights" at bounding box center [524, 235] width 163 height 11
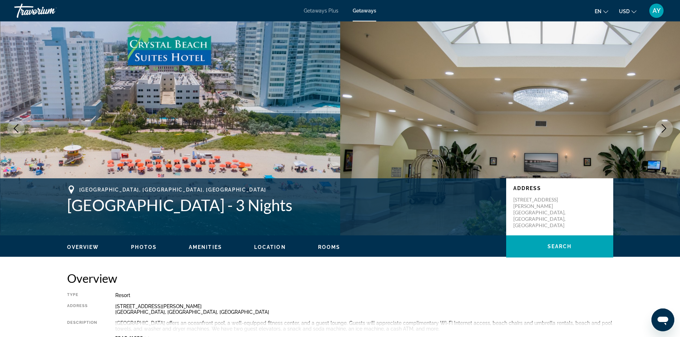
click at [666, 122] on button "Next image" at bounding box center [664, 129] width 18 height 18
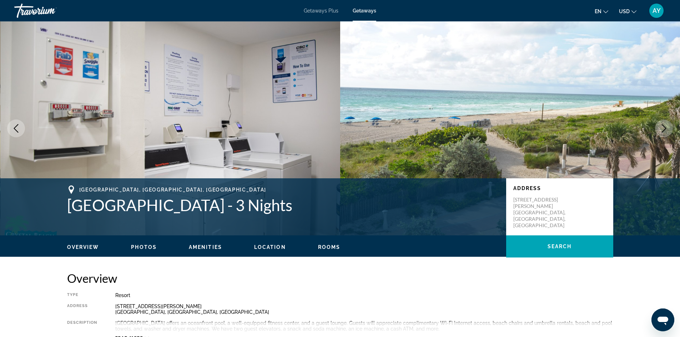
click at [666, 122] on button "Next image" at bounding box center [664, 129] width 18 height 18
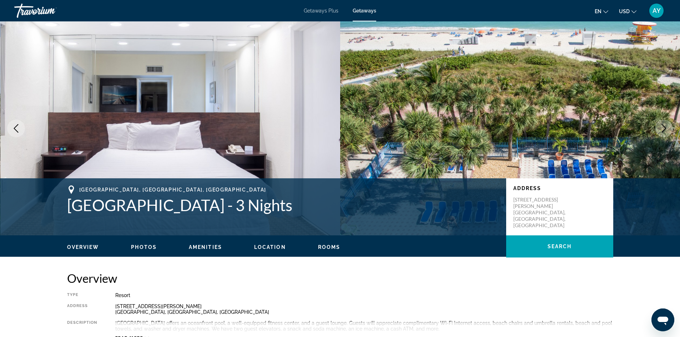
click at [666, 122] on button "Next image" at bounding box center [664, 129] width 18 height 18
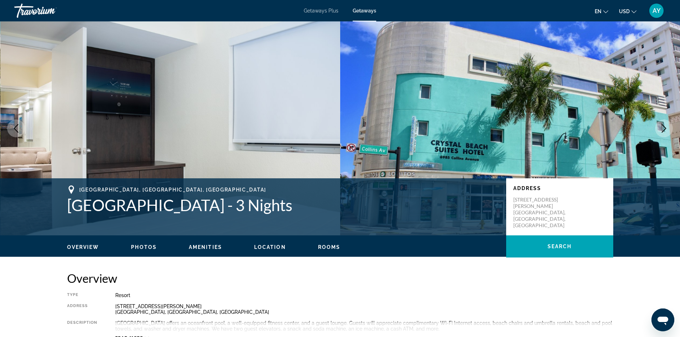
click at [666, 122] on button "Next image" at bounding box center [664, 129] width 18 height 18
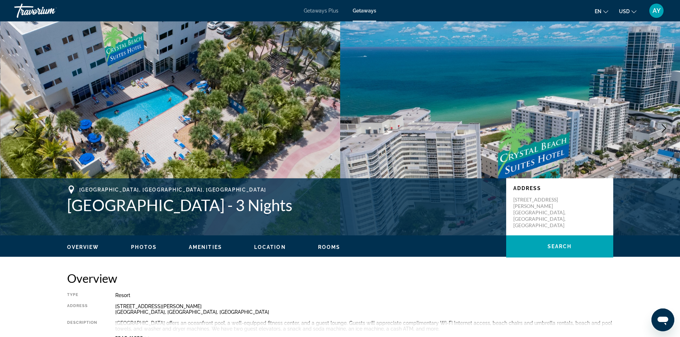
click at [666, 122] on button "Next image" at bounding box center [664, 129] width 18 height 18
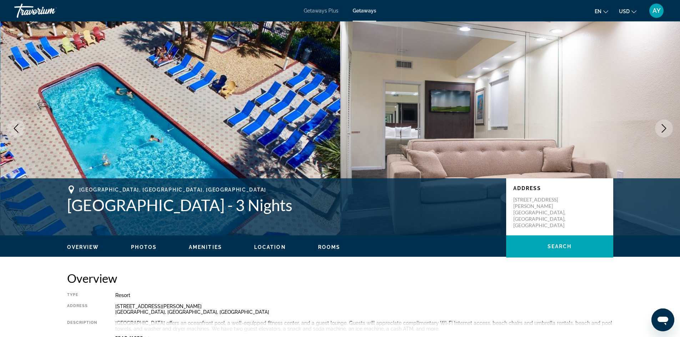
click at [666, 122] on button "Next image" at bounding box center [664, 129] width 18 height 18
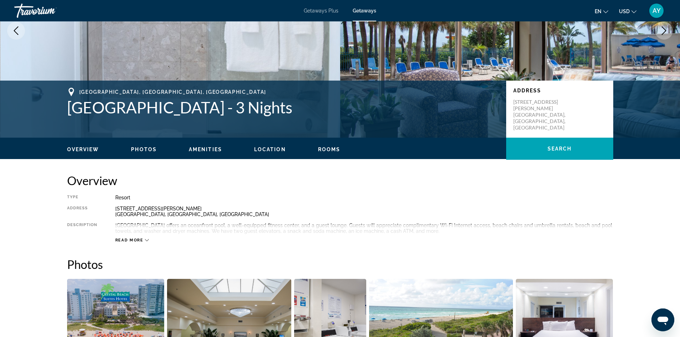
scroll to position [107, 0]
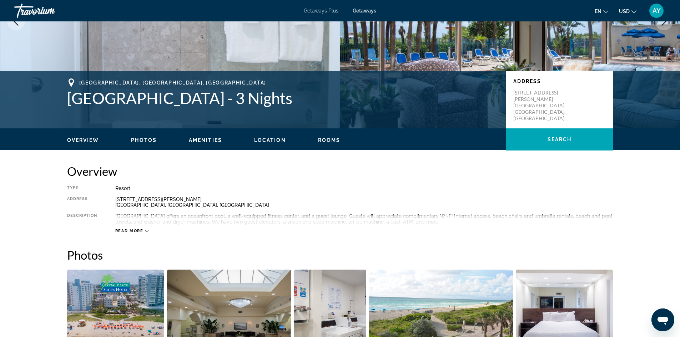
click at [655, 12] on button "Next image" at bounding box center [664, 21] width 18 height 18
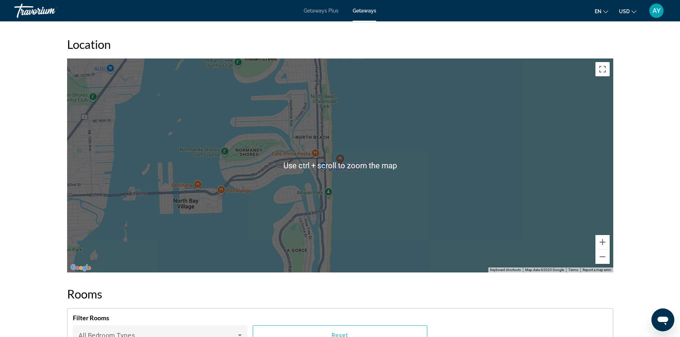
scroll to position [870, 0]
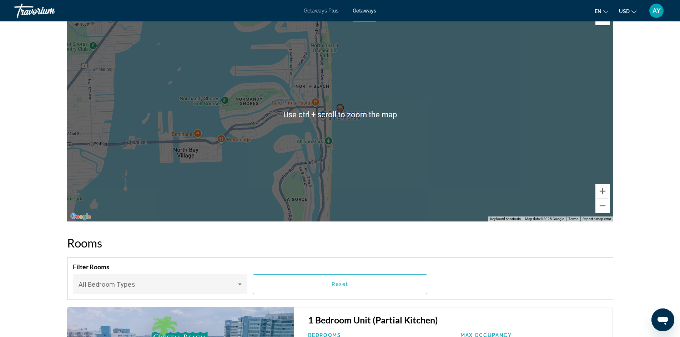
click at [604, 214] on div "To activate drag with keyboard, press Alt + Enter. Once in keyboard drag state,…" at bounding box center [340, 114] width 546 height 214
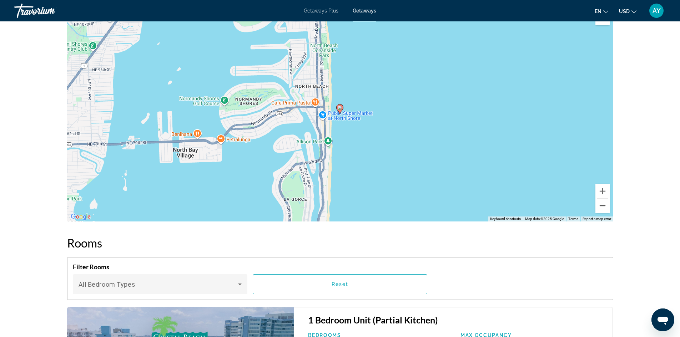
click at [603, 212] on button "Zoom out" at bounding box center [603, 206] width 14 height 14
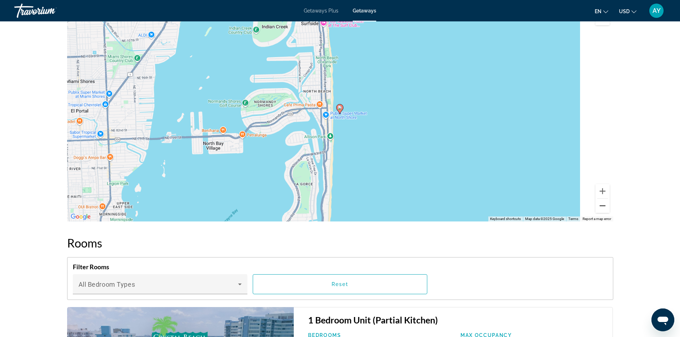
click at [603, 212] on button "Zoom out" at bounding box center [603, 206] width 14 height 14
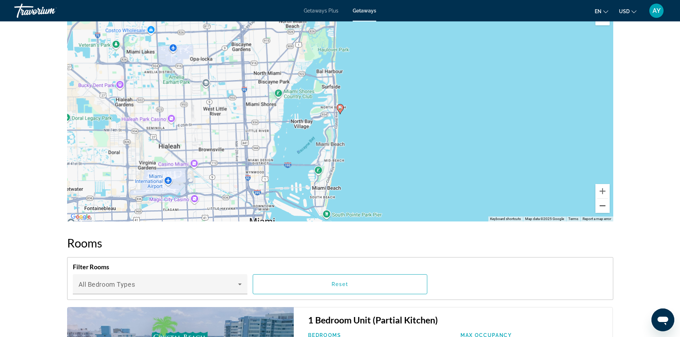
click at [603, 212] on button "Zoom out" at bounding box center [603, 206] width 14 height 14
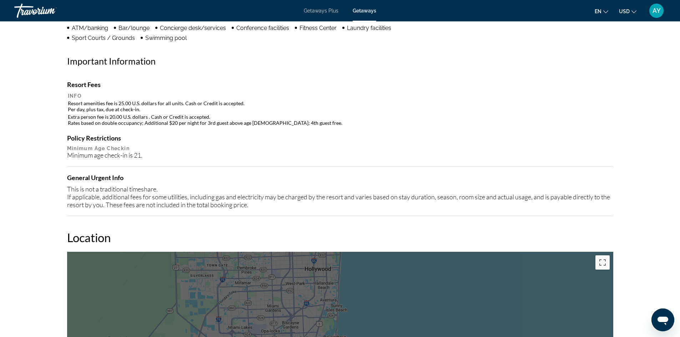
scroll to position [584, 0]
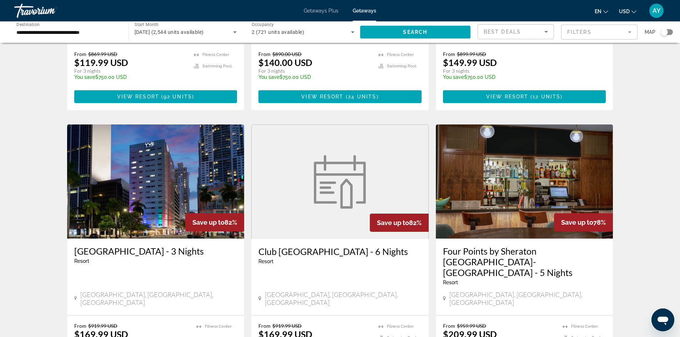
scroll to position [750, 0]
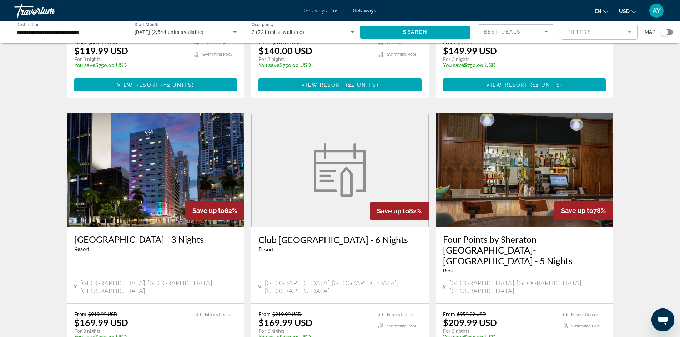
click at [126, 234] on h3 "[GEOGRAPHIC_DATA] - 3 Nights" at bounding box center [155, 239] width 163 height 11
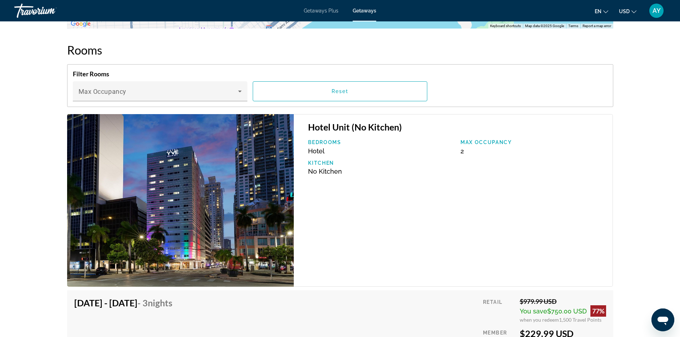
scroll to position [786, 0]
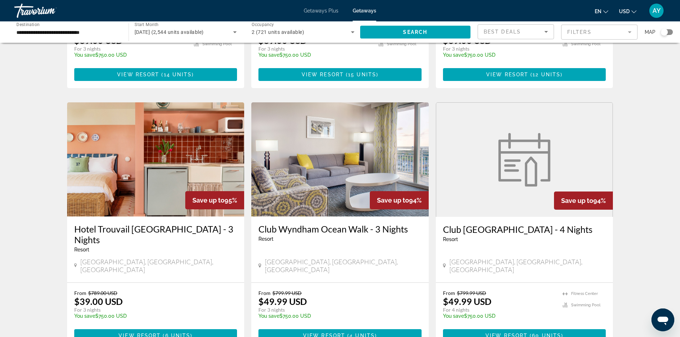
scroll to position [840, 0]
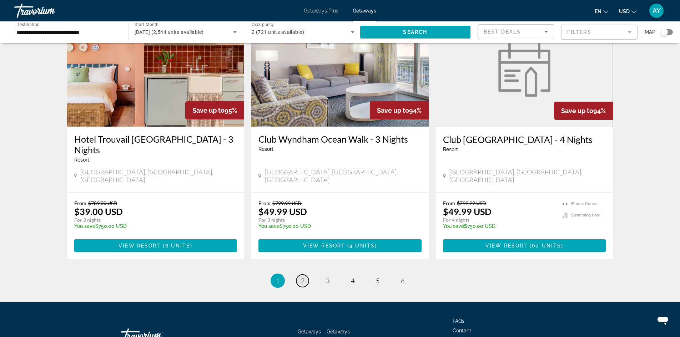
click at [305, 275] on link "page 2" at bounding box center [302, 281] width 12 height 12
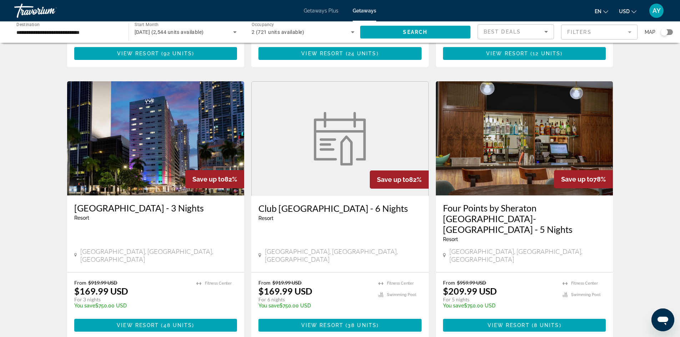
scroll to position [861, 0]
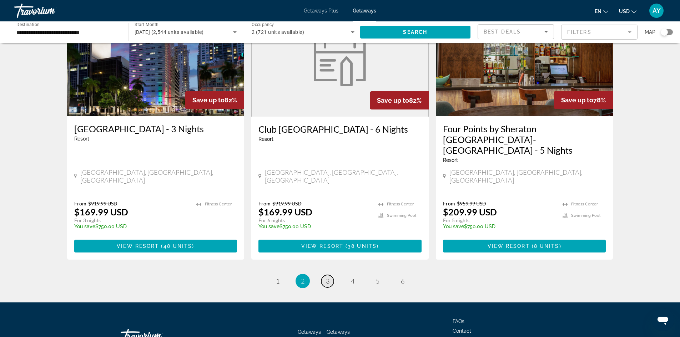
click at [321, 275] on link "page 3" at bounding box center [327, 281] width 12 height 12
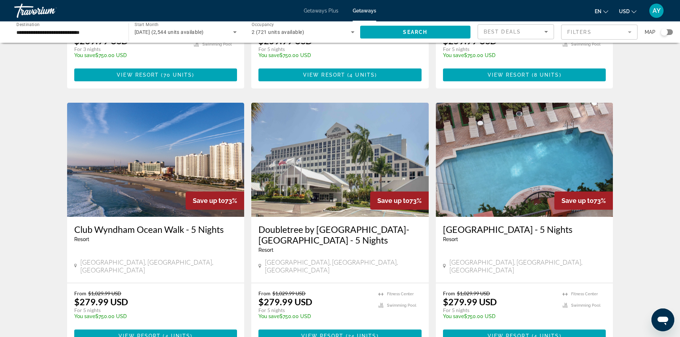
scroll to position [821, 0]
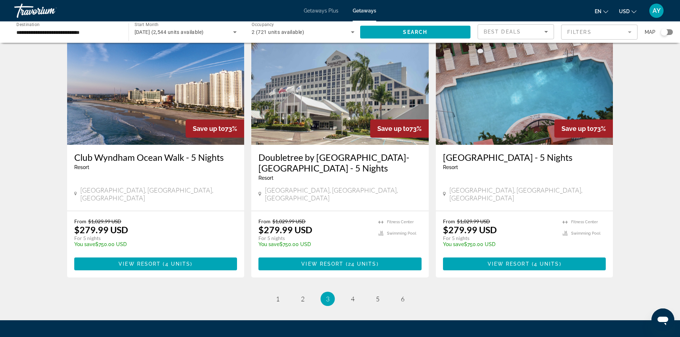
click at [361, 292] on ul "3 / 6 page 1 page 2 You're on page 3 page 4 page 5 page 6" at bounding box center [340, 299] width 546 height 14
click at [352, 295] on span "4" at bounding box center [353, 299] width 4 height 8
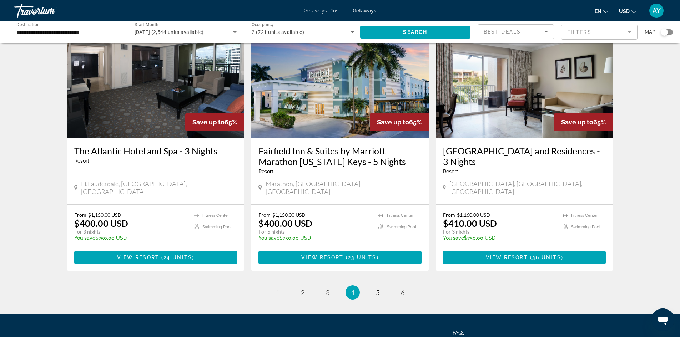
scroll to position [861, 0]
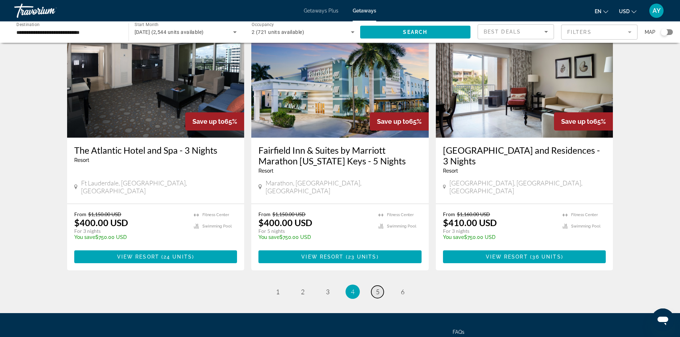
click at [373, 286] on link "page 5" at bounding box center [377, 292] width 12 height 12
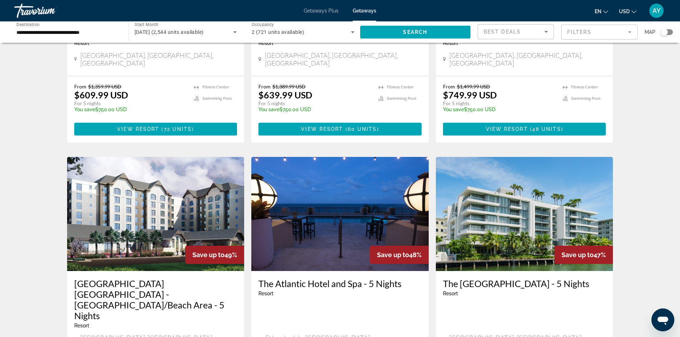
scroll to position [750, 0]
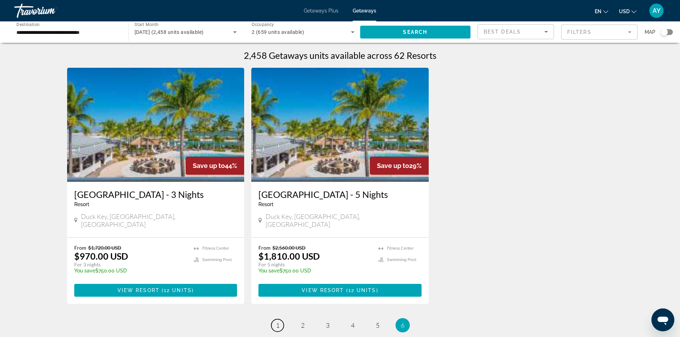
click at [278, 322] on span "1" at bounding box center [278, 326] width 4 height 8
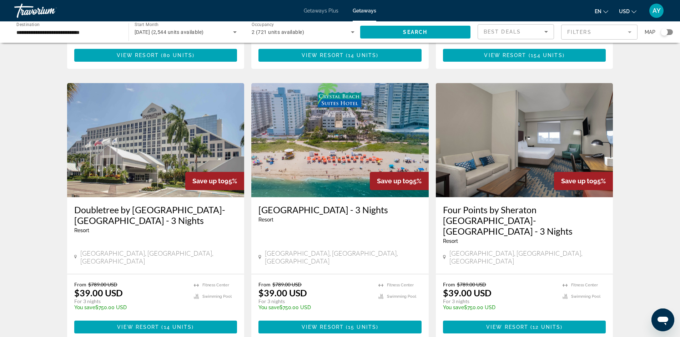
scroll to position [500, 0]
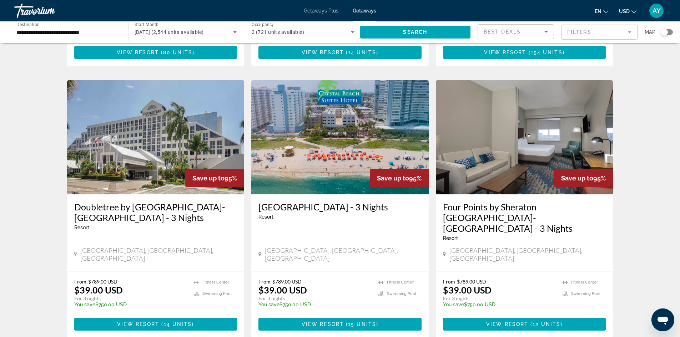
click at [105, 202] on h3 "Doubletree by [GEOGRAPHIC_DATA]-[GEOGRAPHIC_DATA] - 3 Nights" at bounding box center [155, 212] width 163 height 21
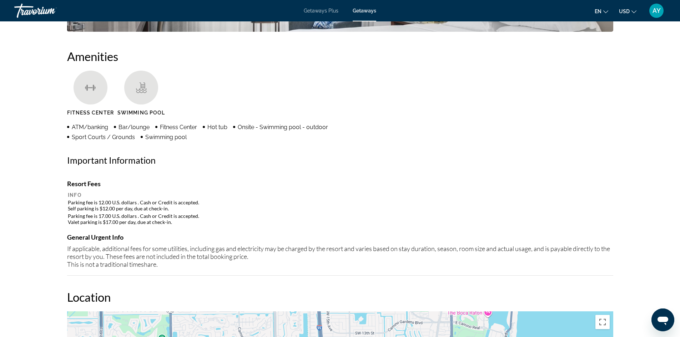
scroll to position [536, 0]
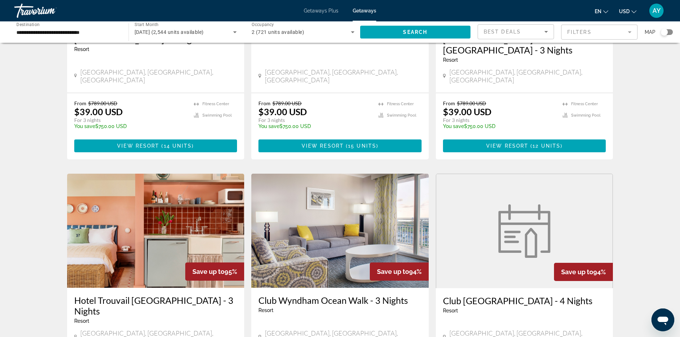
scroll to position [750, 0]
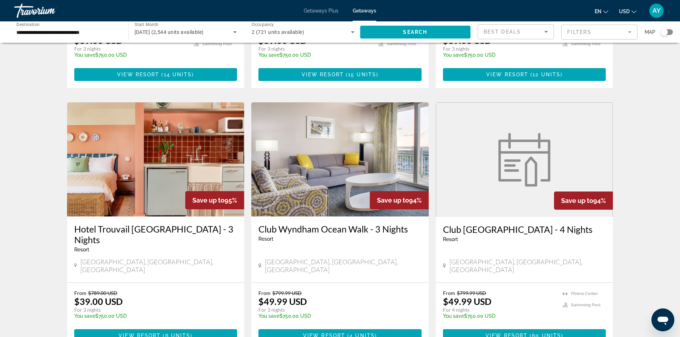
click at [187, 224] on h3 "Hotel Trouvail [GEOGRAPHIC_DATA] - 3 Nights" at bounding box center [155, 234] width 163 height 21
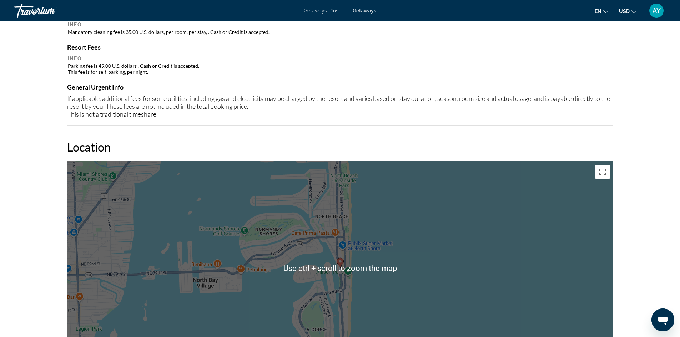
scroll to position [621, 0]
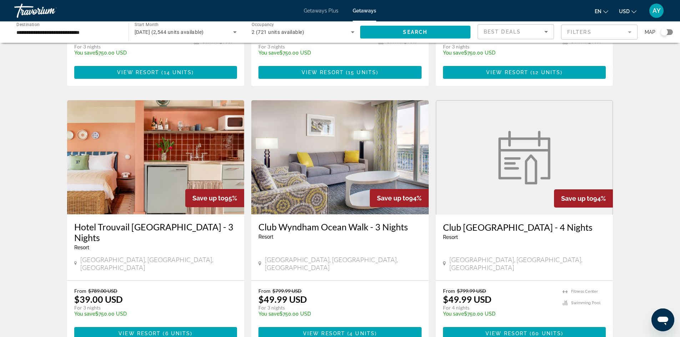
scroll to position [821, 0]
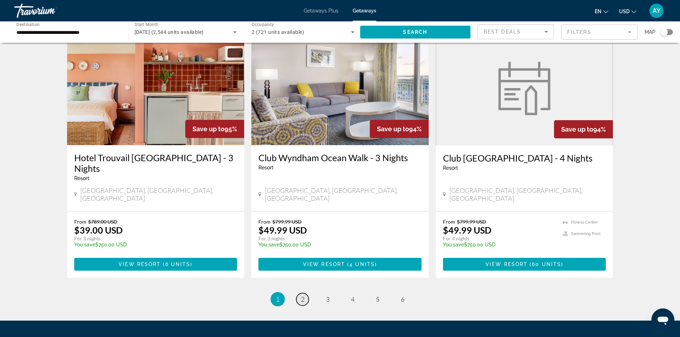
click at [301, 296] on span "2" at bounding box center [303, 300] width 4 height 8
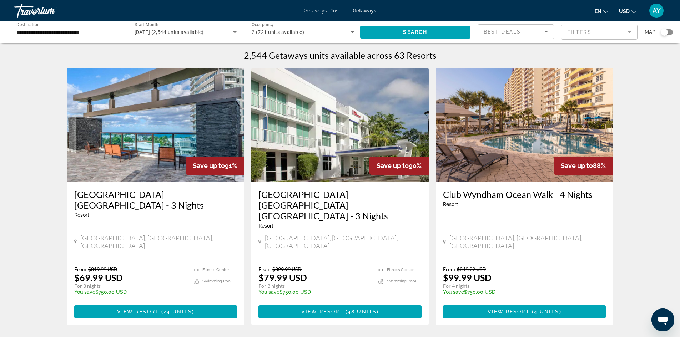
click at [189, 191] on h3 "[GEOGRAPHIC_DATA] [GEOGRAPHIC_DATA] - 3 Nights" at bounding box center [155, 199] width 163 height 21
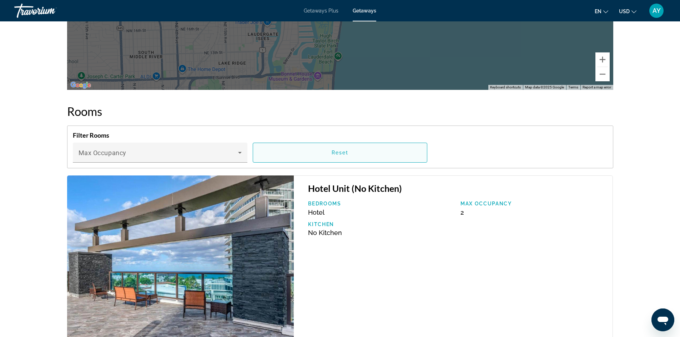
scroll to position [750, 0]
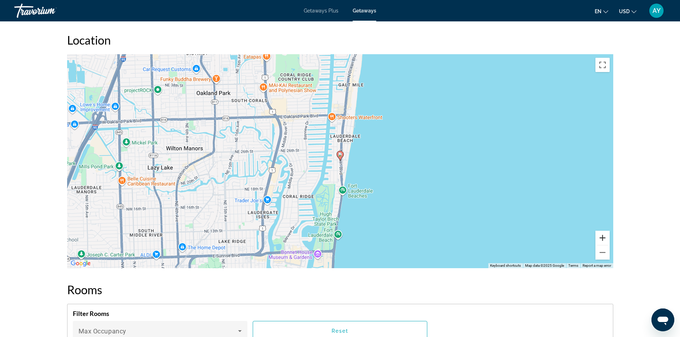
click at [603, 242] on button "Zoom in" at bounding box center [603, 238] width 14 height 14
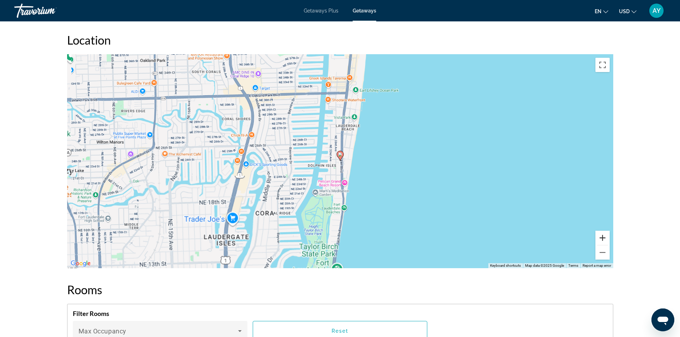
click at [603, 241] on button "Zoom in" at bounding box center [603, 238] width 14 height 14
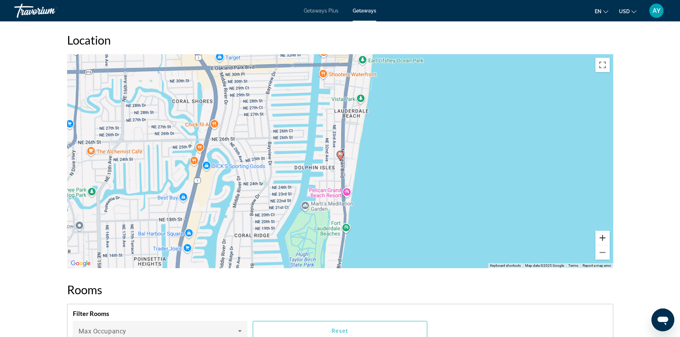
click at [603, 241] on button "Zoom in" at bounding box center [603, 238] width 14 height 14
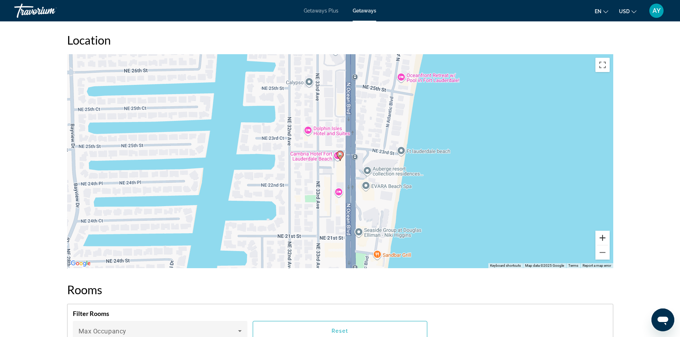
click at [603, 241] on button "Zoom in" at bounding box center [603, 238] width 14 height 14
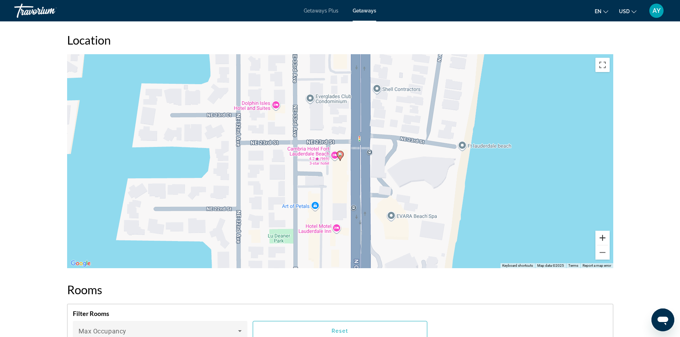
click at [603, 241] on button "Zoom in" at bounding box center [603, 238] width 14 height 14
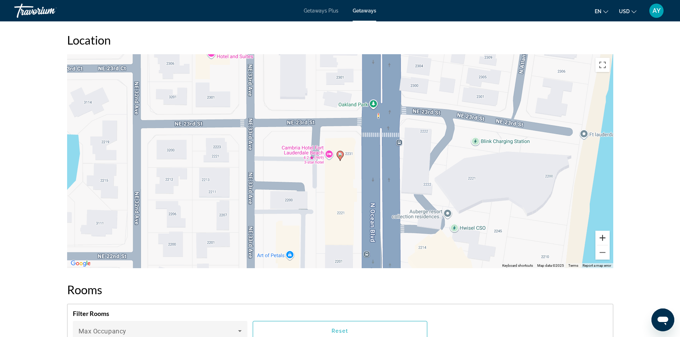
click at [603, 241] on button "Zoom in" at bounding box center [603, 238] width 14 height 14
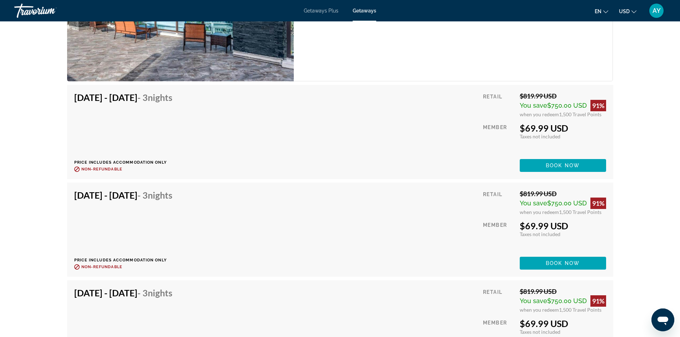
scroll to position [1145, 0]
